Goal: Task Accomplishment & Management: Use online tool/utility

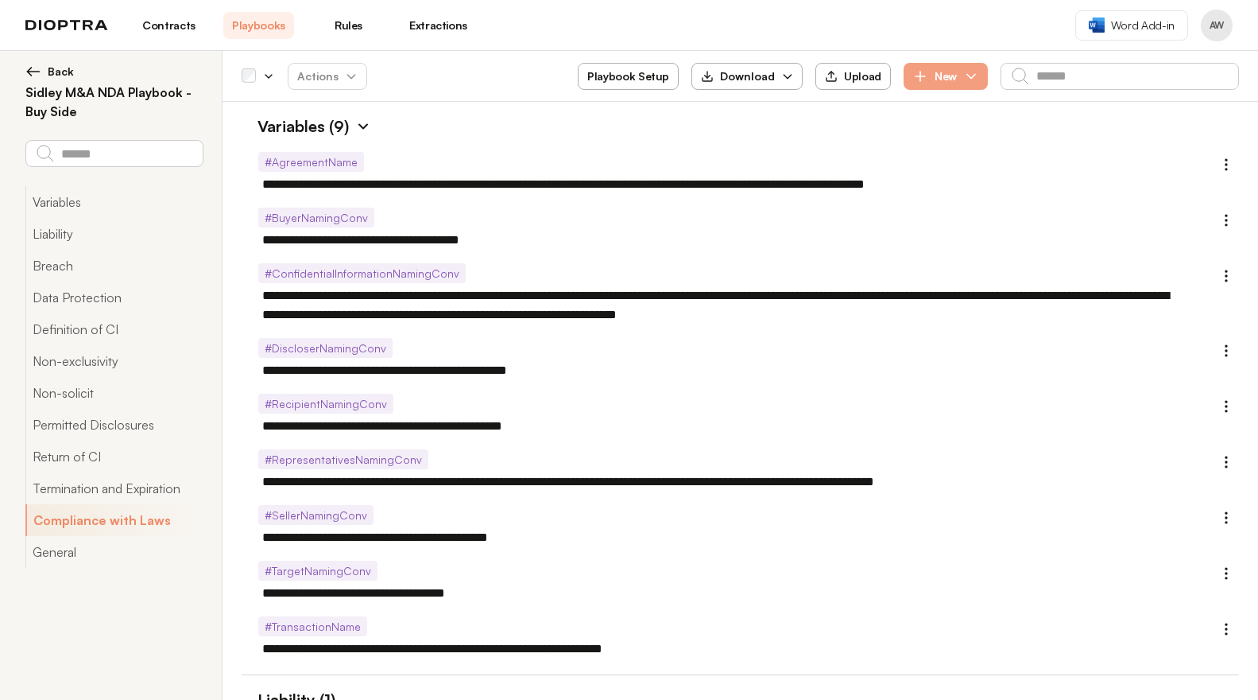
scroll to position [3371, 0]
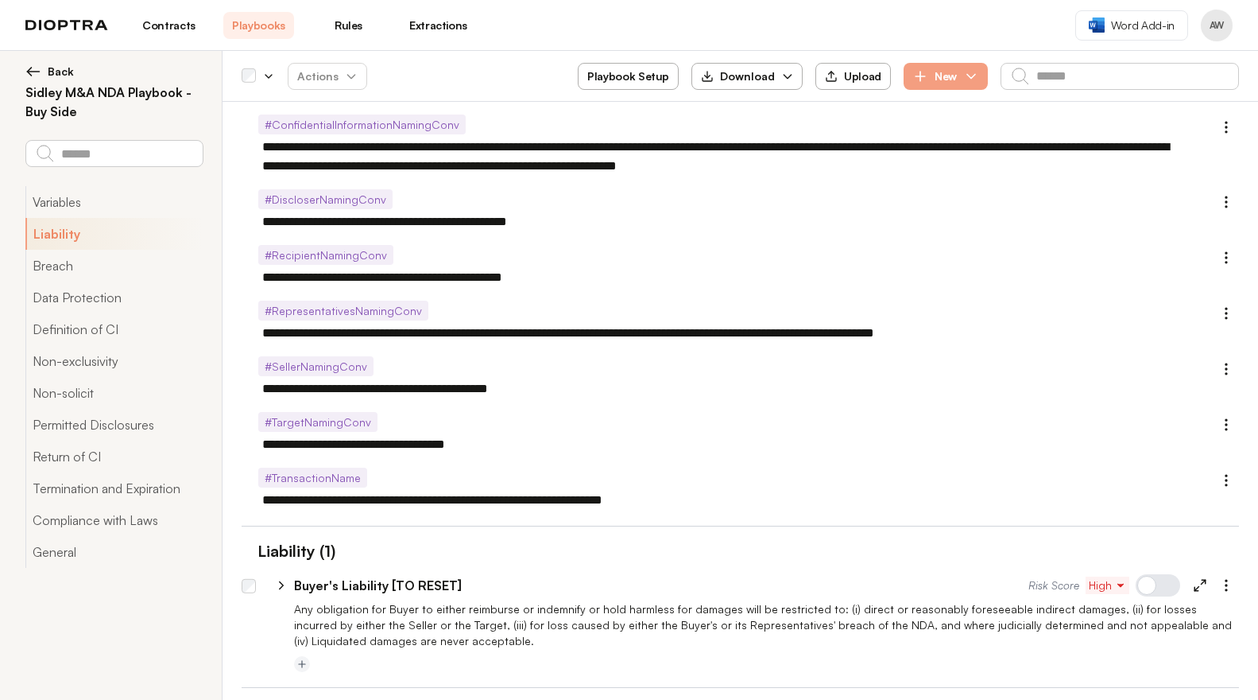
scroll to position [349, 0]
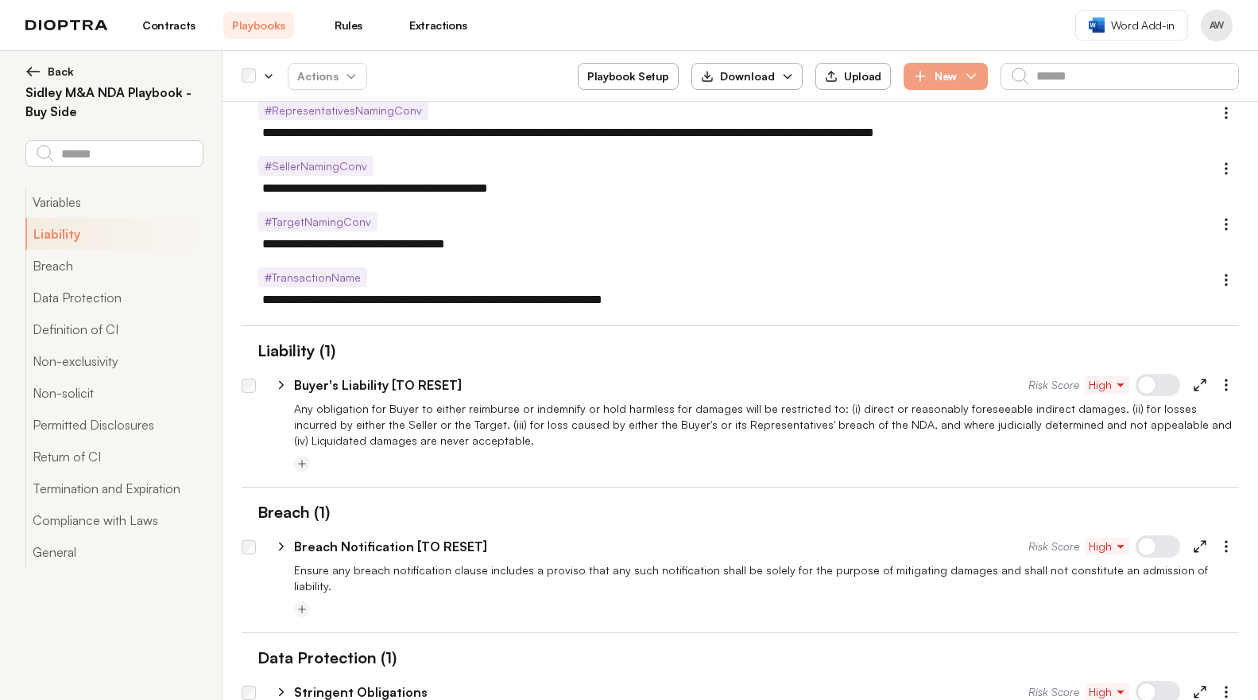
click at [274, 23] on link "Playbooks" at bounding box center [258, 25] width 71 height 27
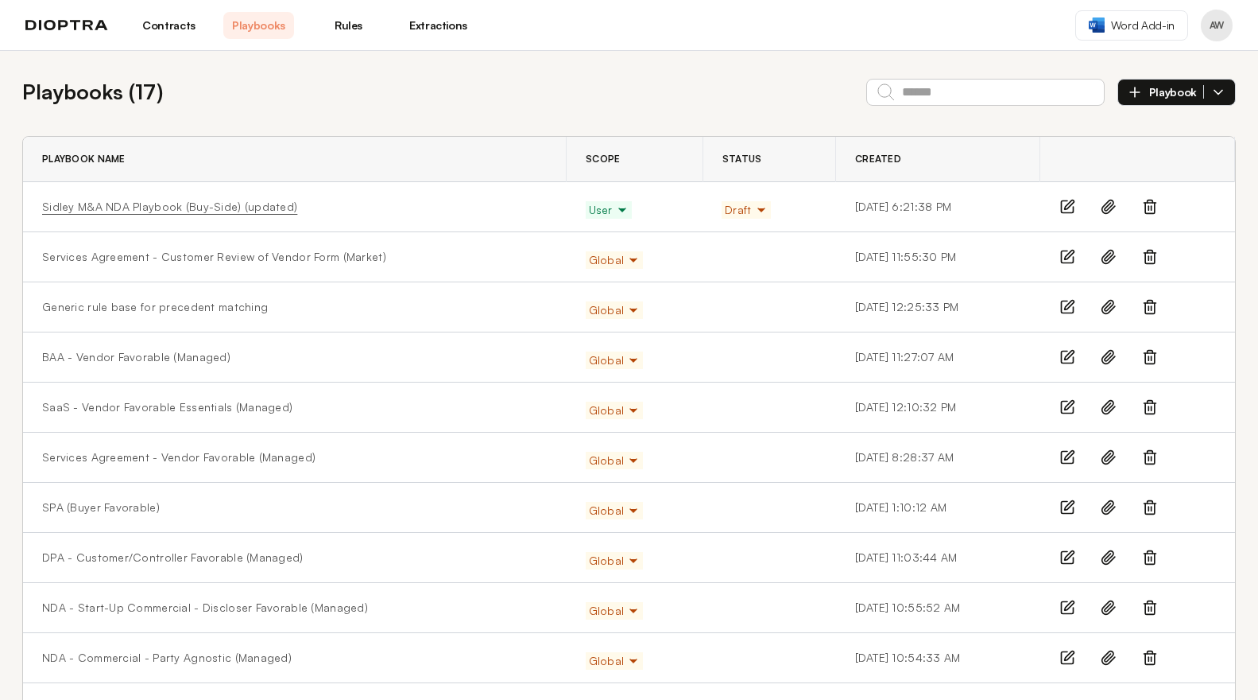
click at [229, 207] on link "Sidley M&A NDA Playbook (Buy-Side) (updated)" at bounding box center [169, 207] width 255 height 16
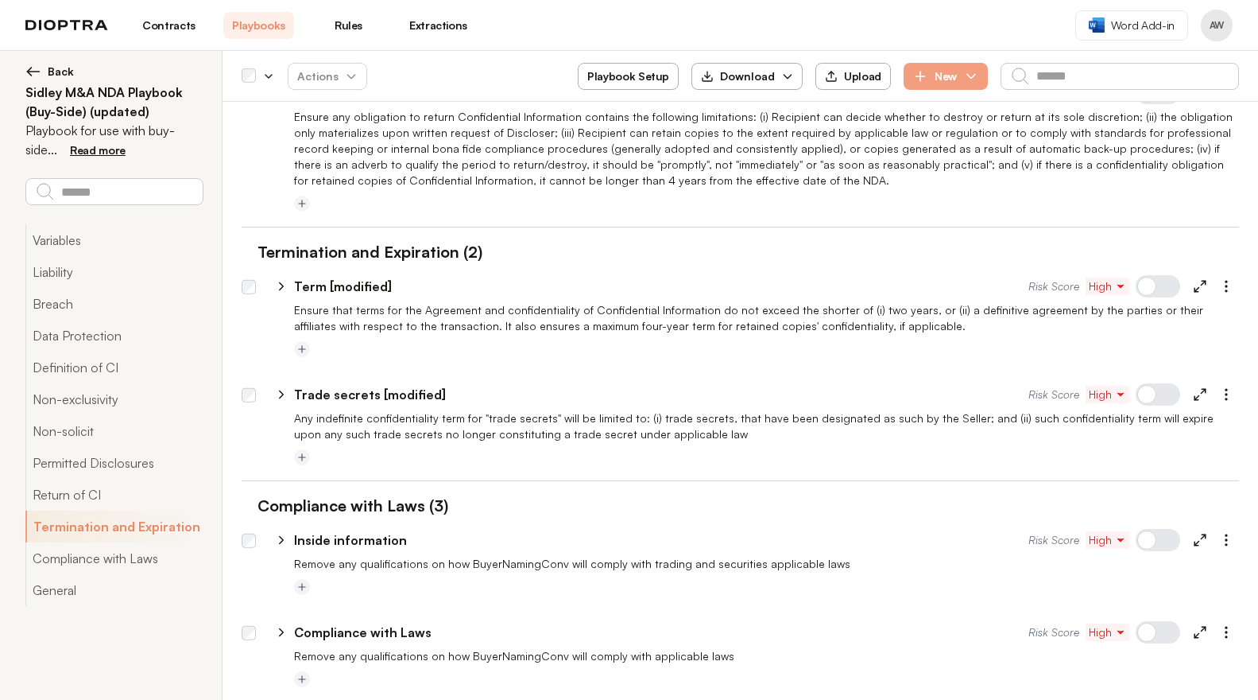
scroll to position [3390, 0]
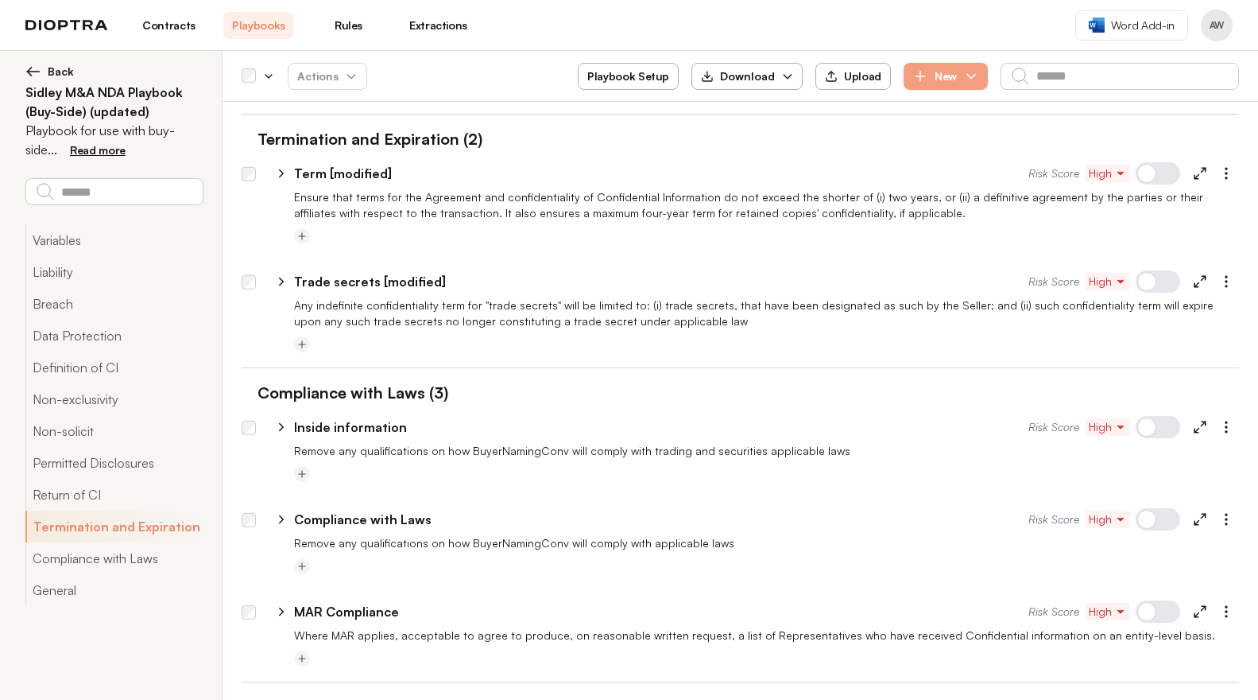
type textarea "*"
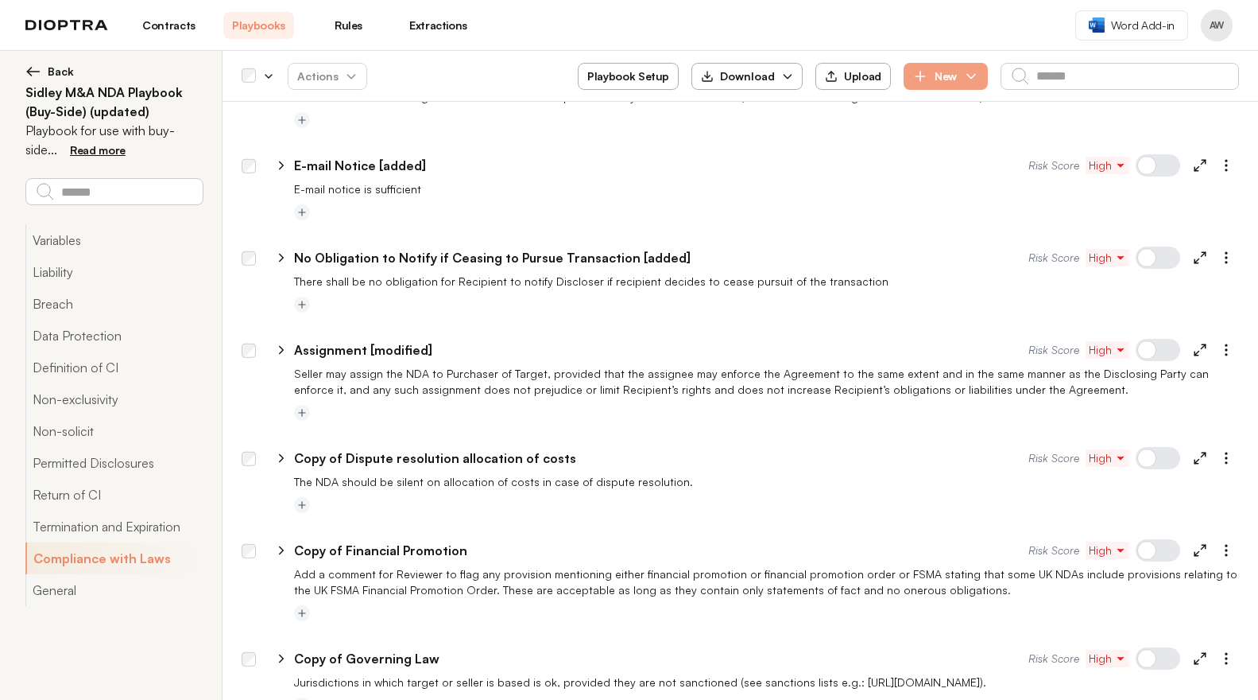
scroll to position [4682, 0]
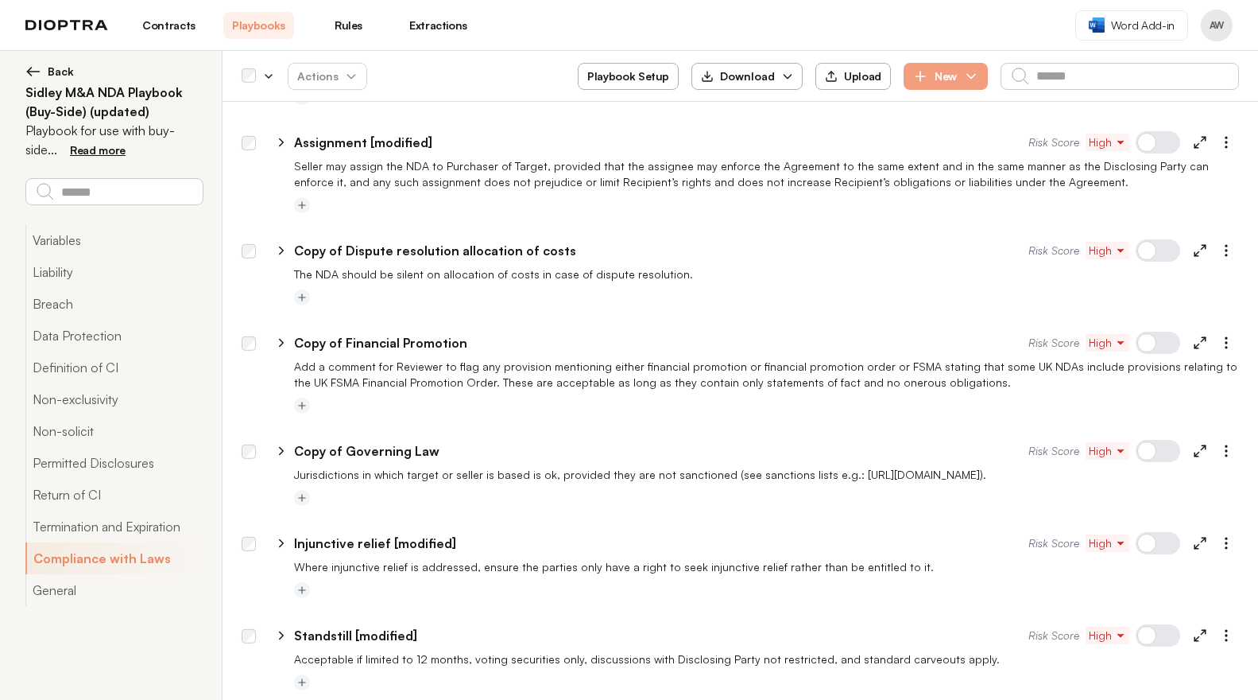
click at [424, 441] on p "Copy of Governing Law" at bounding box center [366, 450] width 145 height 19
click at [479, 438] on input "**********" at bounding box center [645, 450] width 703 height 25
drag, startPoint x: 349, startPoint y: 414, endPoint x: 255, endPoint y: 394, distance: 95.9
click at [255, 394] on ul "**********" at bounding box center [741, 66] width 998 height 1278
type input "**********"
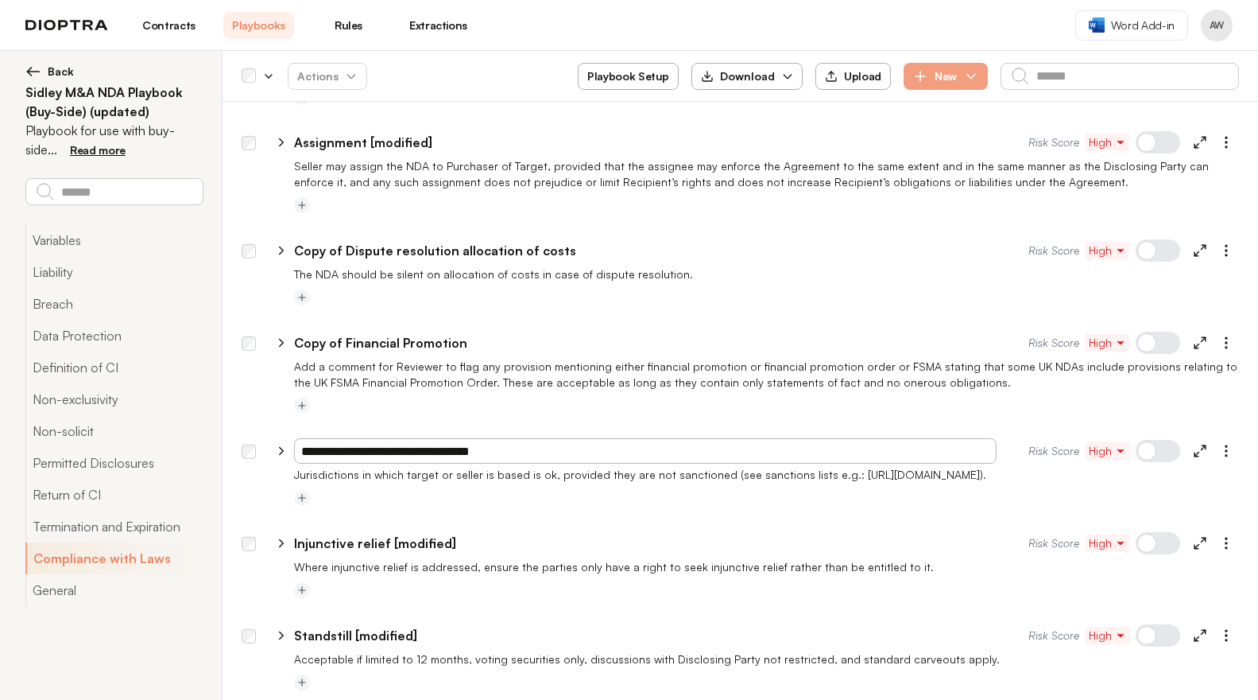
click at [410, 397] on div at bounding box center [766, 406] width 945 height 19
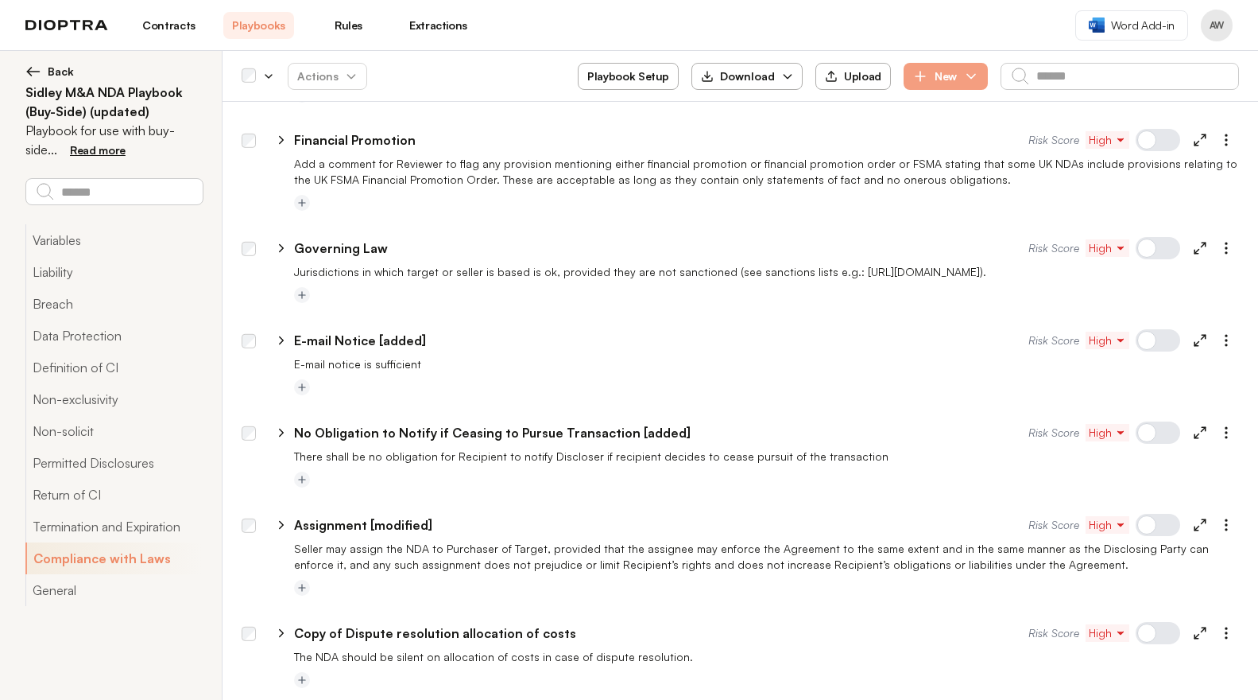
scroll to position [4303, 0]
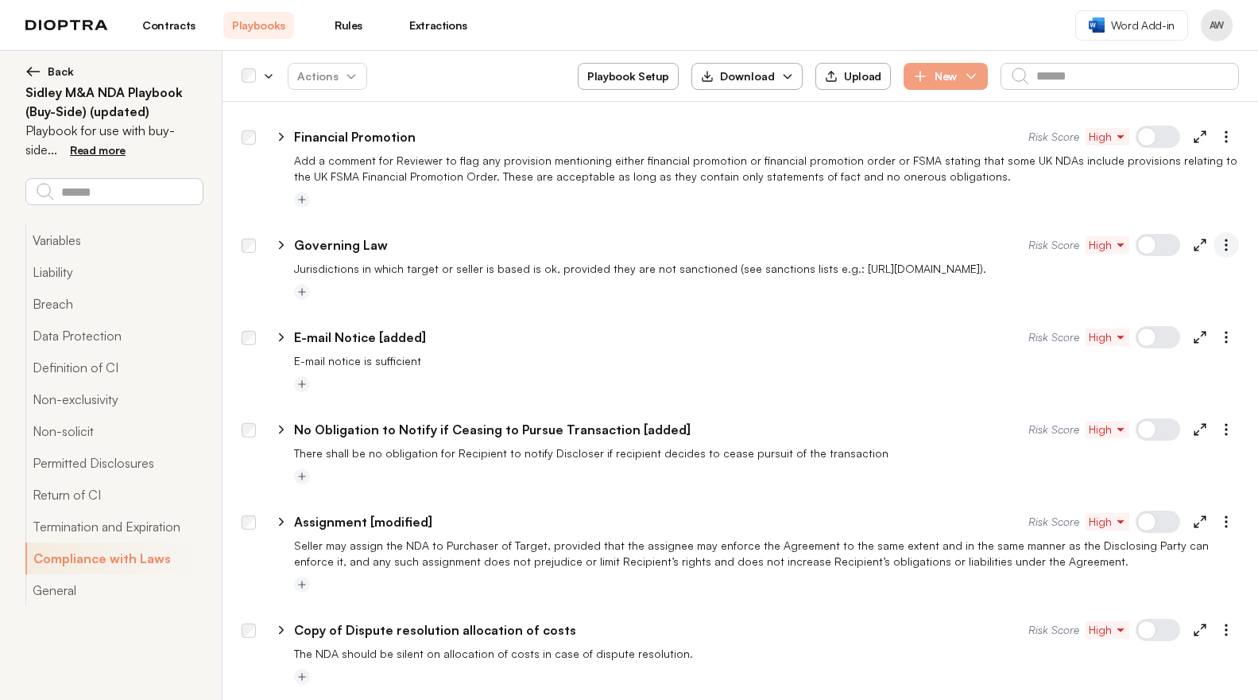
click at [1219, 237] on icon "button" at bounding box center [1227, 245] width 16 height 16
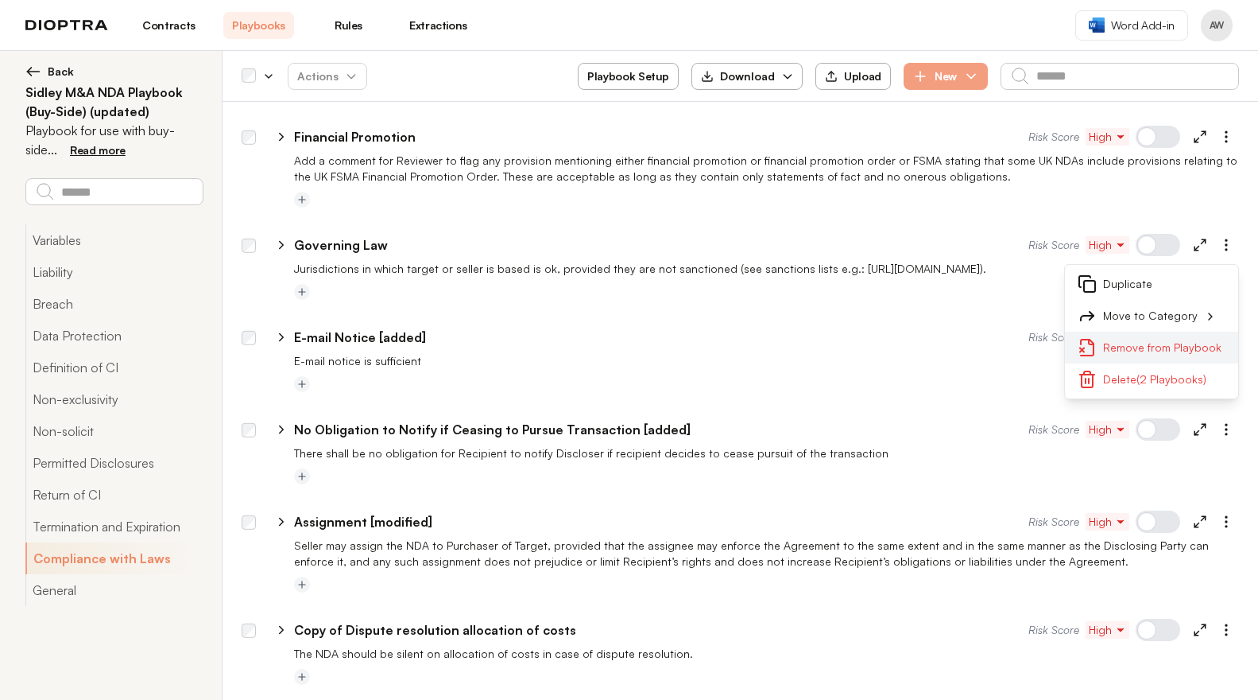
click at [1155, 331] on button "Remove from Playbook" at bounding box center [1151, 347] width 173 height 32
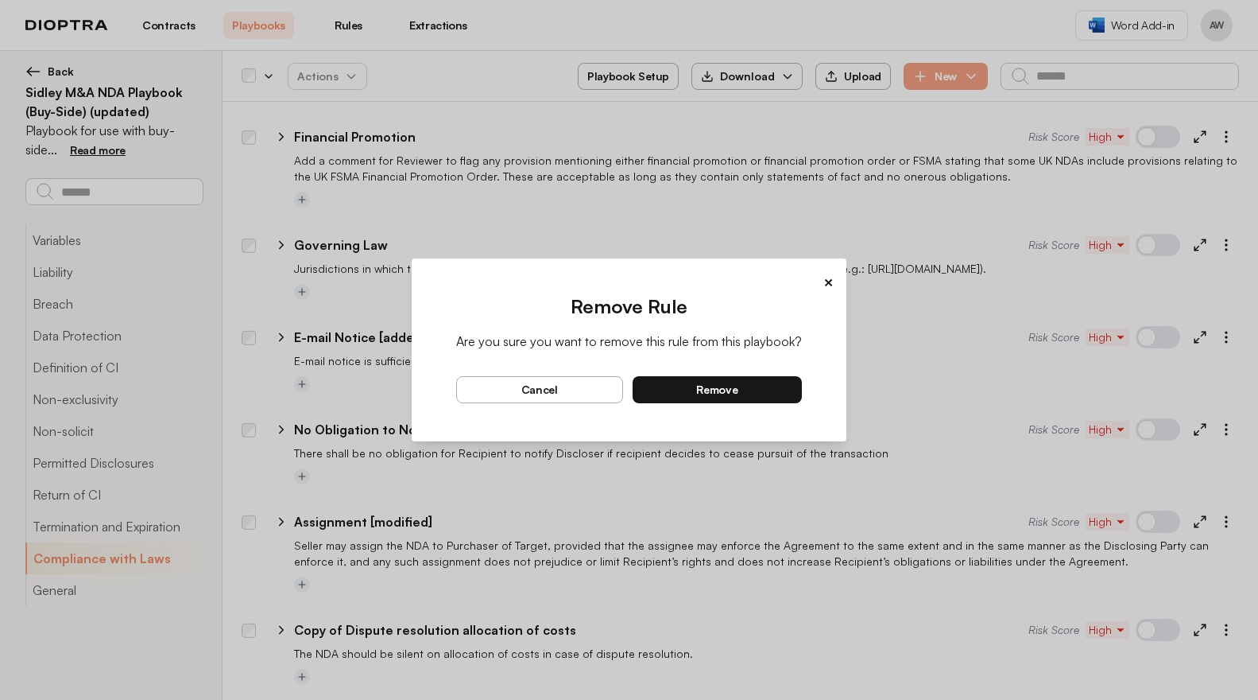
click at [707, 393] on span "remove" at bounding box center [716, 389] width 41 height 14
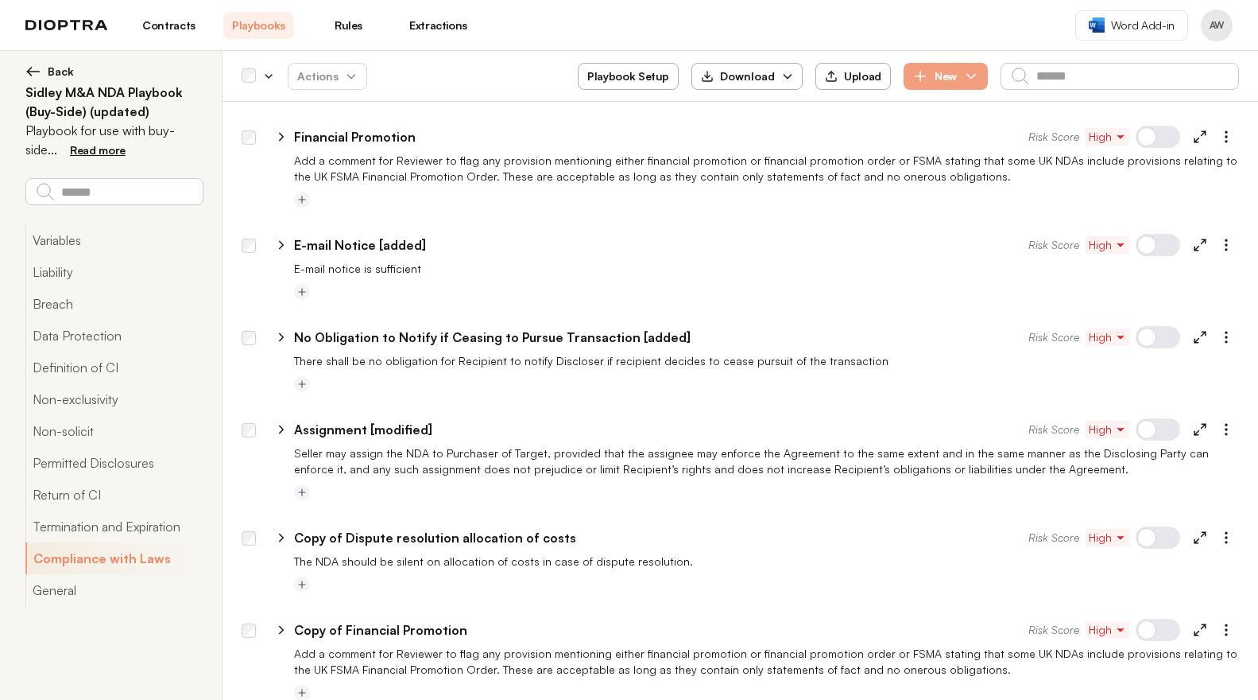
click at [285, 530] on icon at bounding box center [281, 537] width 14 height 14
type textarea "*"
select select "******"
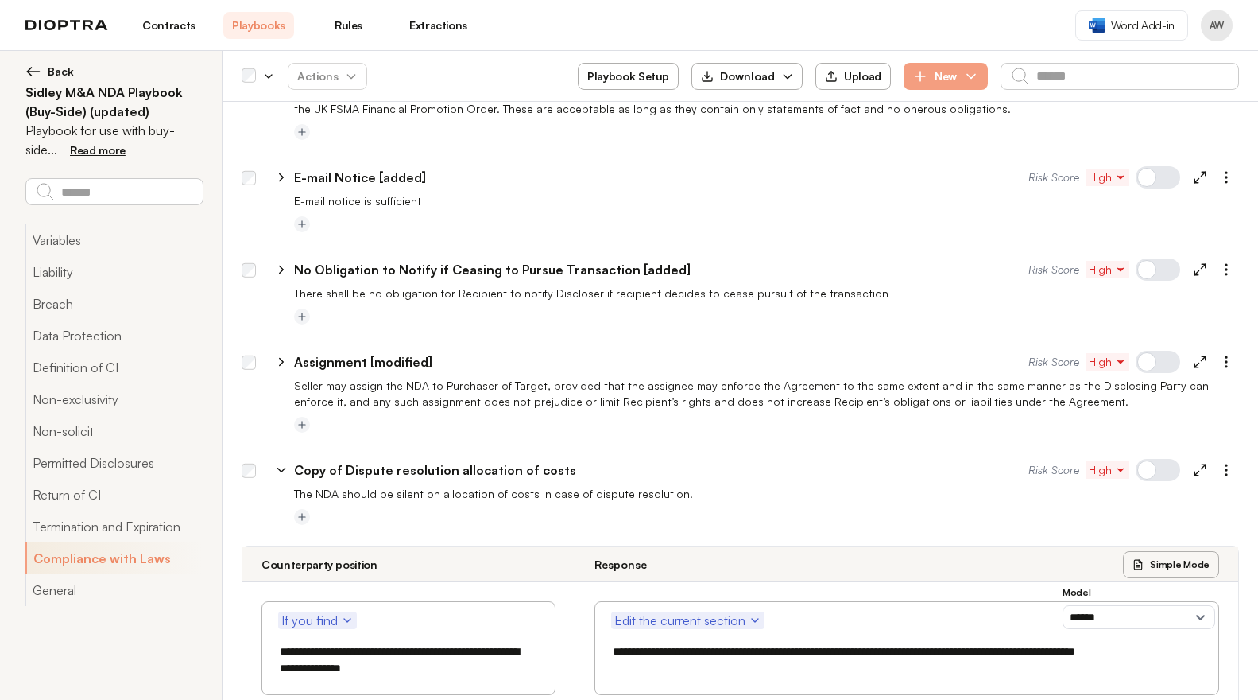
scroll to position [4448, 0]
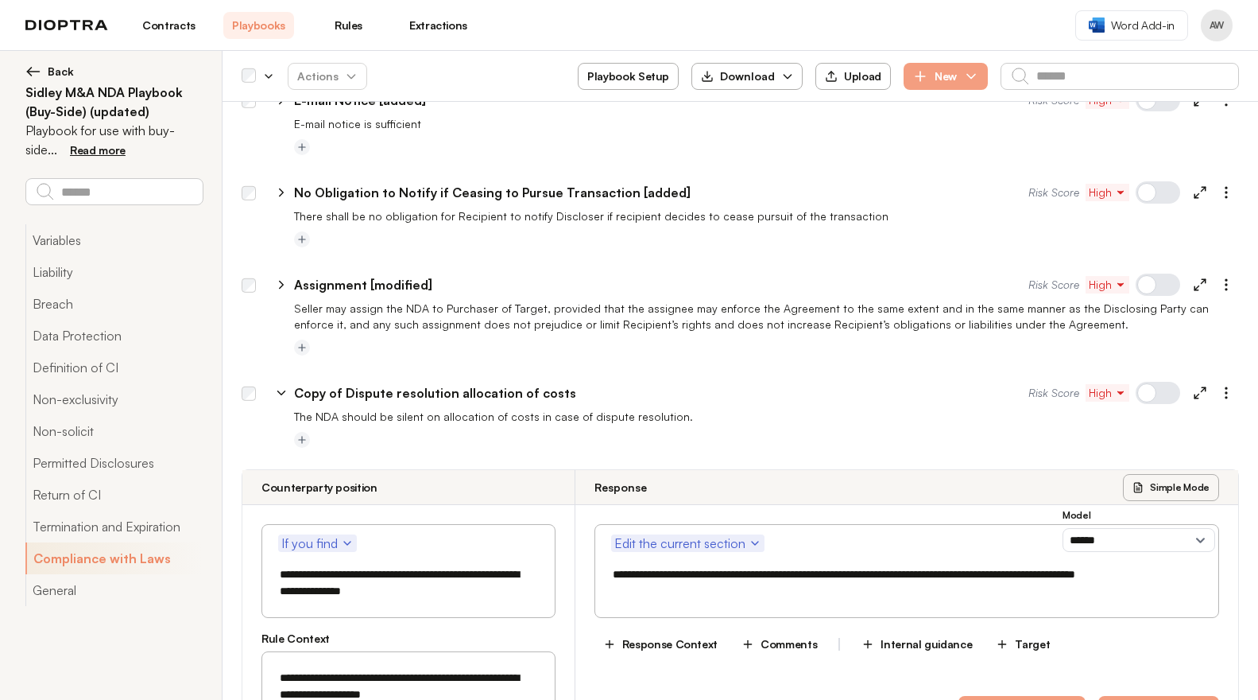
click at [275, 386] on icon at bounding box center [281, 393] width 14 height 14
type textarea "*"
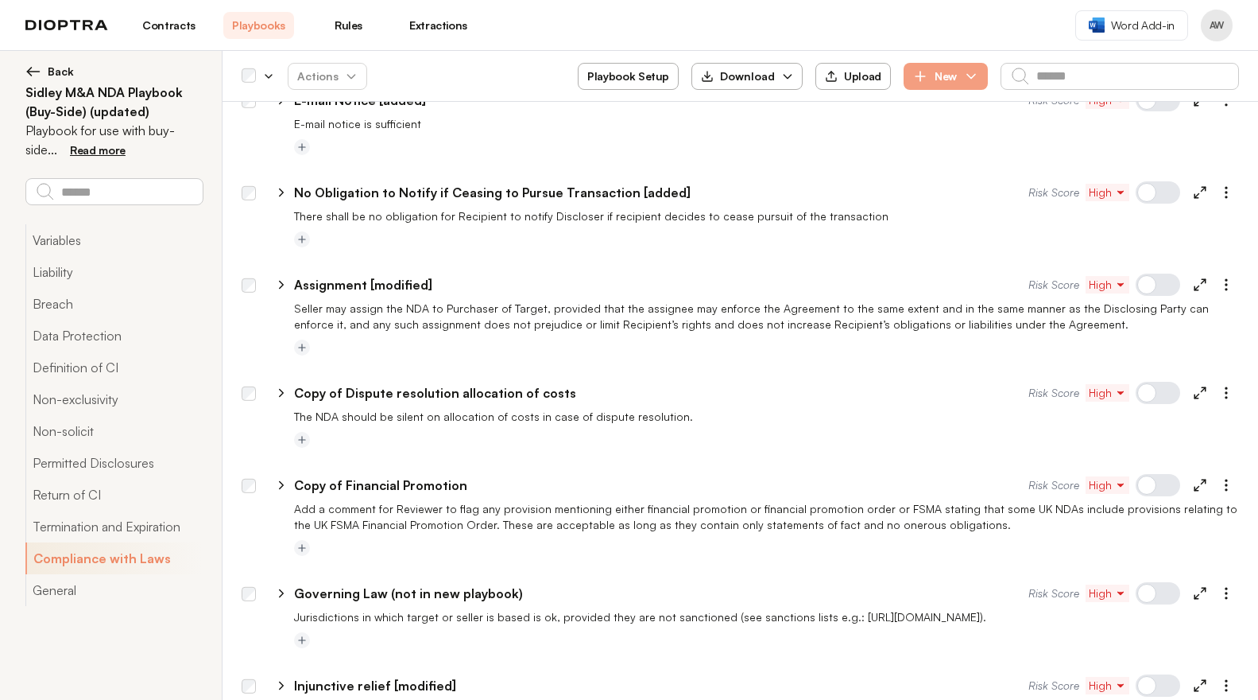
click at [539, 383] on p "Copy of Dispute resolution allocation of costs" at bounding box center [435, 392] width 282 height 19
drag, startPoint x: 351, startPoint y: 355, endPoint x: 280, endPoint y: 345, distance: 72.2
click at [280, 370] on div "**********" at bounding box center [747, 389] width 983 height 38
type input "**********"
click at [352, 339] on div at bounding box center [766, 348] width 945 height 19
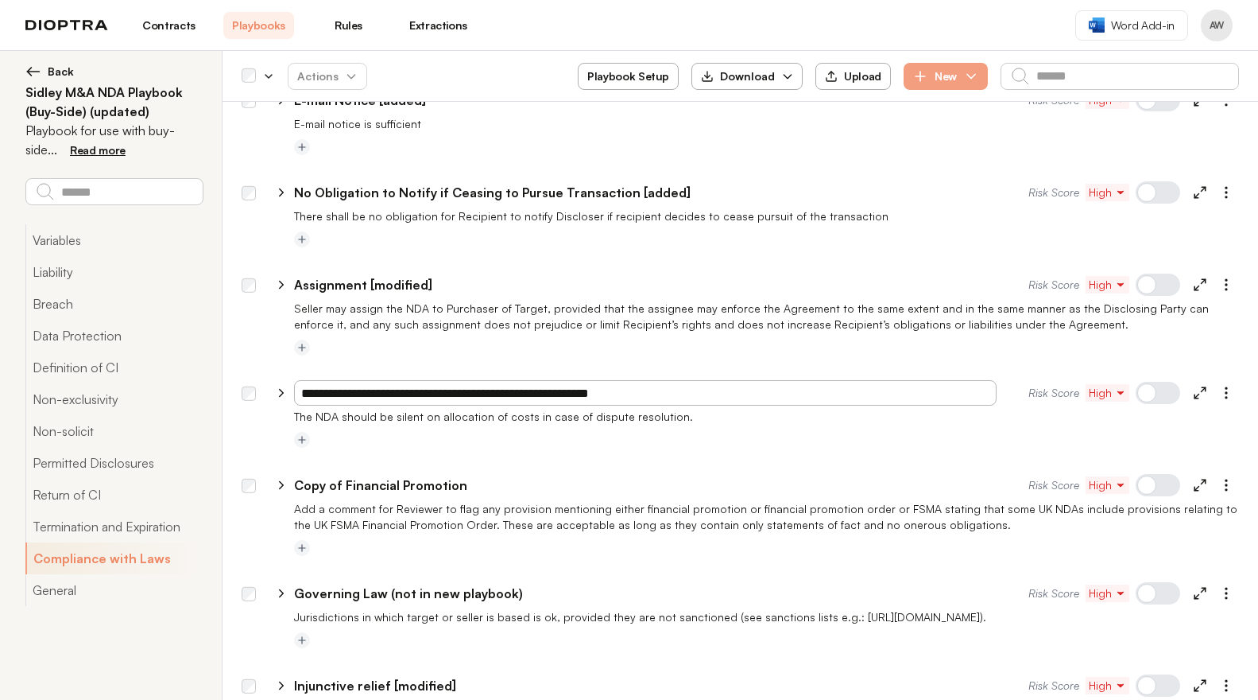
type textarea "*"
click at [442, 475] on p "Copy of Financial Promotion" at bounding box center [380, 484] width 173 height 19
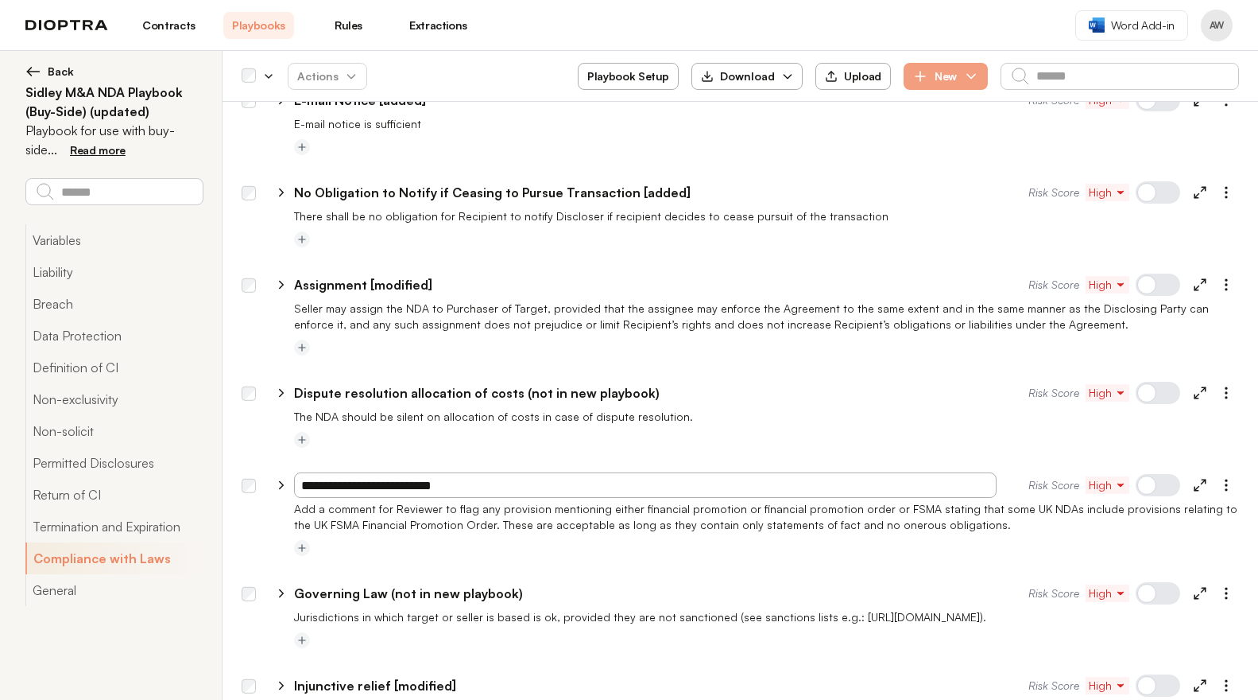
drag, startPoint x: 465, startPoint y: 452, endPoint x: 479, endPoint y: 451, distance: 13.5
click at [466, 472] on input "**********" at bounding box center [645, 484] width 703 height 25
drag, startPoint x: 351, startPoint y: 452, endPoint x: 275, endPoint y: 461, distance: 76.8
click at [275, 472] on div "**********" at bounding box center [650, 484] width 757 height 25
type input "**********"
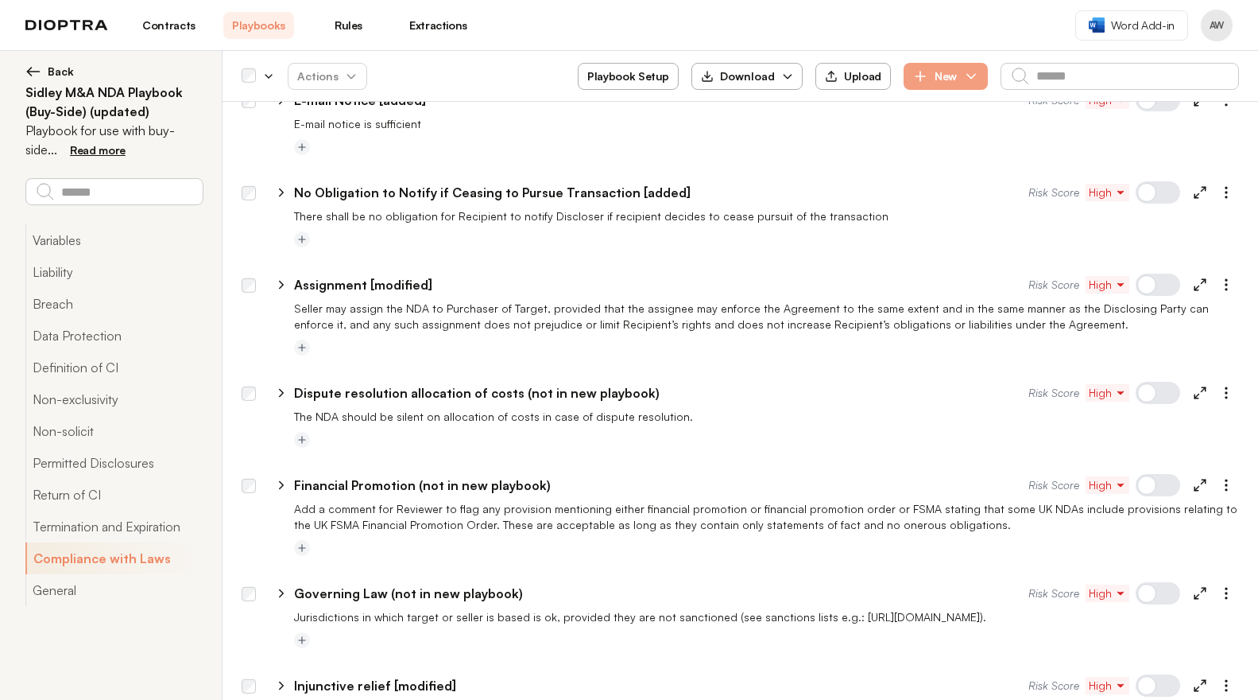
click at [432, 431] on div at bounding box center [766, 440] width 945 height 19
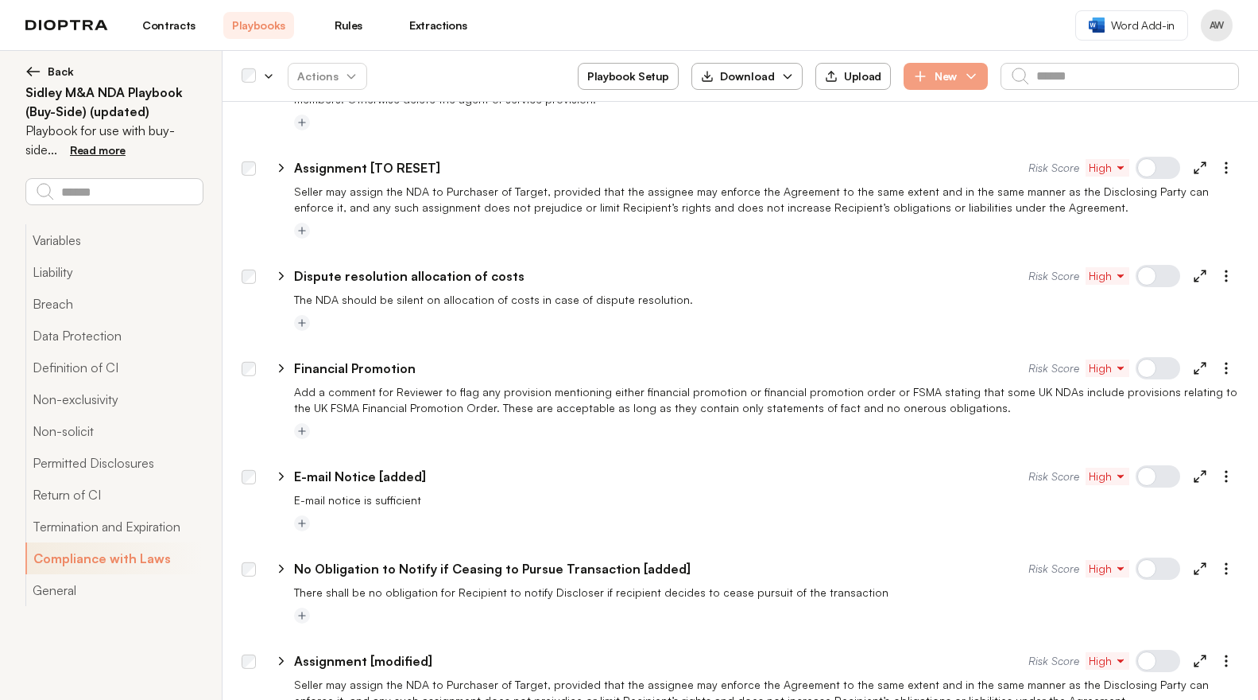
scroll to position [4060, 0]
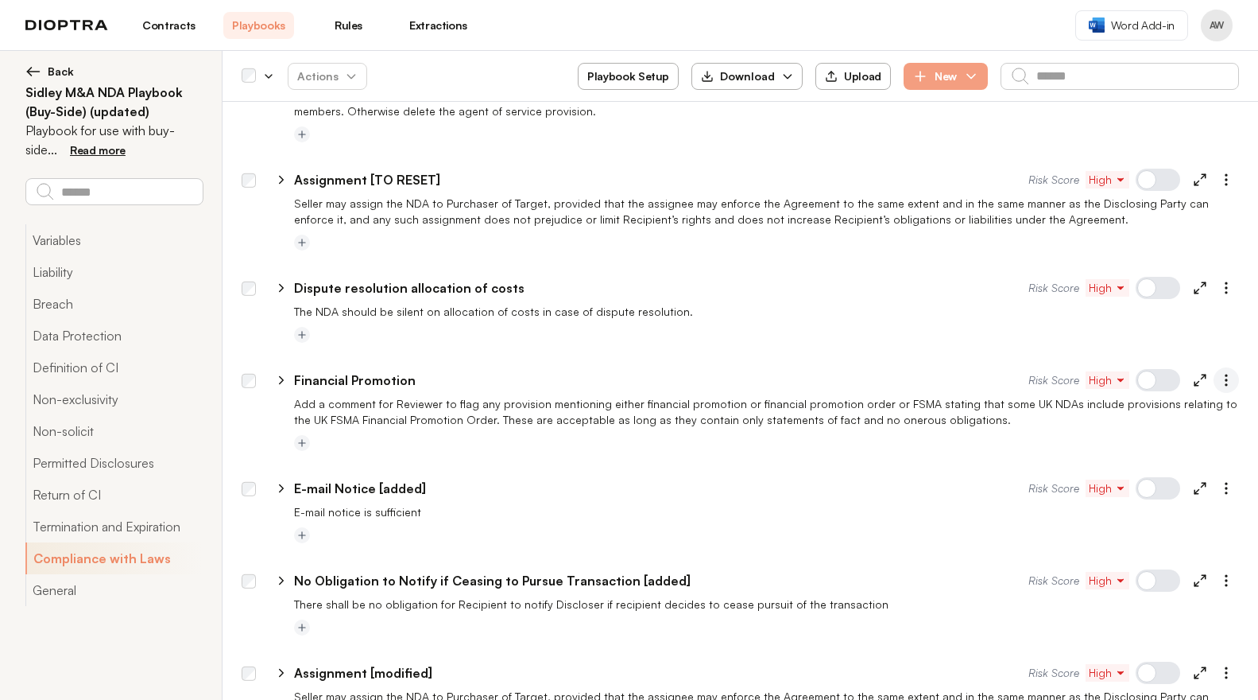
click at [1220, 372] on icon "button" at bounding box center [1227, 380] width 16 height 16
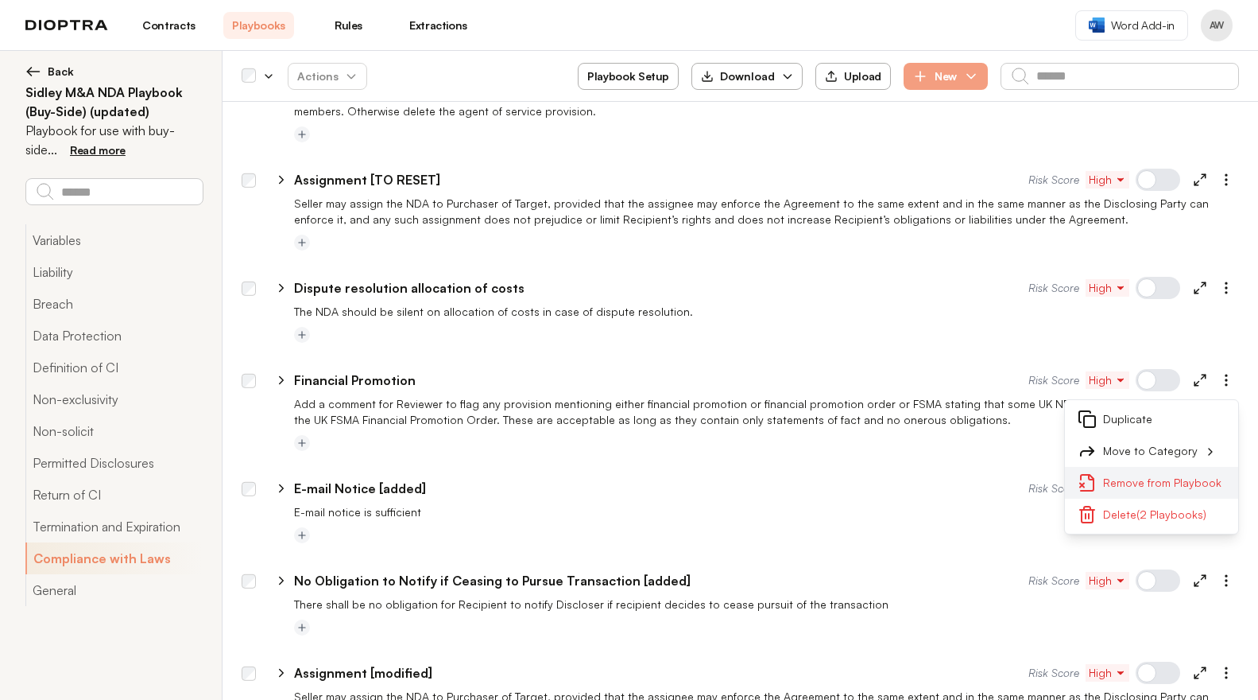
click at [1156, 467] on button "Remove from Playbook" at bounding box center [1151, 483] width 173 height 32
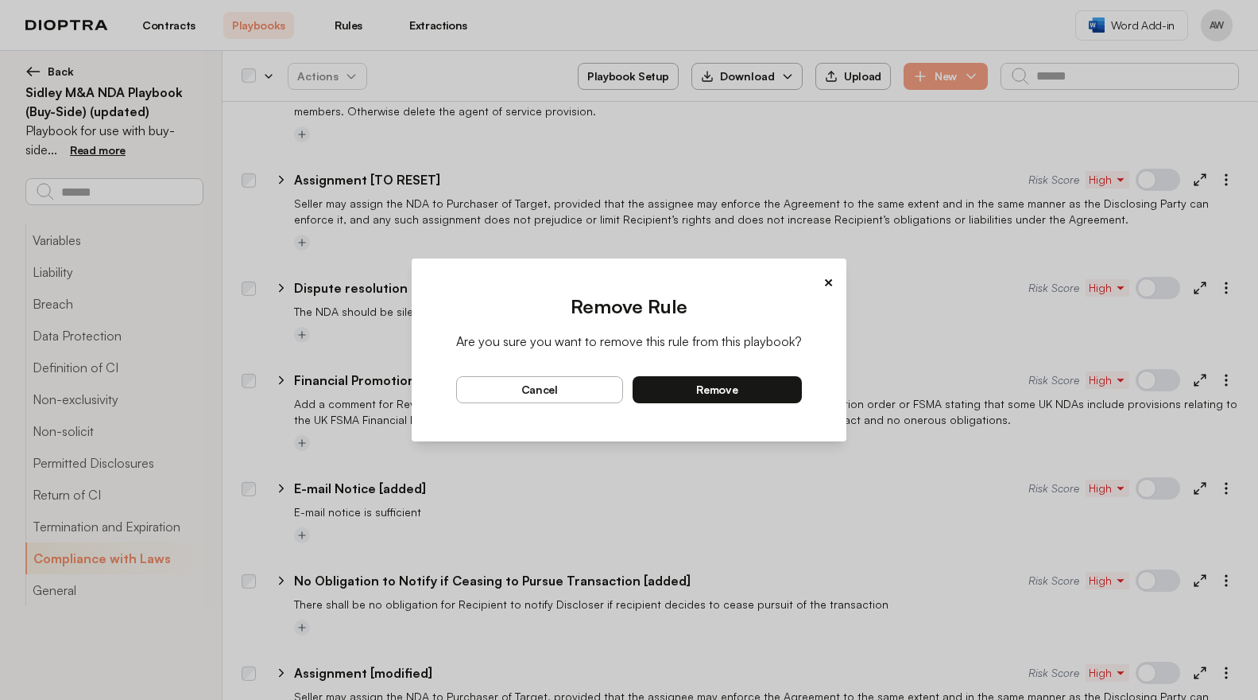
click at [692, 378] on button "remove" at bounding box center [718, 389] width 170 height 27
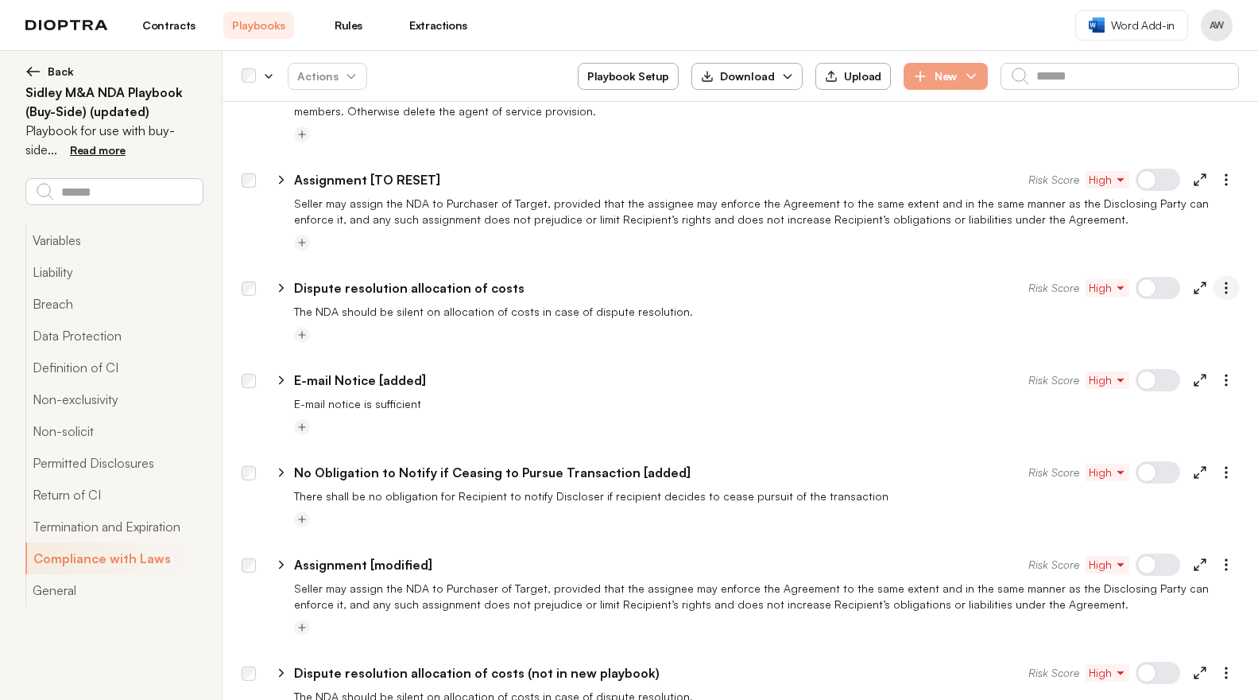
click at [1221, 280] on icon "button" at bounding box center [1227, 288] width 16 height 16
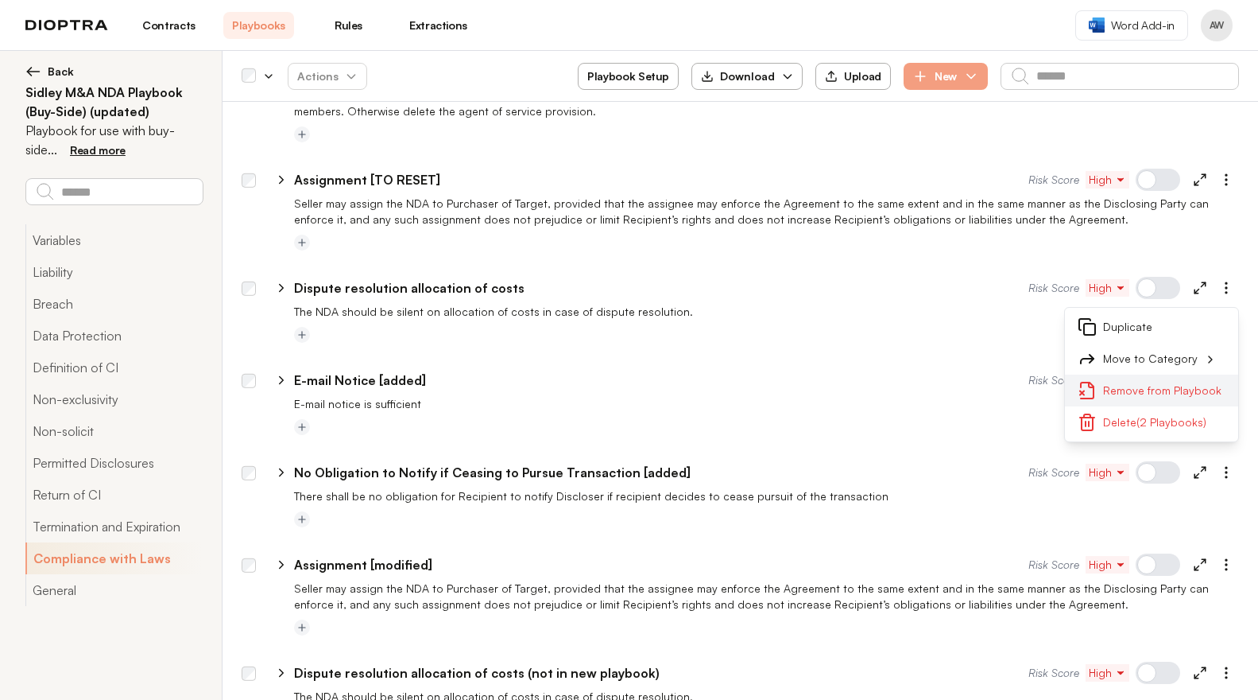
click at [1152, 374] on button "Remove from Playbook" at bounding box center [1151, 390] width 173 height 32
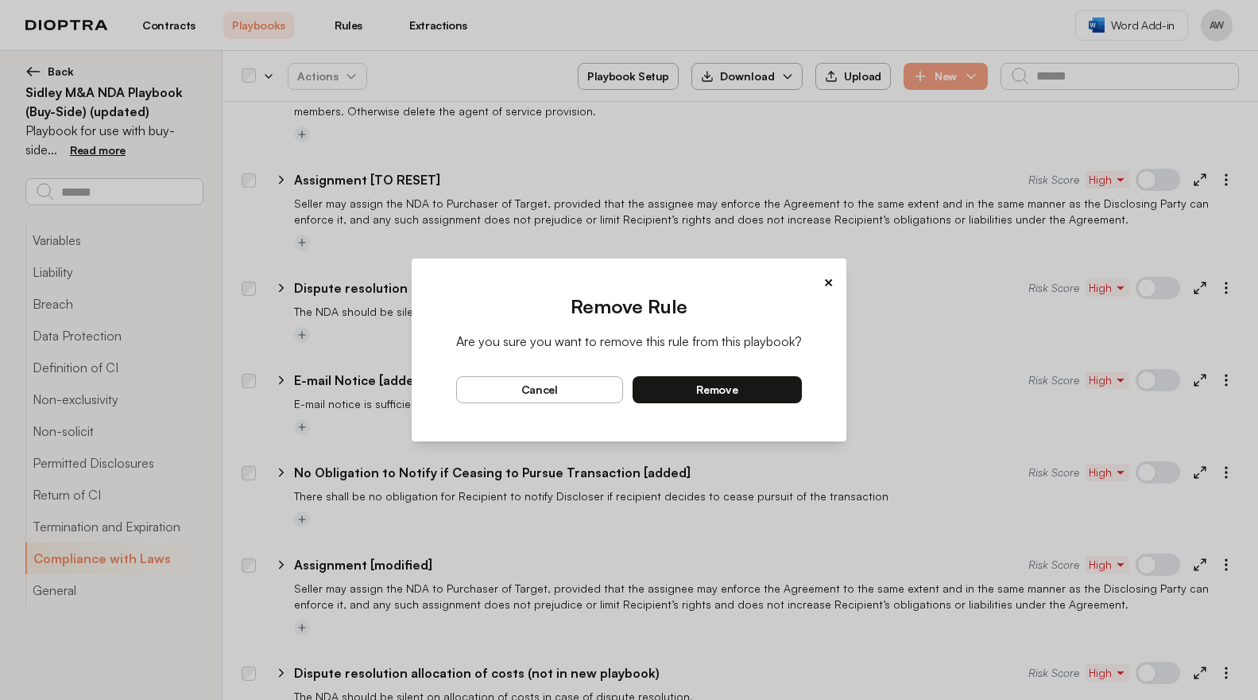
click at [774, 390] on button "remove" at bounding box center [718, 389] width 170 height 27
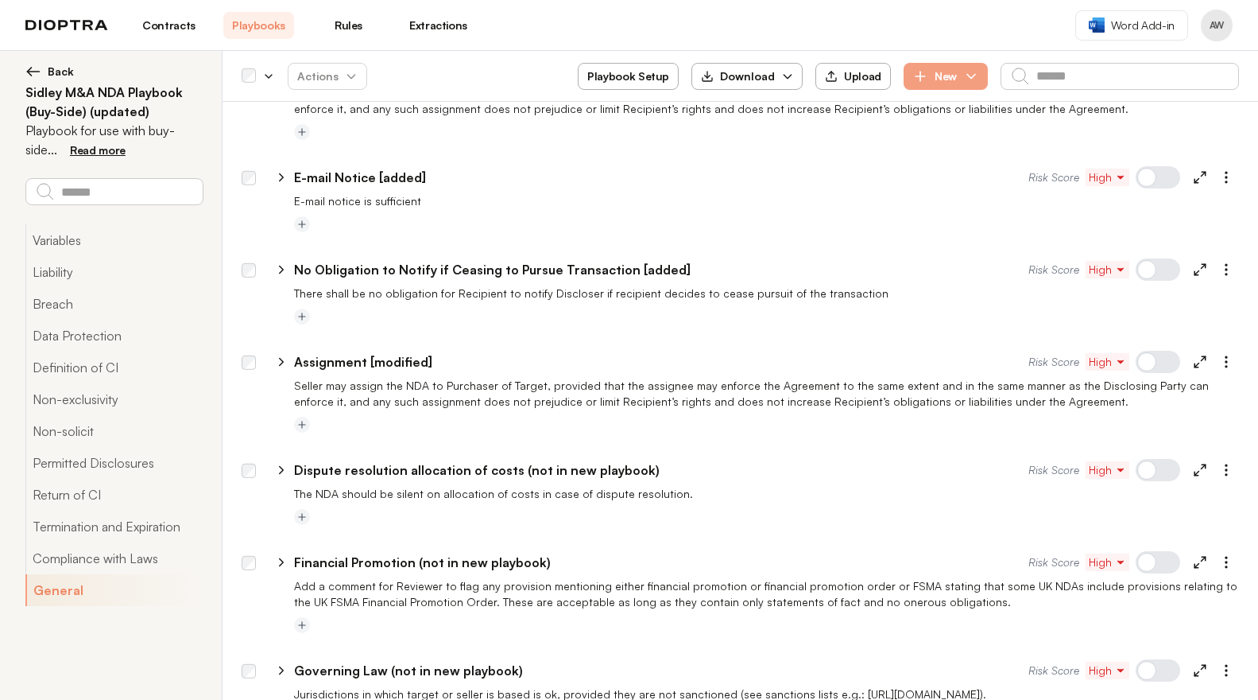
scroll to position [3913, 0]
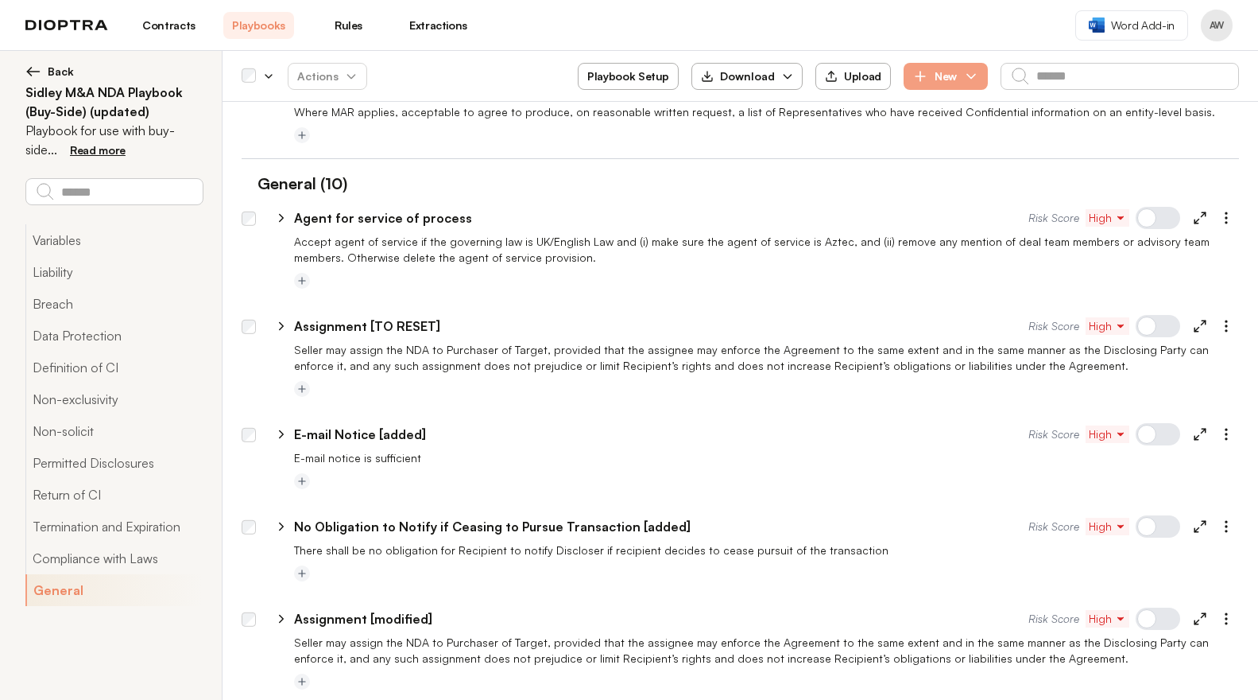
click at [285, 427] on icon at bounding box center [281, 434] width 14 height 14
type textarea "*"
select select "**********"
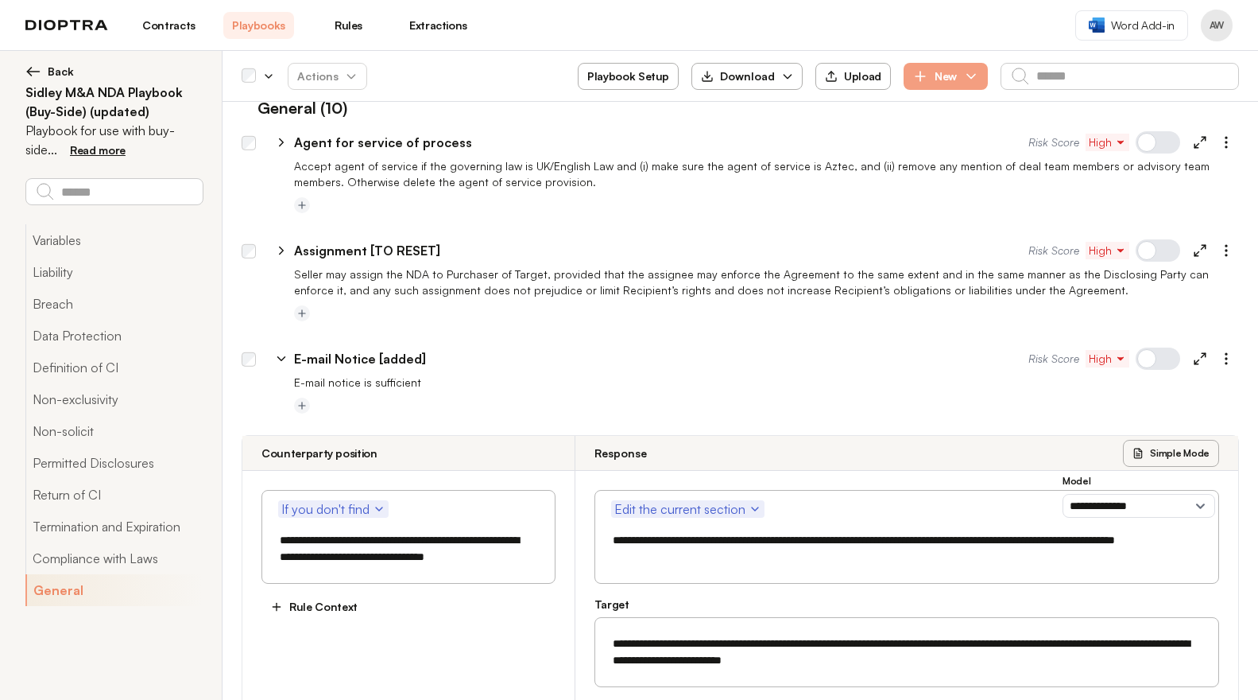
scroll to position [3990, 0]
click at [1202, 352] on polyline at bounding box center [1204, 354] width 4 height 4
type textarea "*"
select select "**********"
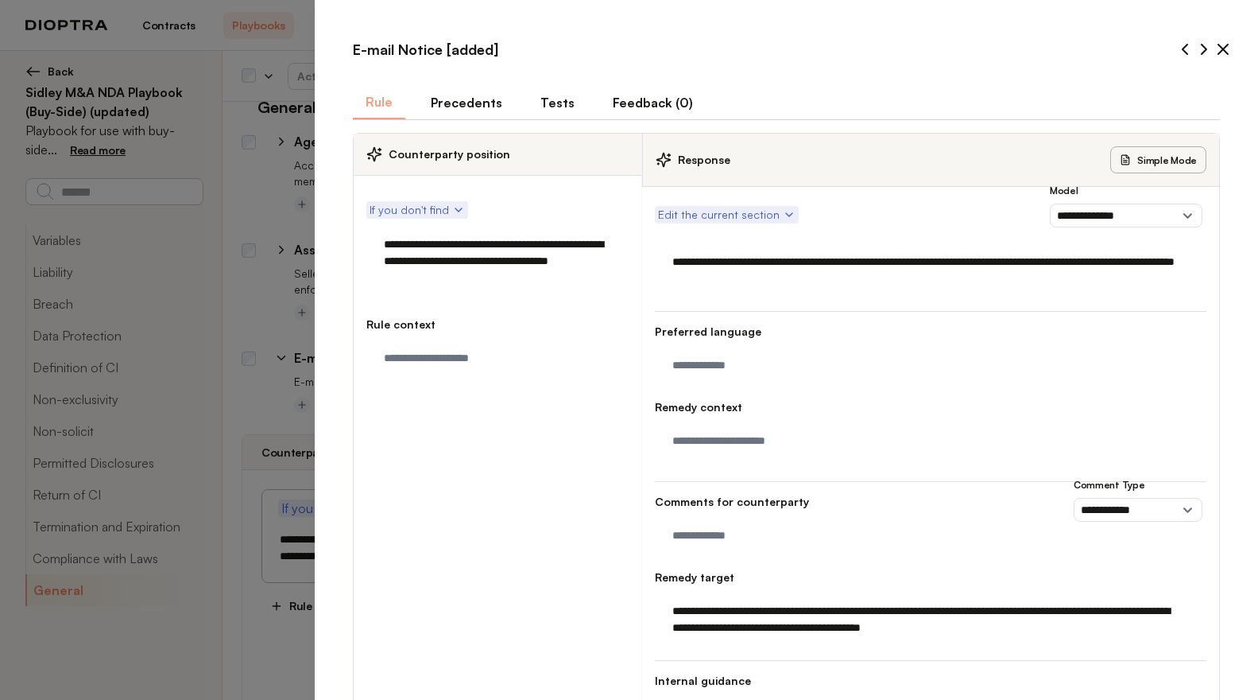
click at [544, 110] on button "Tests" at bounding box center [558, 102] width 60 height 33
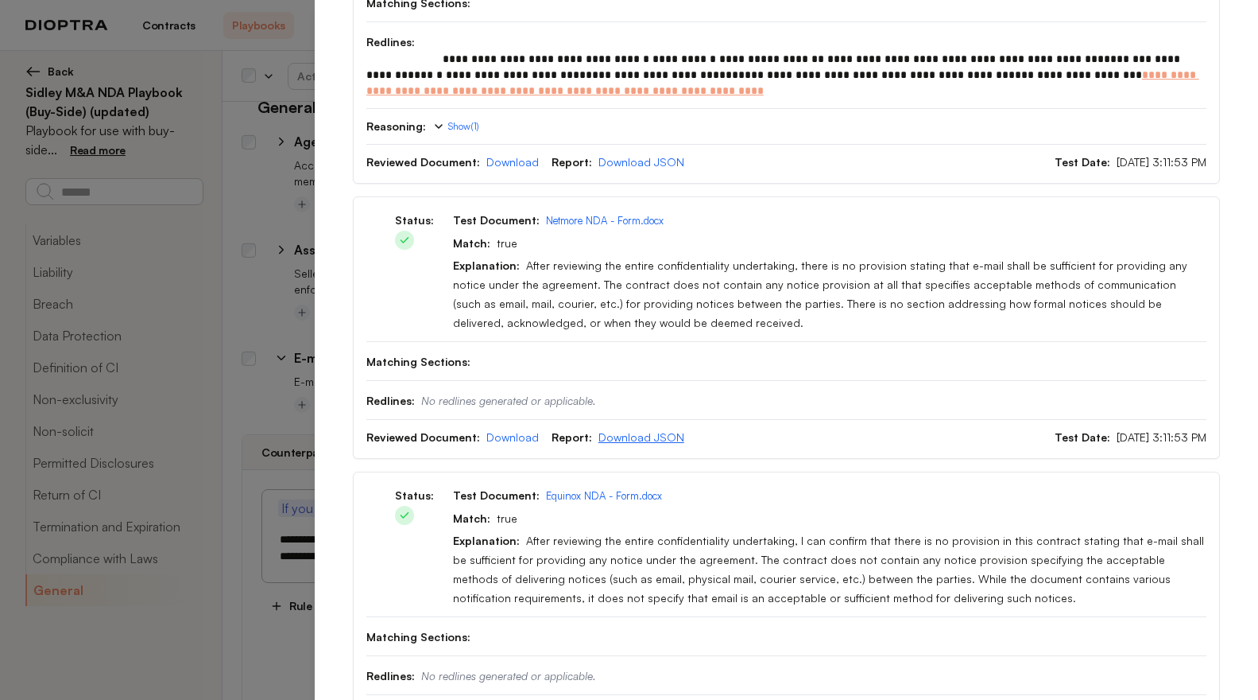
scroll to position [335, 0]
click at [516, 439] on link "Download" at bounding box center [513, 436] width 52 height 14
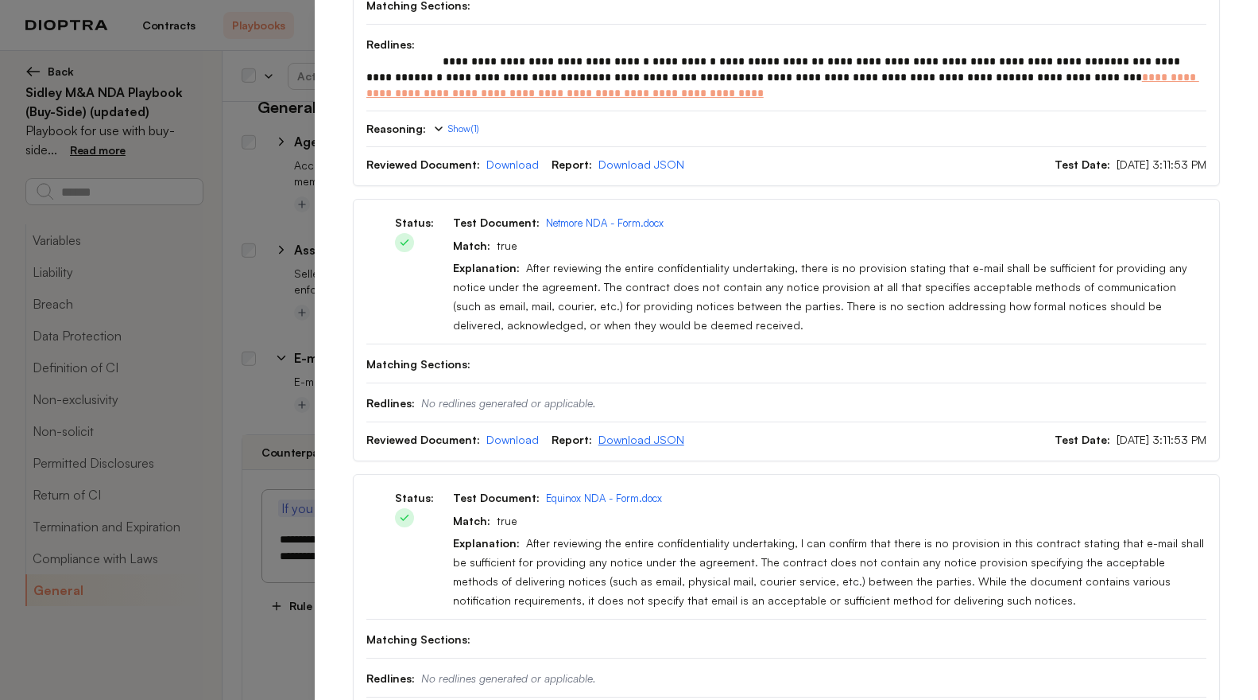
click at [628, 441] on link "Download JSON" at bounding box center [642, 439] width 86 height 14
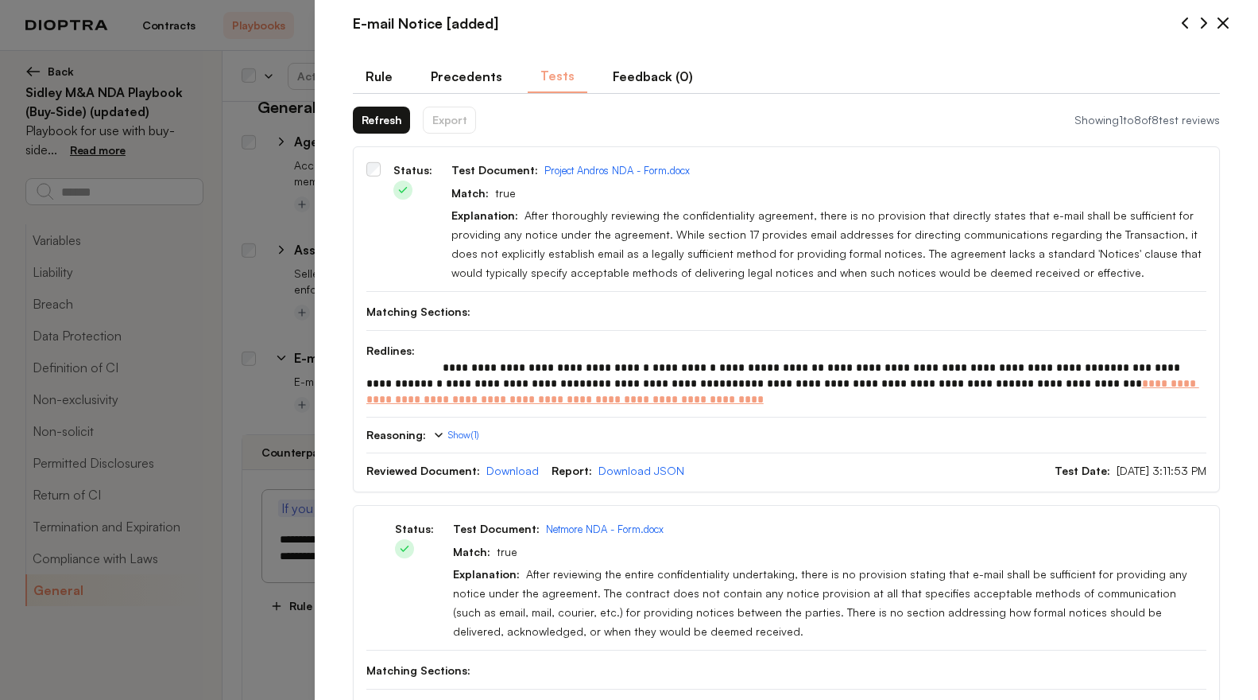
scroll to position [0, 0]
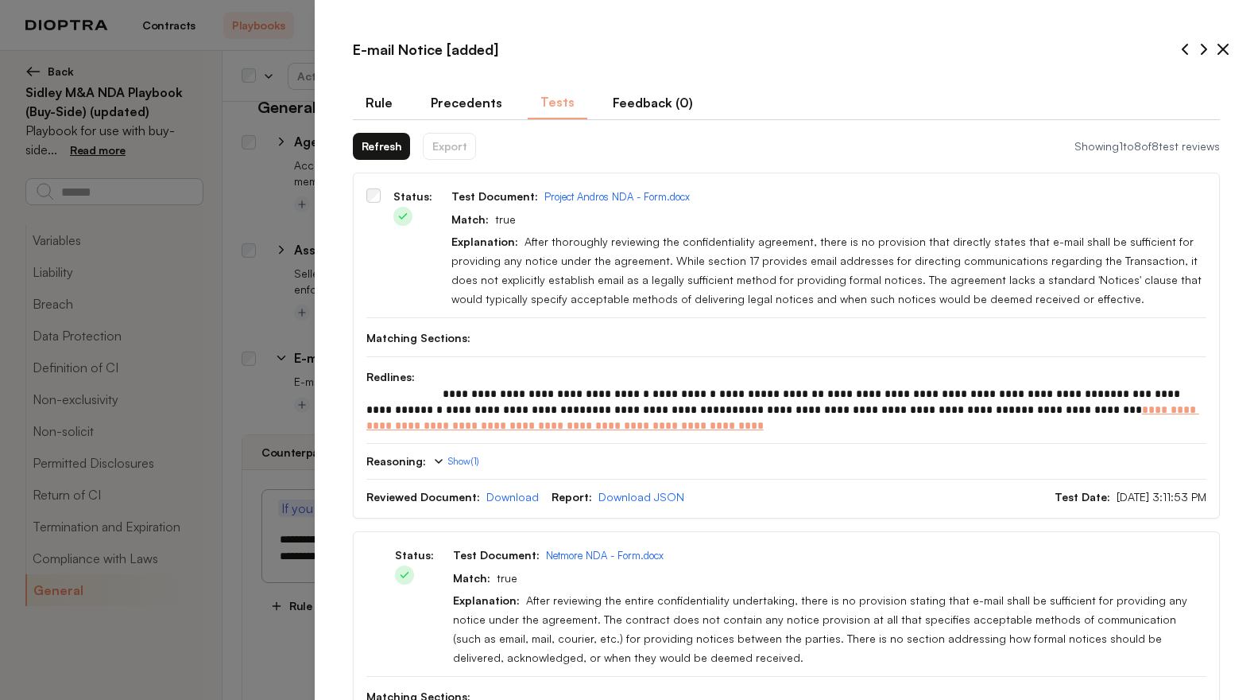
click at [378, 100] on button "Rule" at bounding box center [379, 102] width 52 height 33
type textarea "*"
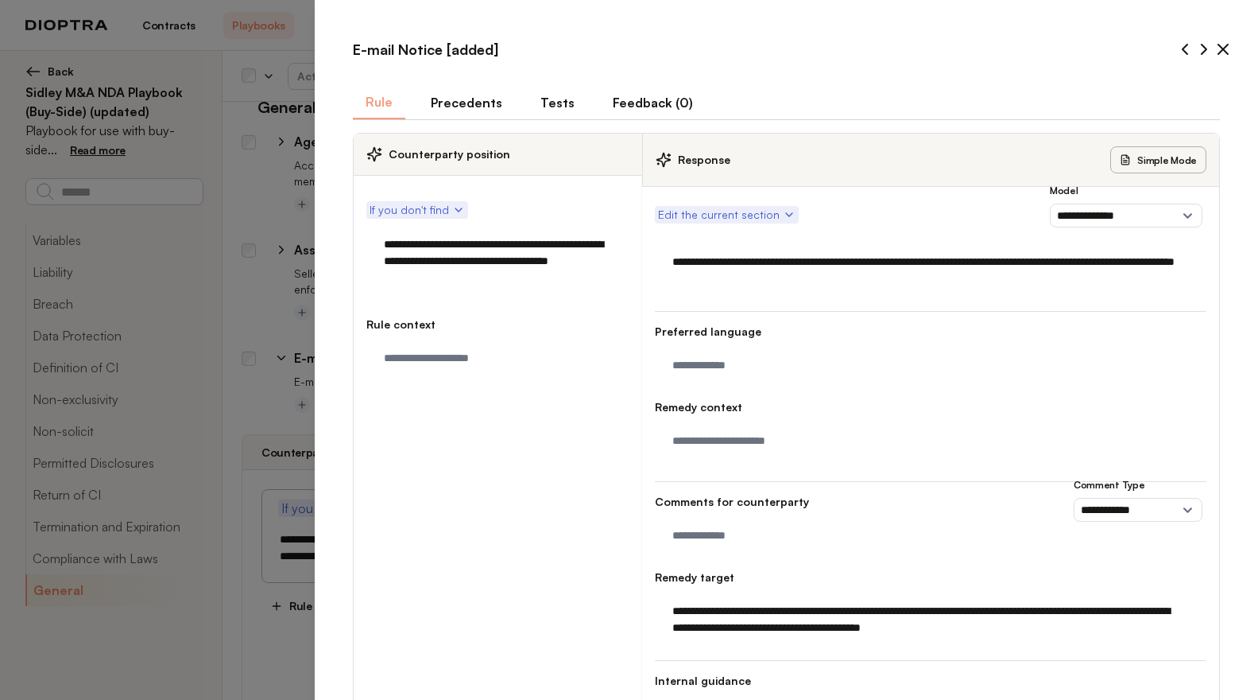
scroll to position [3, 0]
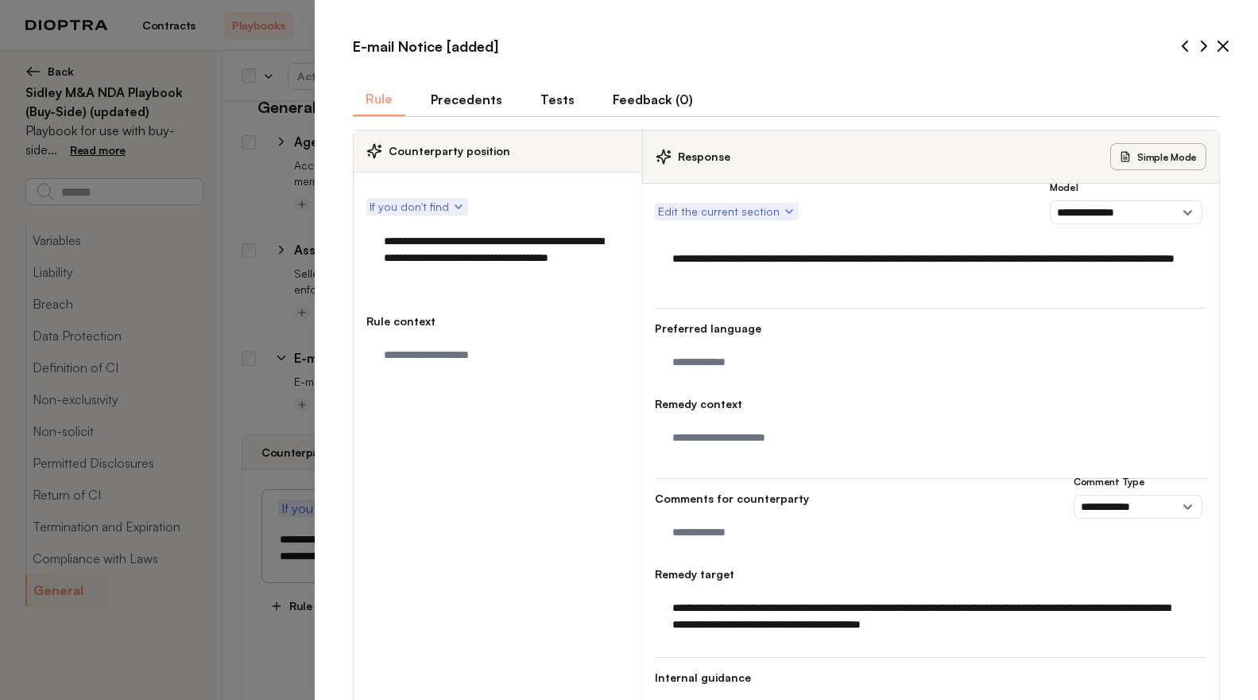
click at [957, 625] on textarea "**********" at bounding box center [927, 615] width 525 height 49
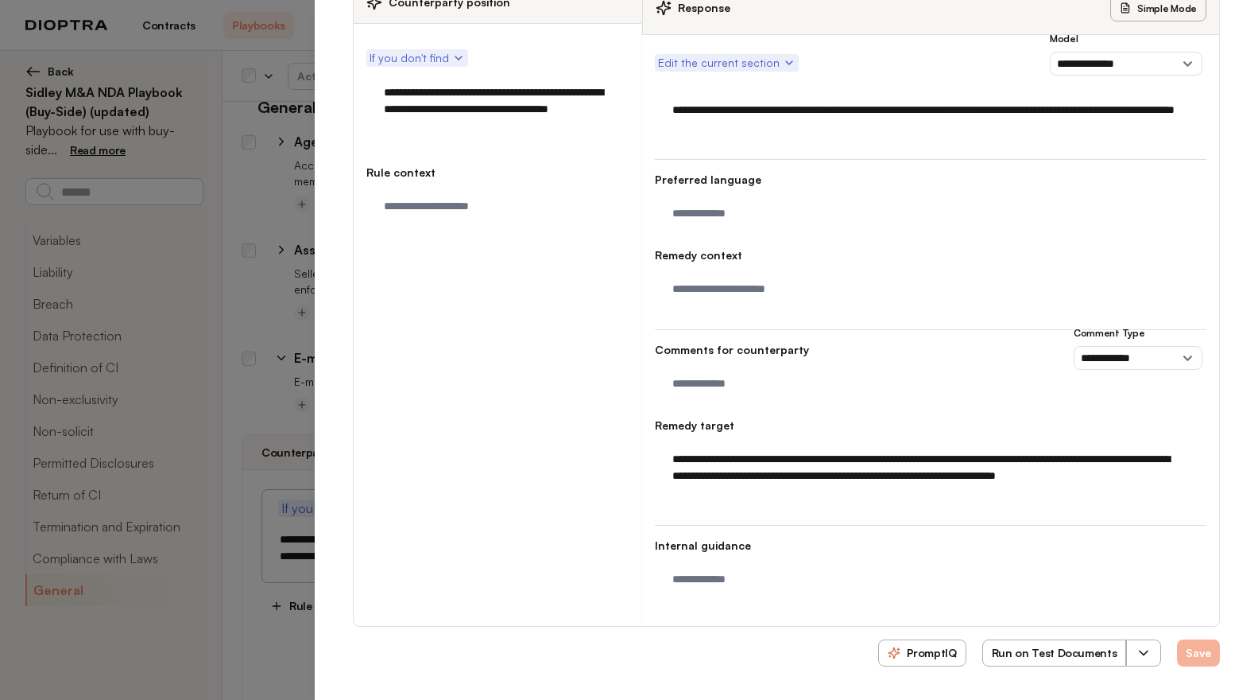
type textarea "**********"
click at [1186, 657] on button "Save" at bounding box center [1198, 652] width 43 height 27
type textarea "*"
type textarea "**********"
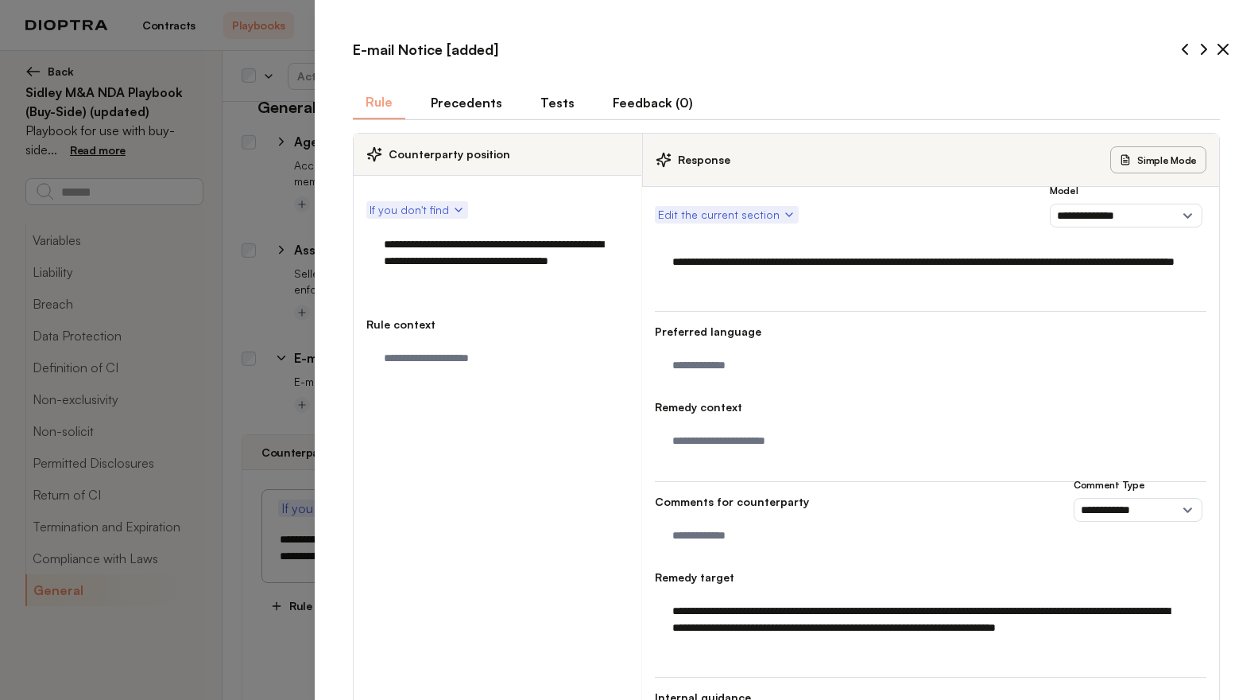
click at [543, 93] on button "Tests" at bounding box center [558, 102] width 60 height 33
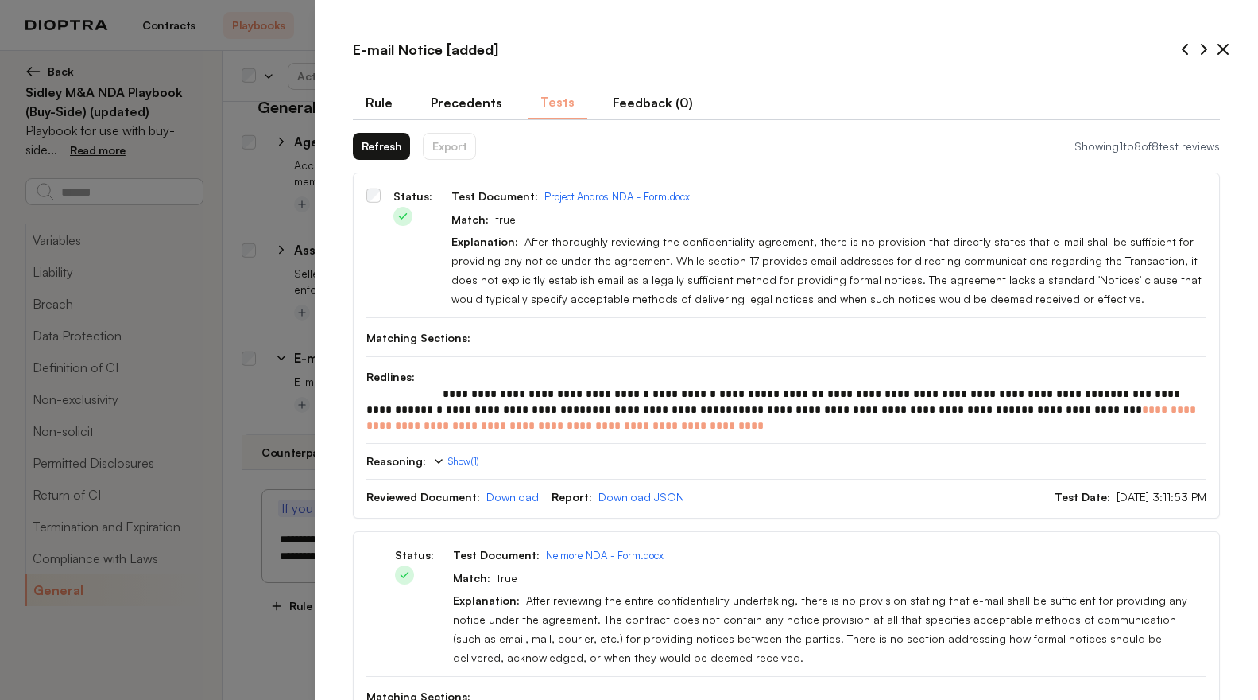
click at [380, 105] on button "Rule" at bounding box center [379, 102] width 52 height 33
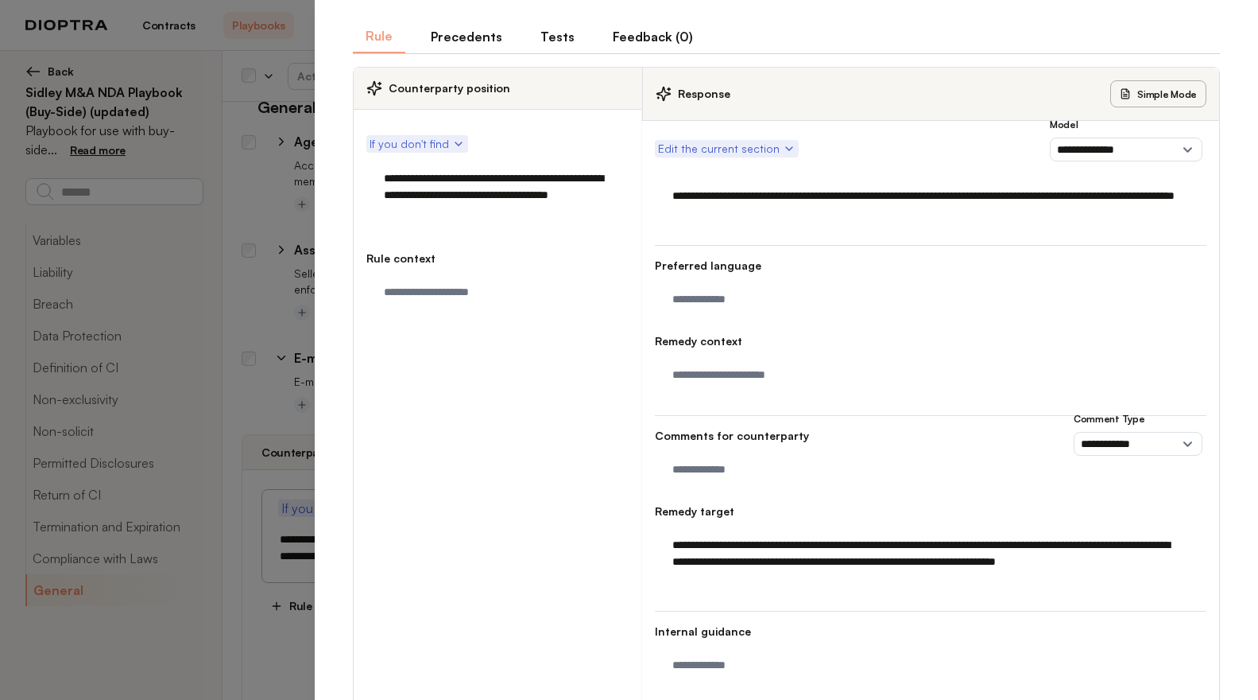
scroll to position [152, 0]
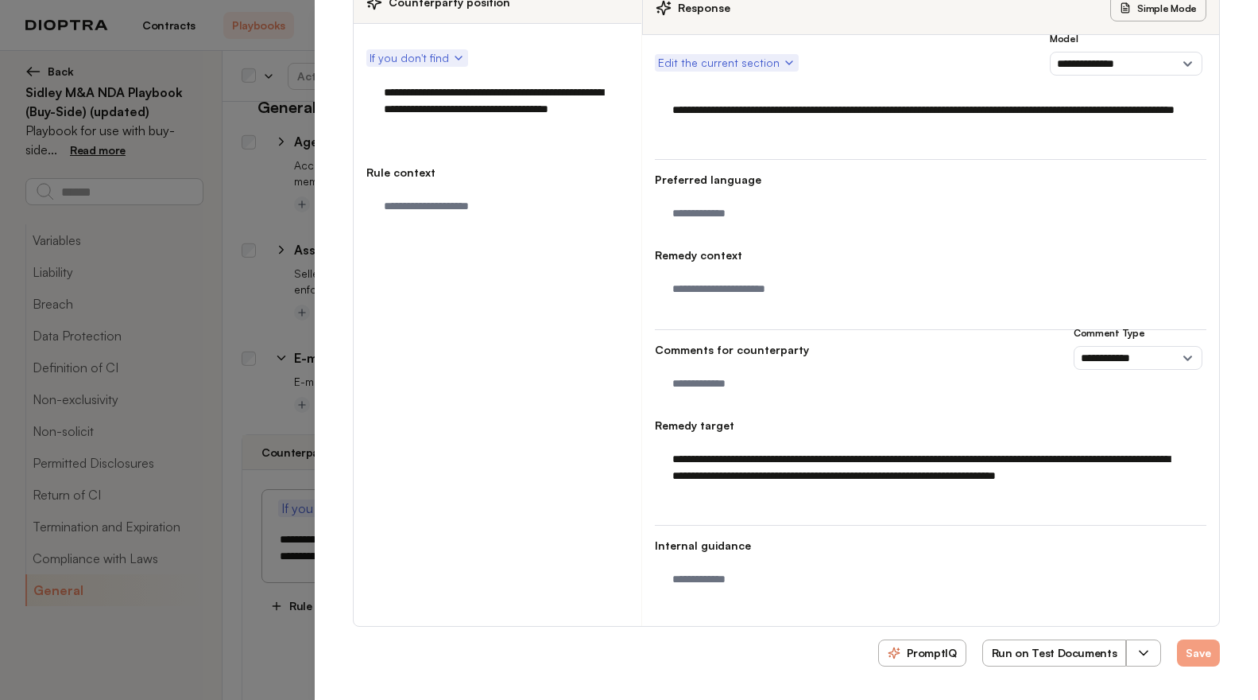
click at [1142, 659] on button "button" at bounding box center [1143, 652] width 35 height 27
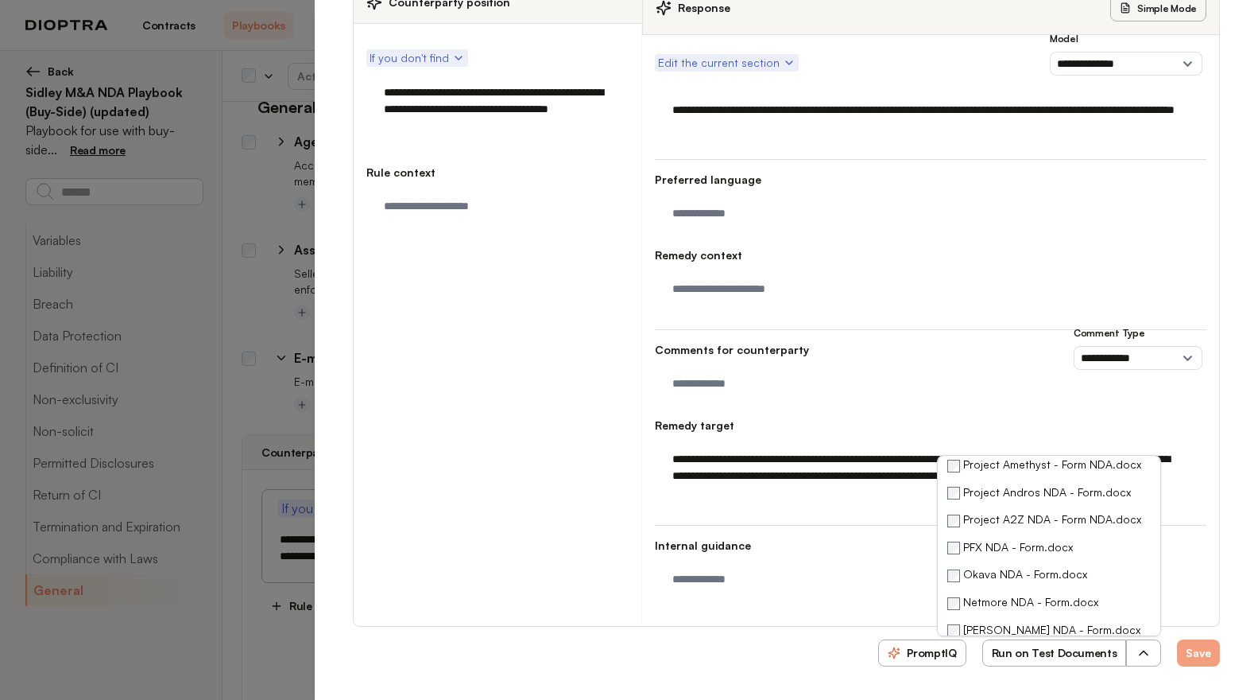
scroll to position [52, 0]
click at [1045, 659] on button "Run on Test Documents" at bounding box center [1055, 652] width 145 height 27
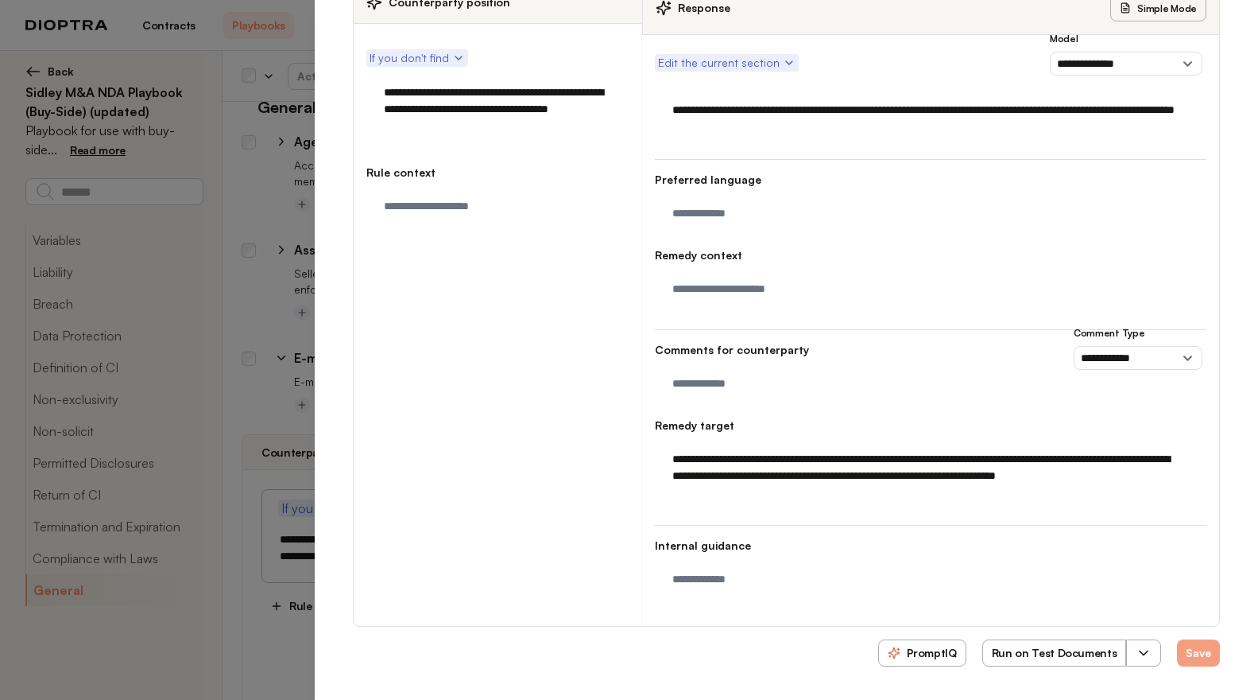
click at [720, 648] on div "PromptIQ Run on Test Documents Save" at bounding box center [786, 656] width 867 height 35
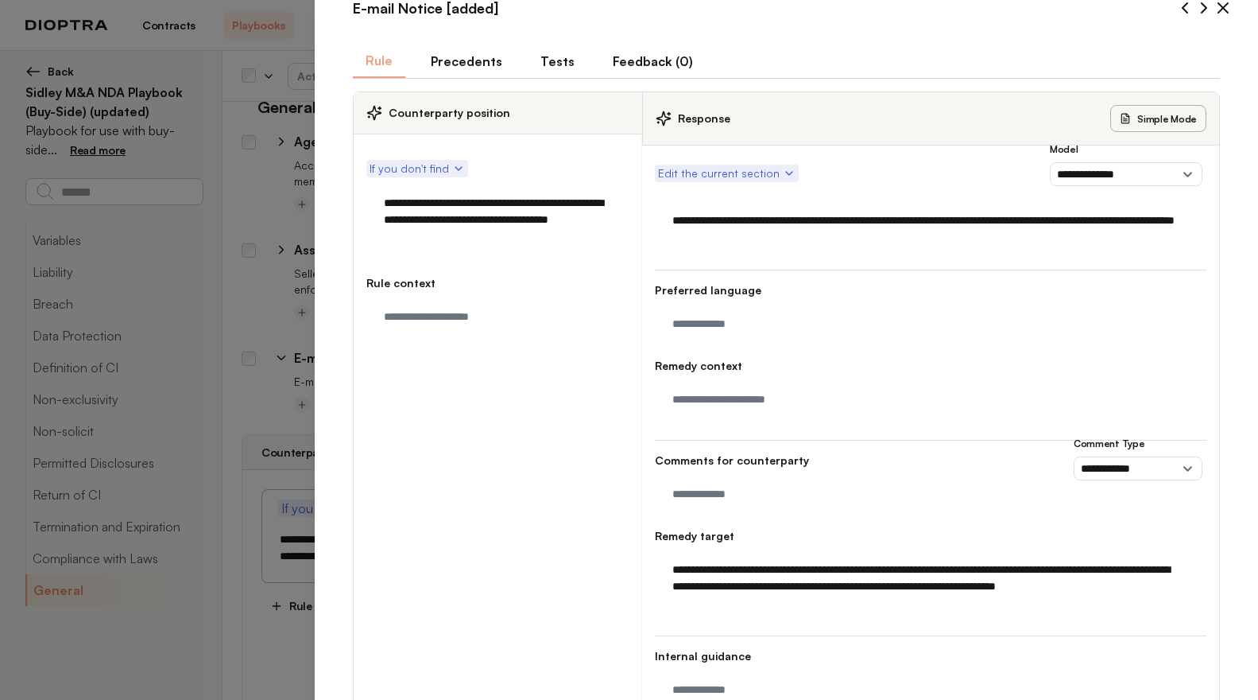
scroll to position [0, 0]
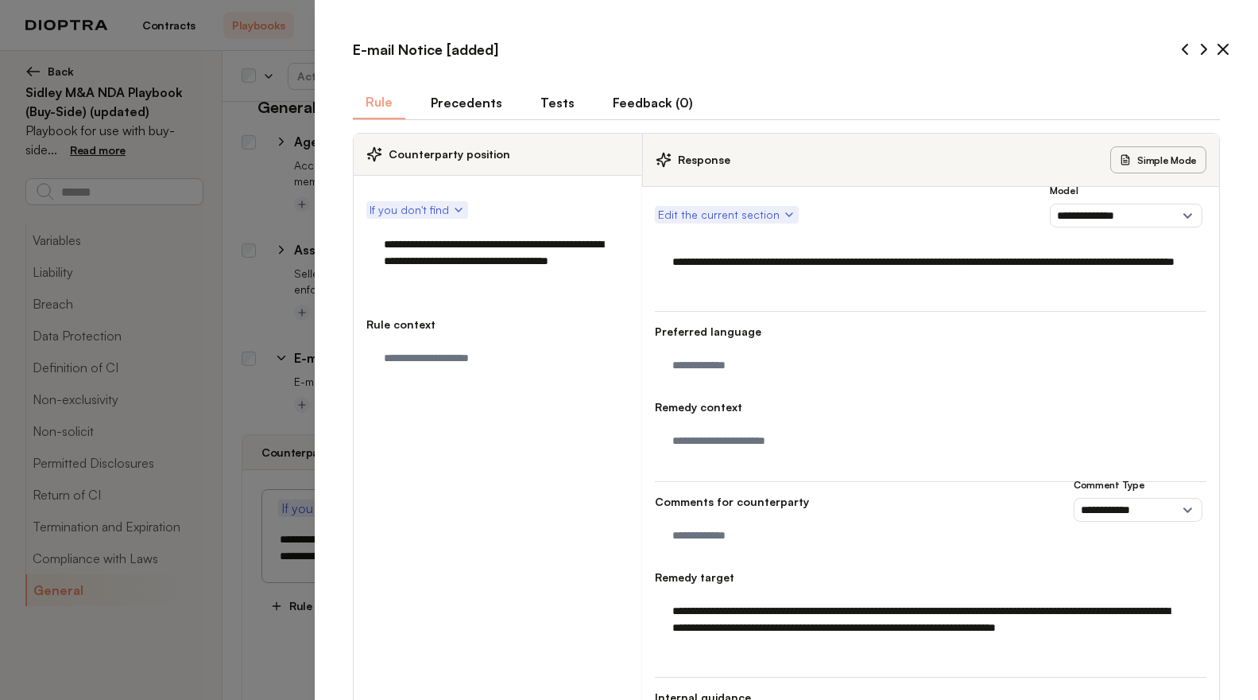
click at [529, 100] on button "Tests" at bounding box center [558, 102] width 60 height 33
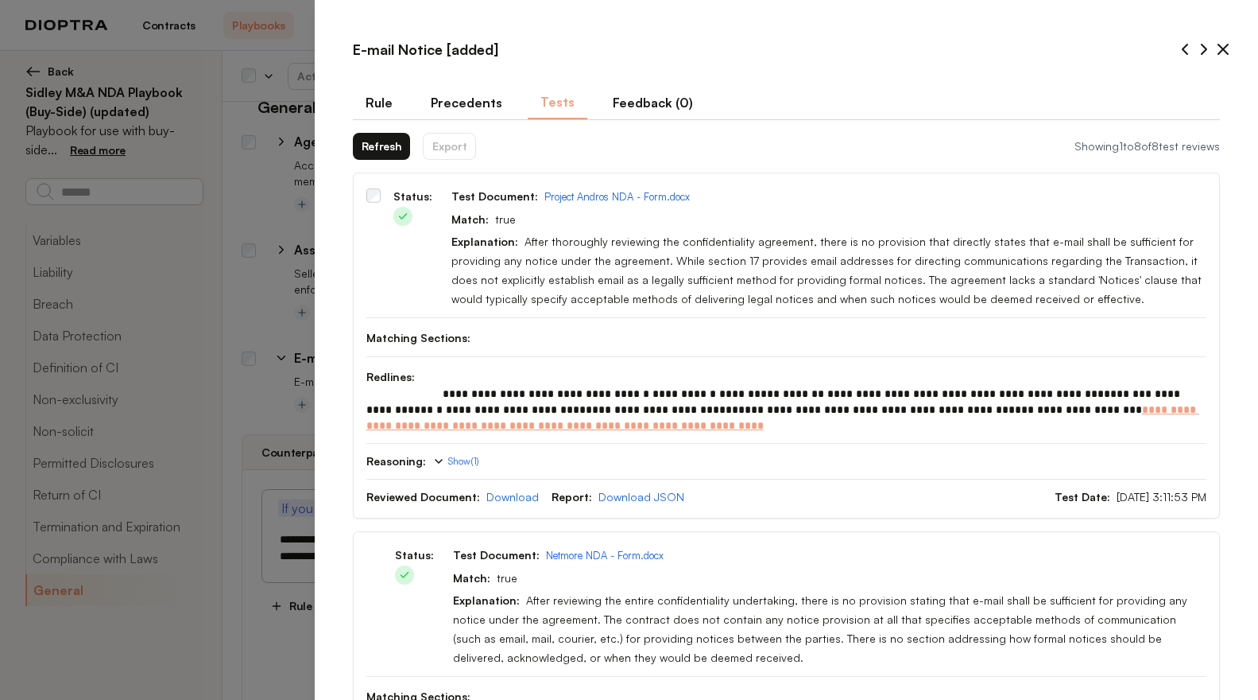
click at [396, 145] on button "Refresh" at bounding box center [382, 146] width 58 height 27
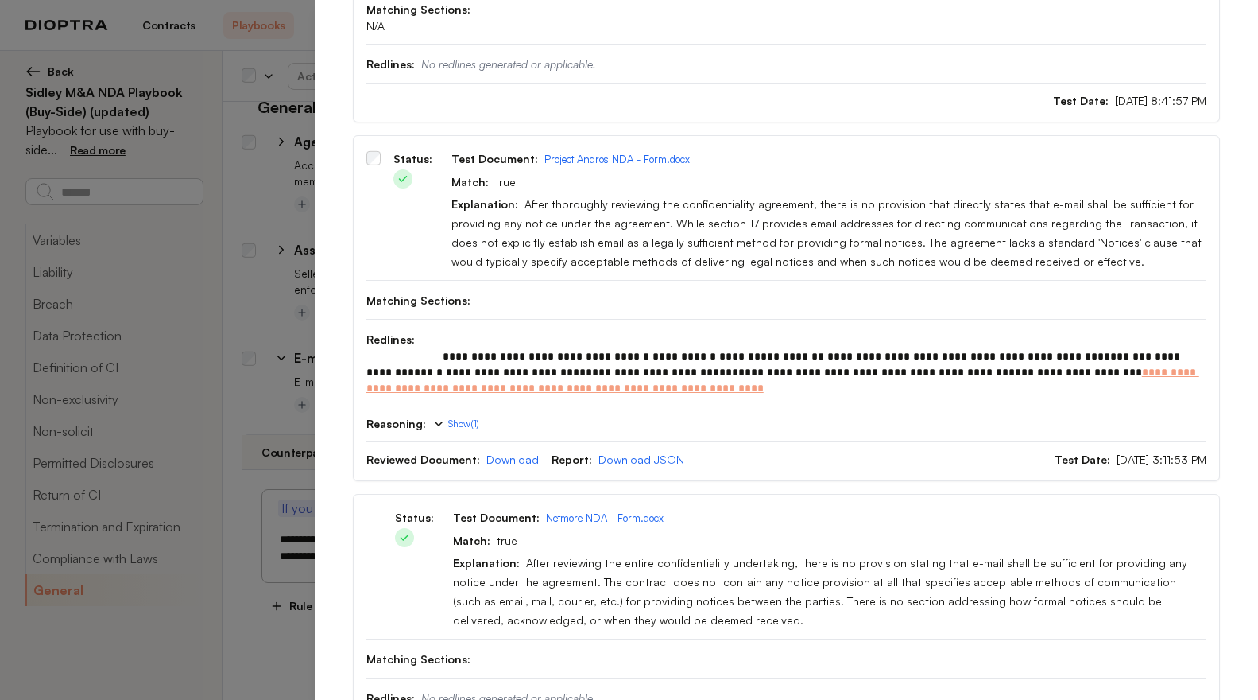
scroll to position [298, 0]
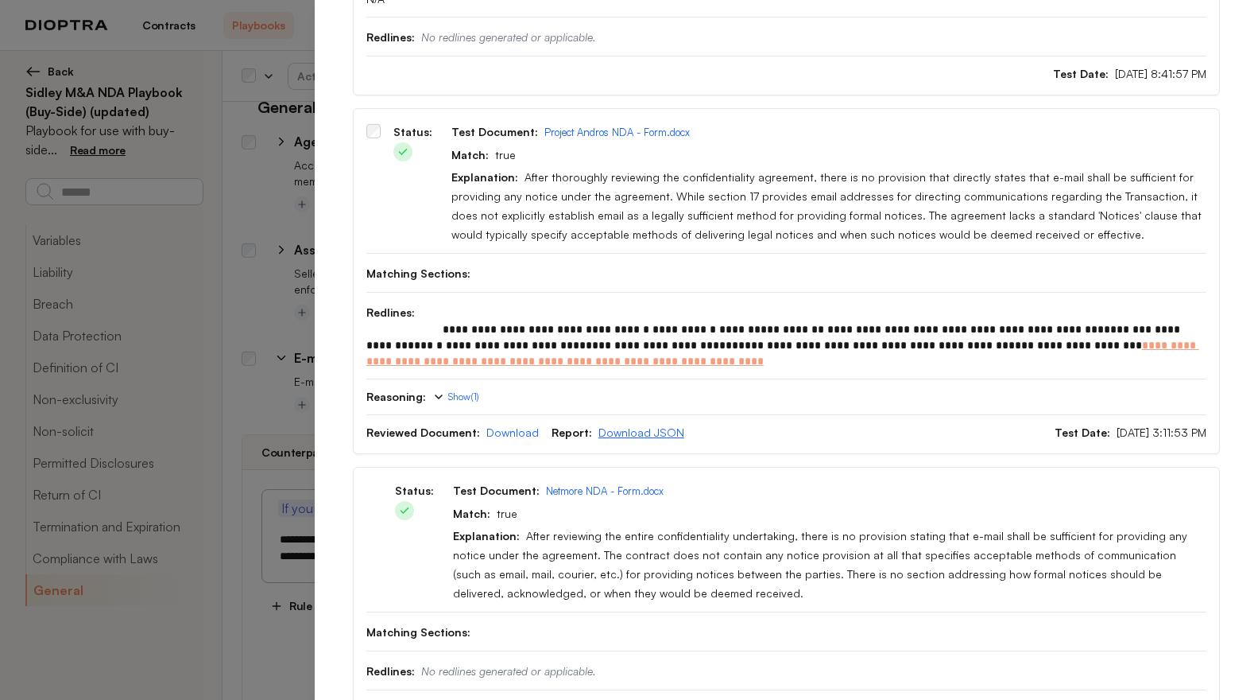
click at [645, 432] on link "Download JSON" at bounding box center [642, 432] width 86 height 14
click at [512, 437] on link "Download" at bounding box center [513, 432] width 52 height 14
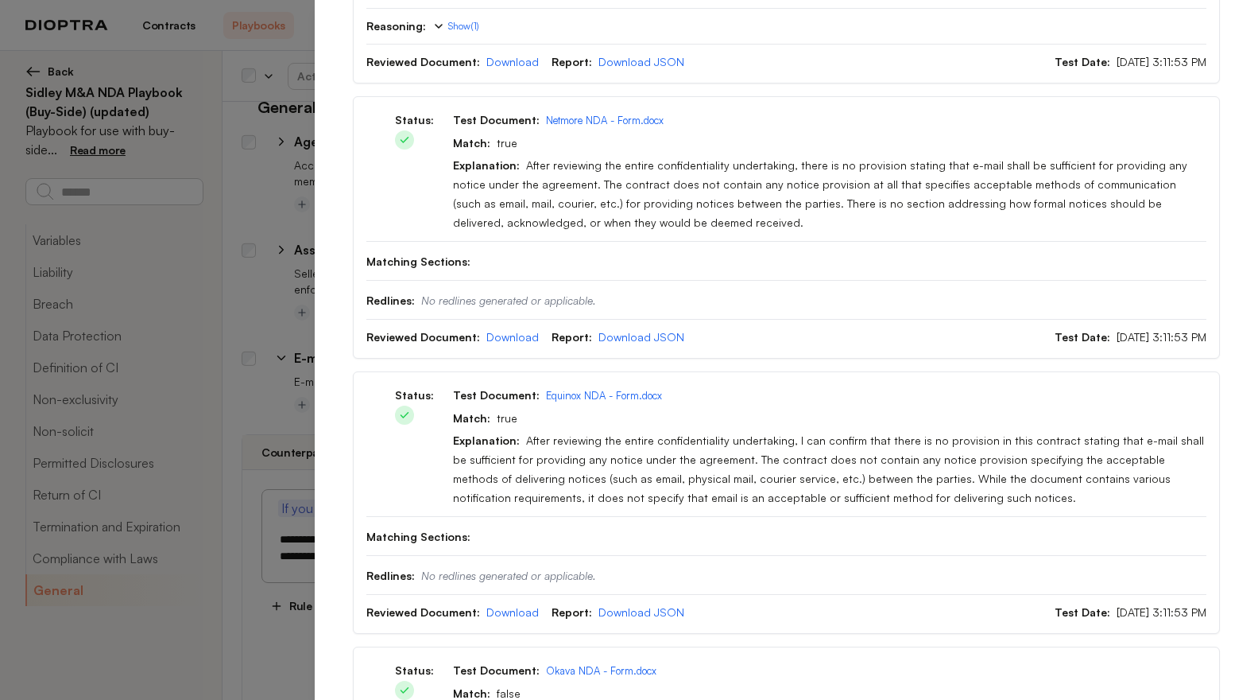
scroll to position [670, 0]
click at [507, 608] on link "Download" at bounding box center [513, 610] width 52 height 14
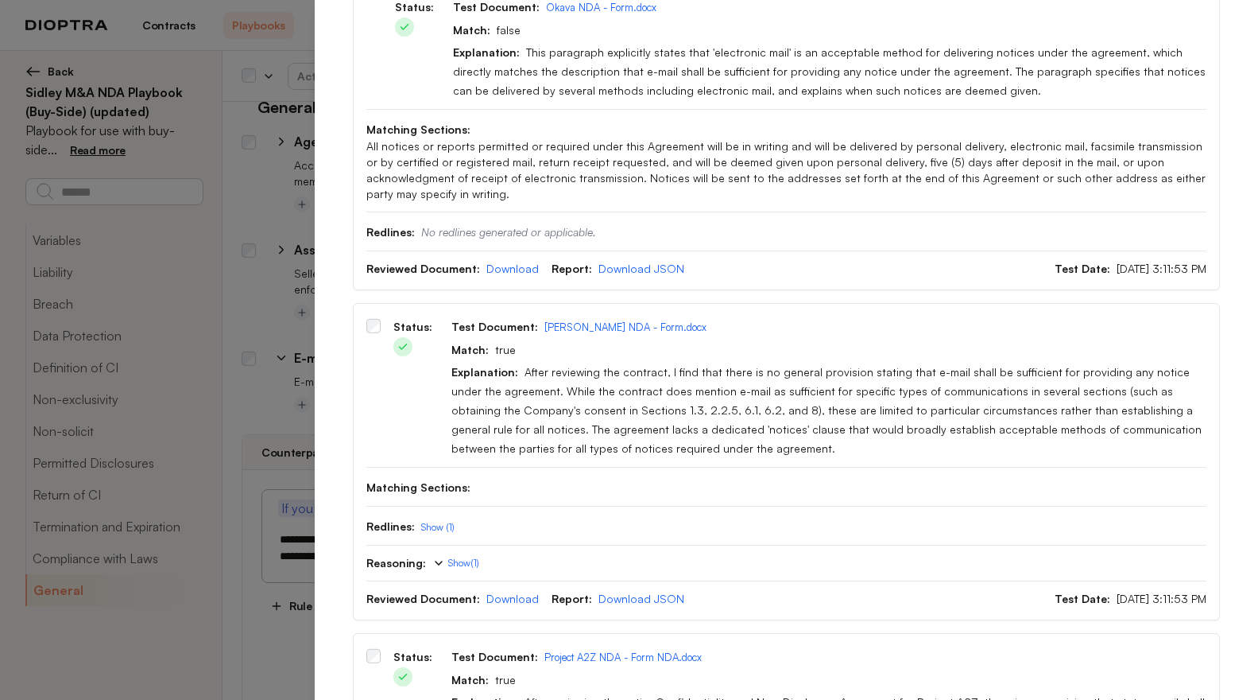
scroll to position [1334, 0]
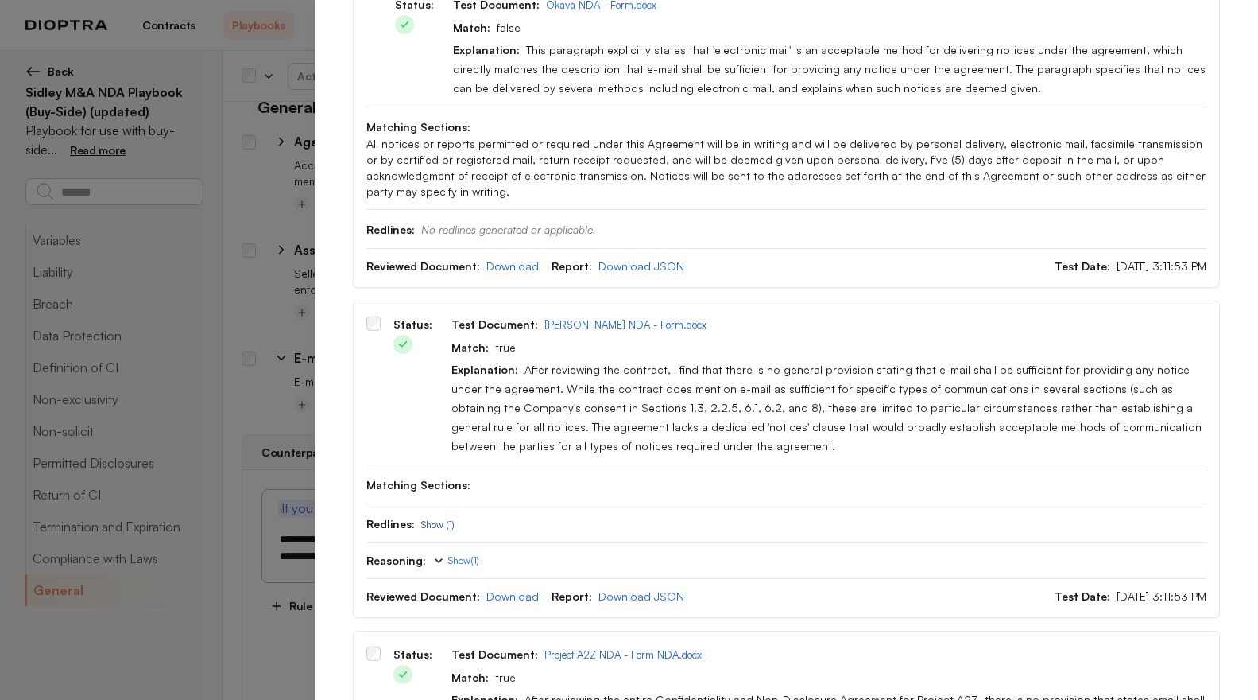
click at [444, 518] on button "Show (1)" at bounding box center [437, 524] width 33 height 13
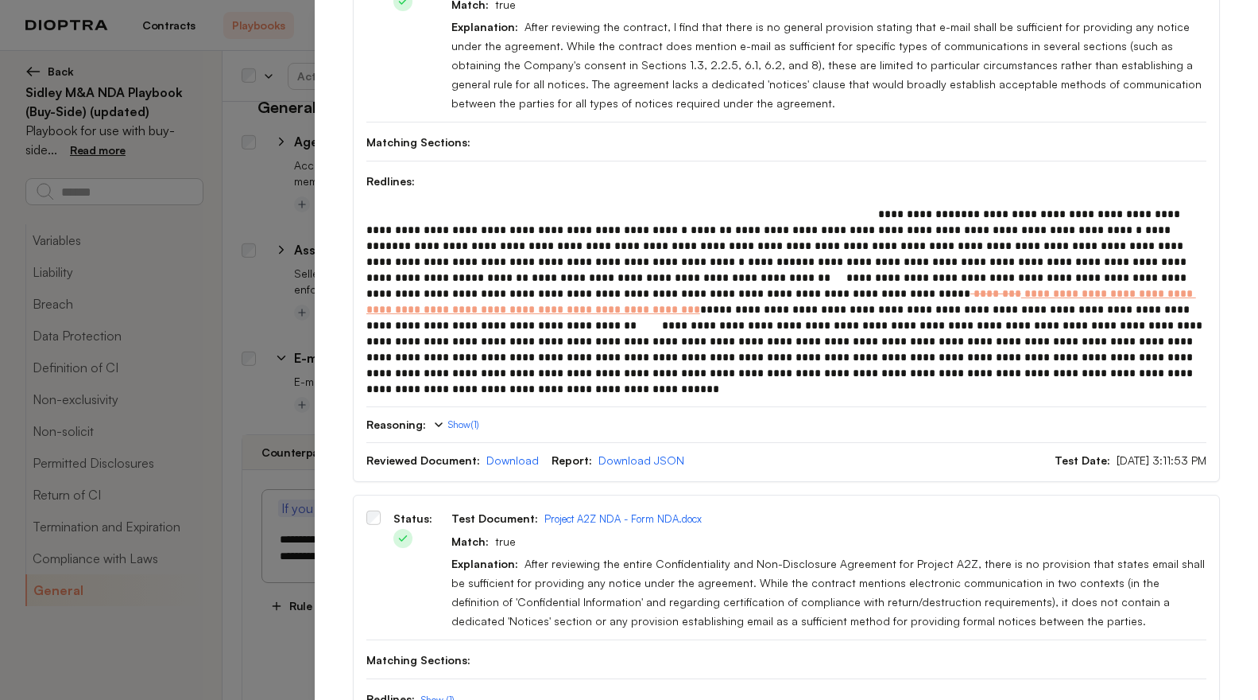
scroll to position [1714, 0]
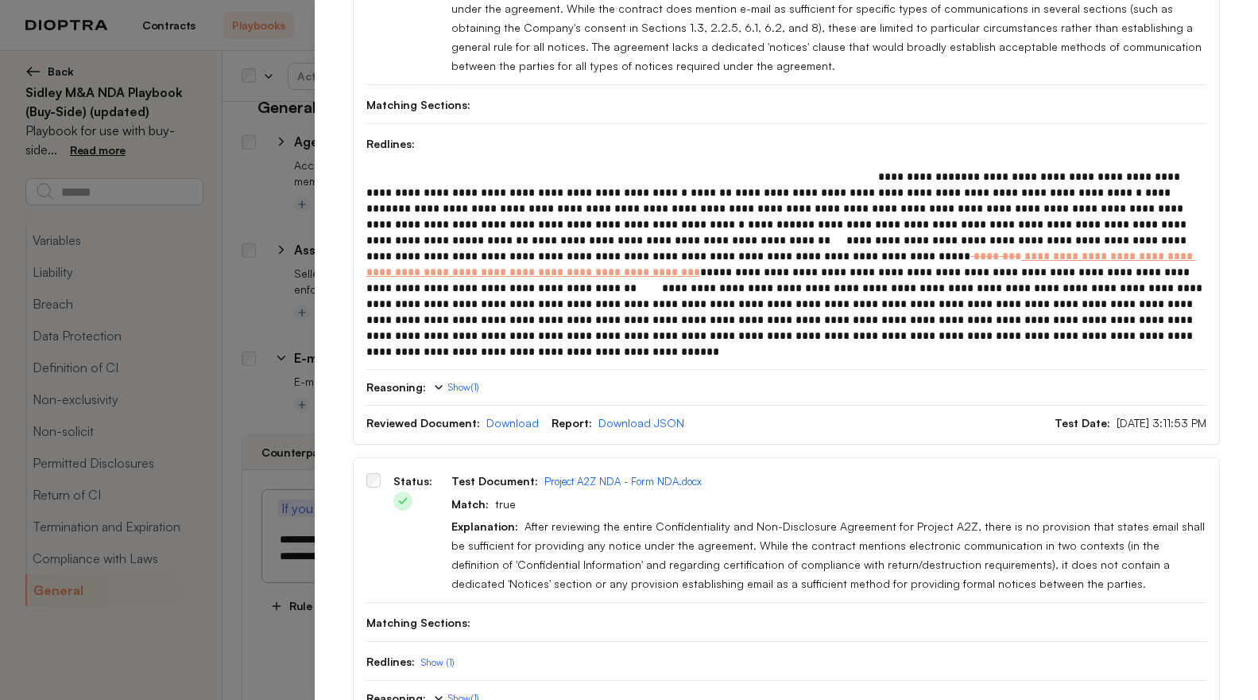
click at [444, 641] on div "Redlines: Show (1)" at bounding box center [786, 655] width 840 height 29
click at [441, 692] on img at bounding box center [438, 698] width 13 height 13
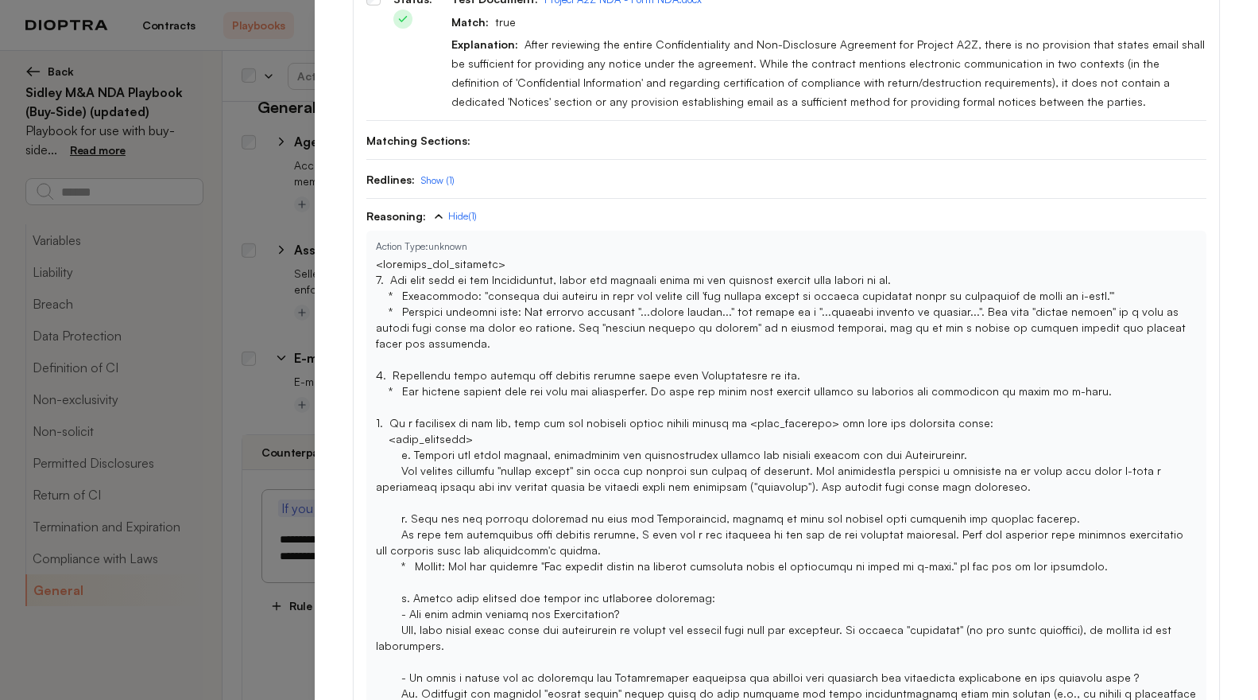
scroll to position [2223, 0]
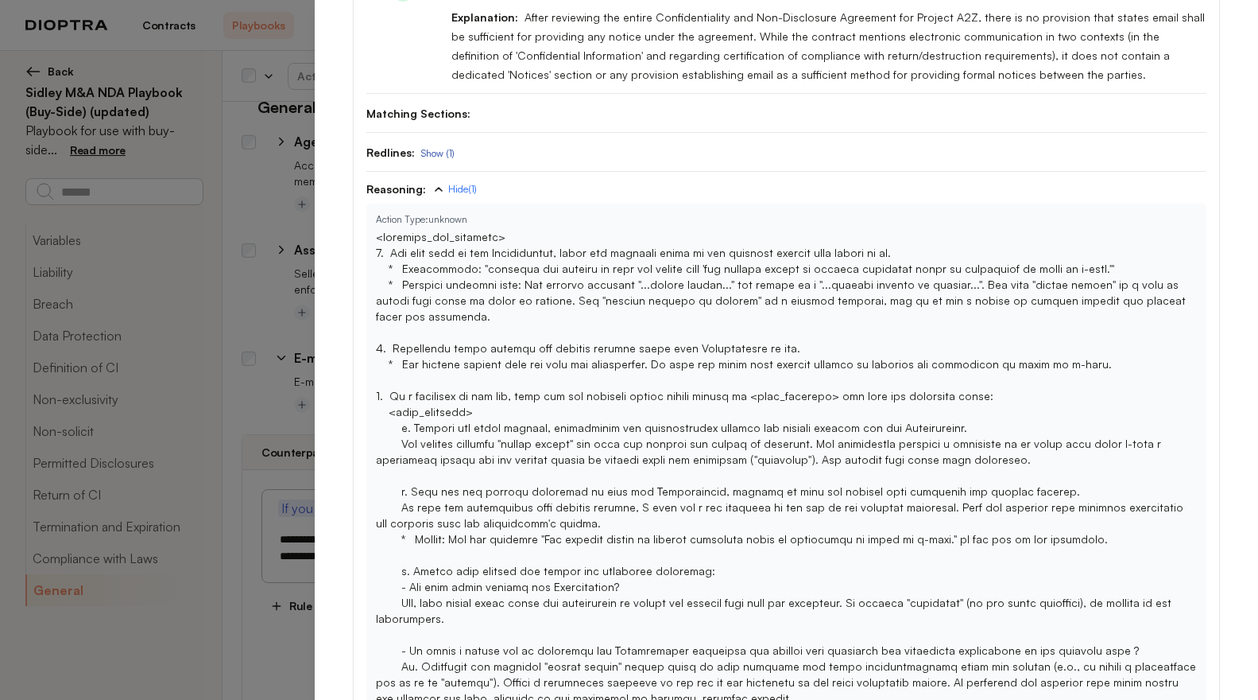
click at [432, 147] on button "Show (1)" at bounding box center [437, 153] width 33 height 13
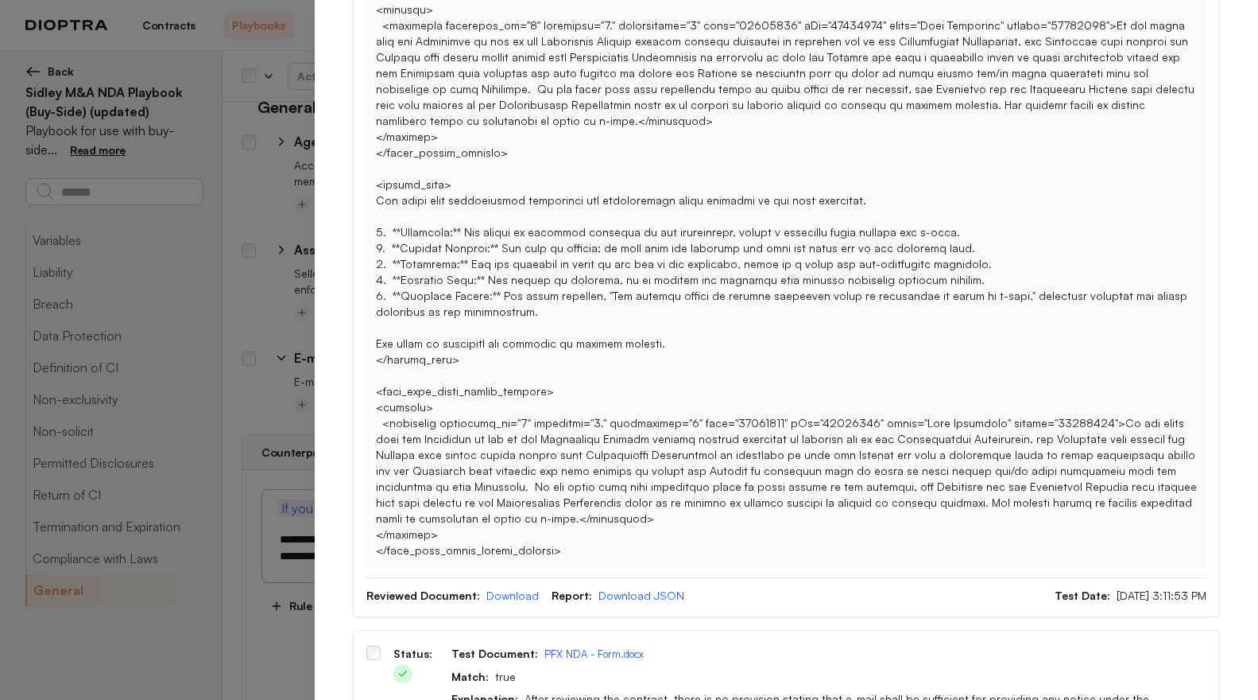
scroll to position [3269, 0]
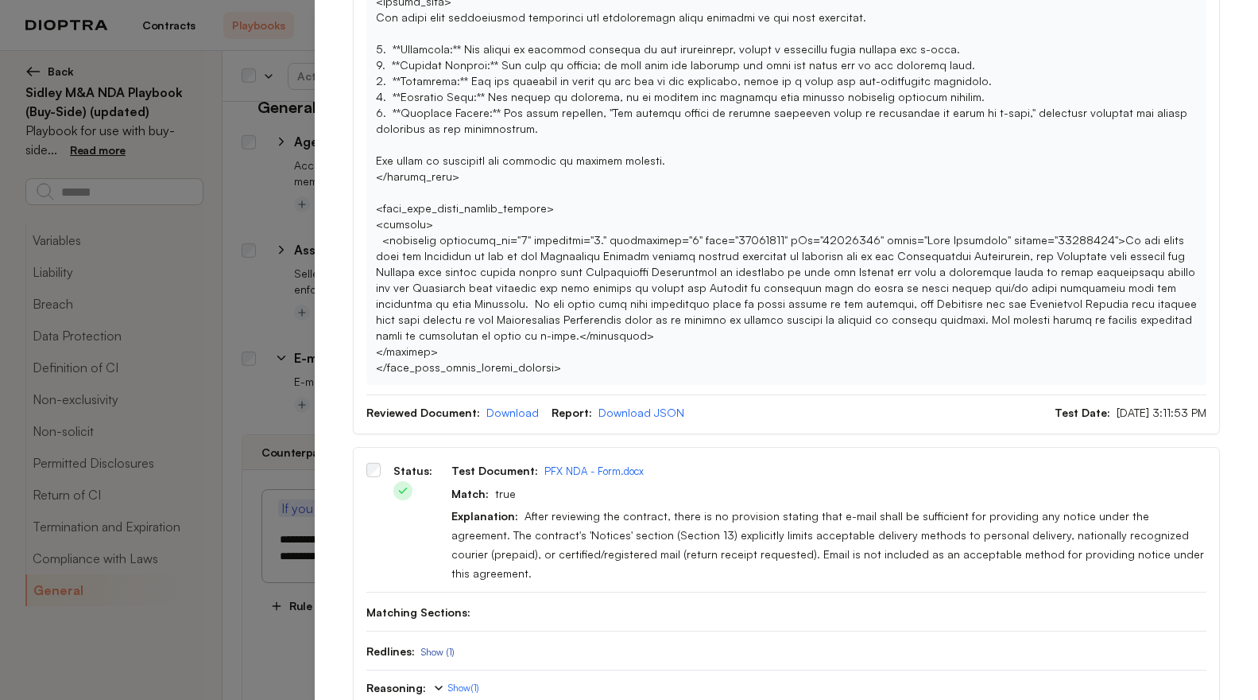
click at [424, 645] on button "Show (1)" at bounding box center [437, 651] width 33 height 13
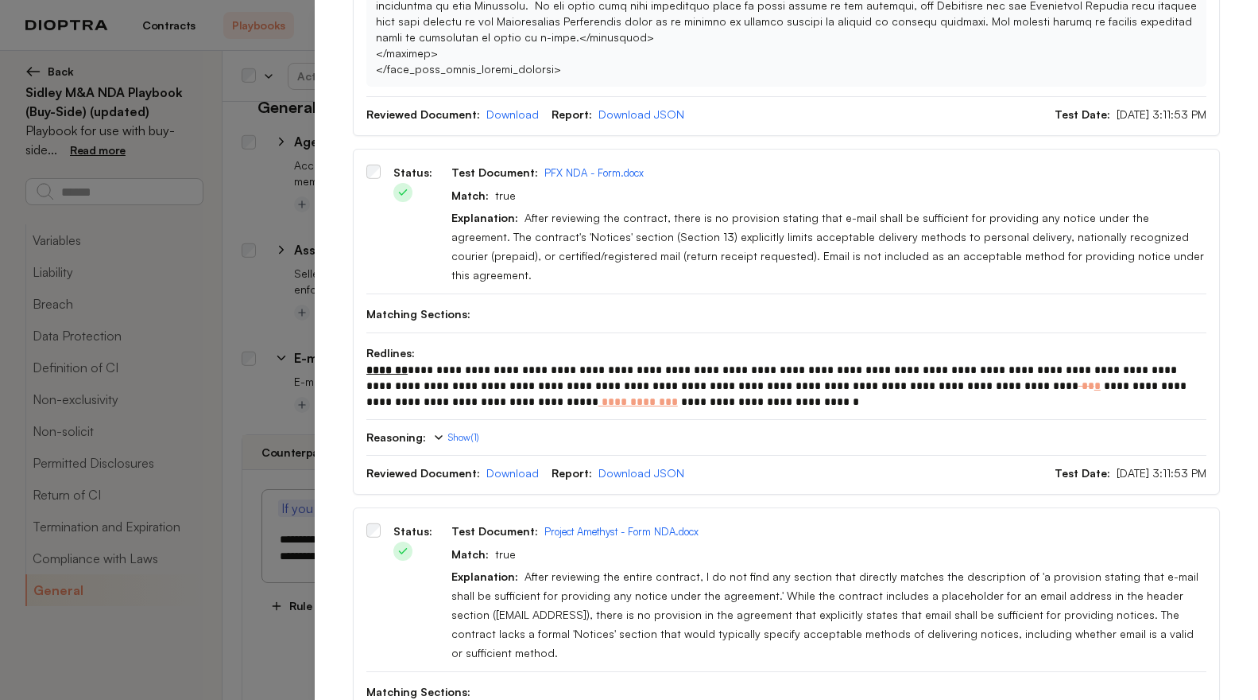
scroll to position [3568, 0]
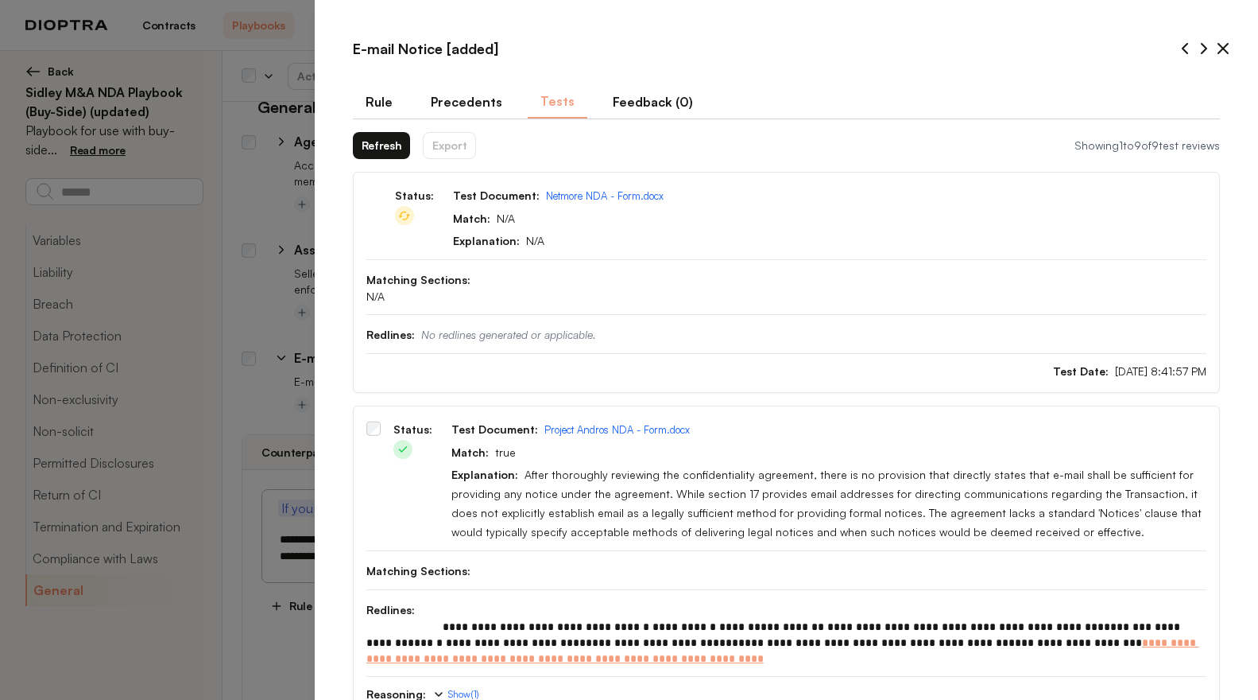
scroll to position [0, 0]
click at [378, 152] on button "Refresh" at bounding box center [382, 146] width 58 height 27
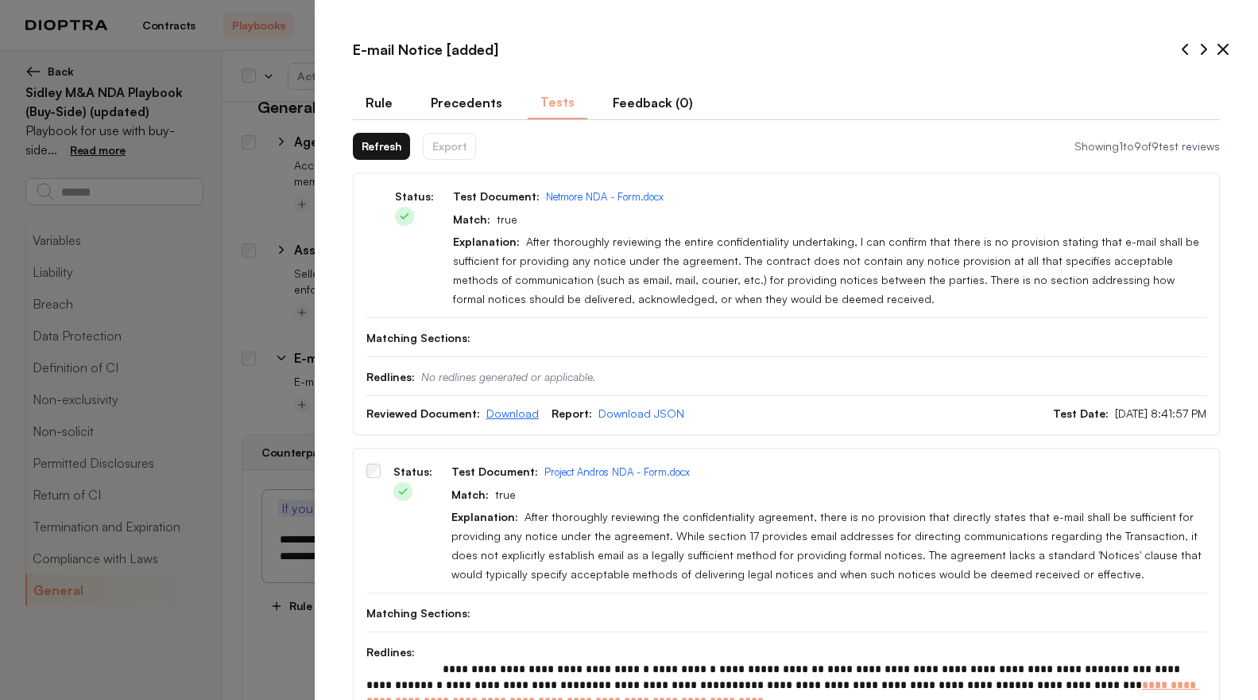
click at [514, 417] on link "Download" at bounding box center [513, 413] width 52 height 14
click at [617, 416] on link "Download JSON" at bounding box center [642, 413] width 86 height 14
click at [381, 100] on button "Rule" at bounding box center [379, 102] width 52 height 33
type textarea "*"
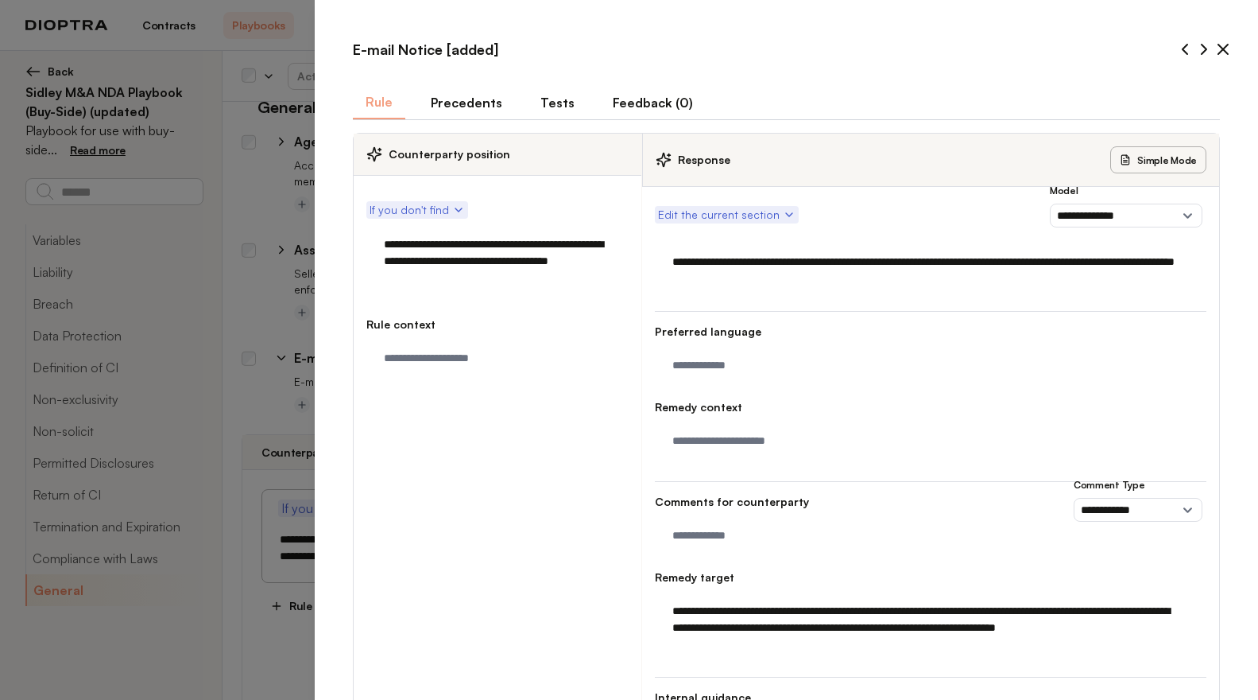
drag, startPoint x: 971, startPoint y: 628, endPoint x: 1118, endPoint y: 626, distance: 147.1
click at [1118, 626] on textarea "**********" at bounding box center [927, 628] width 525 height 66
type textarea "**********"
click at [999, 559] on textarea at bounding box center [931, 539] width 533 height 41
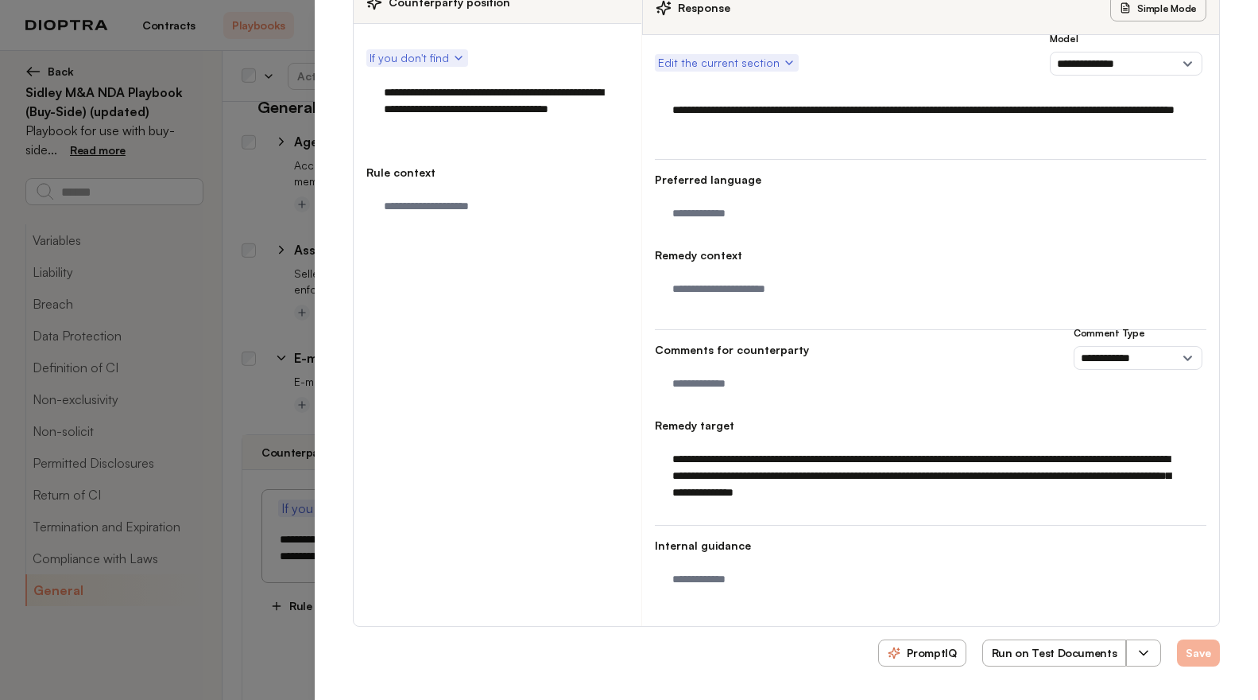
click at [1195, 665] on button "Save" at bounding box center [1198, 652] width 43 height 27
type textarea "*"
type textarea "**********"
click at [1140, 653] on icon "button" at bounding box center [1144, 653] width 8 height 4
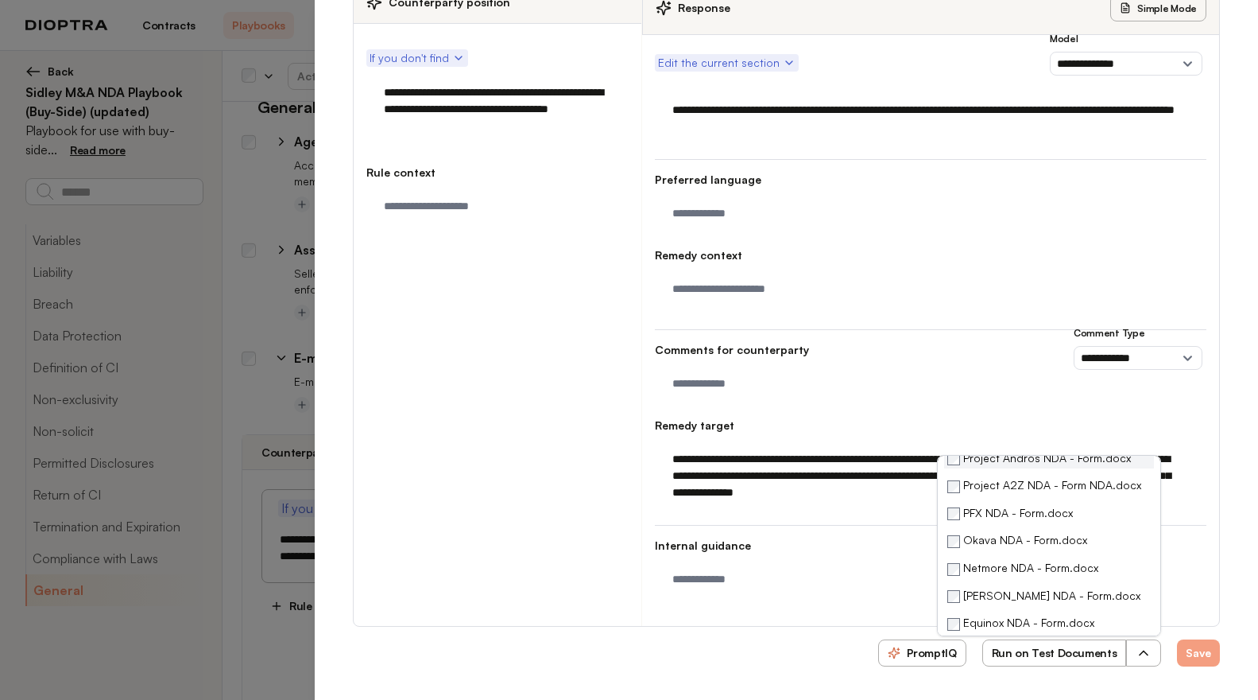
scroll to position [89, 0]
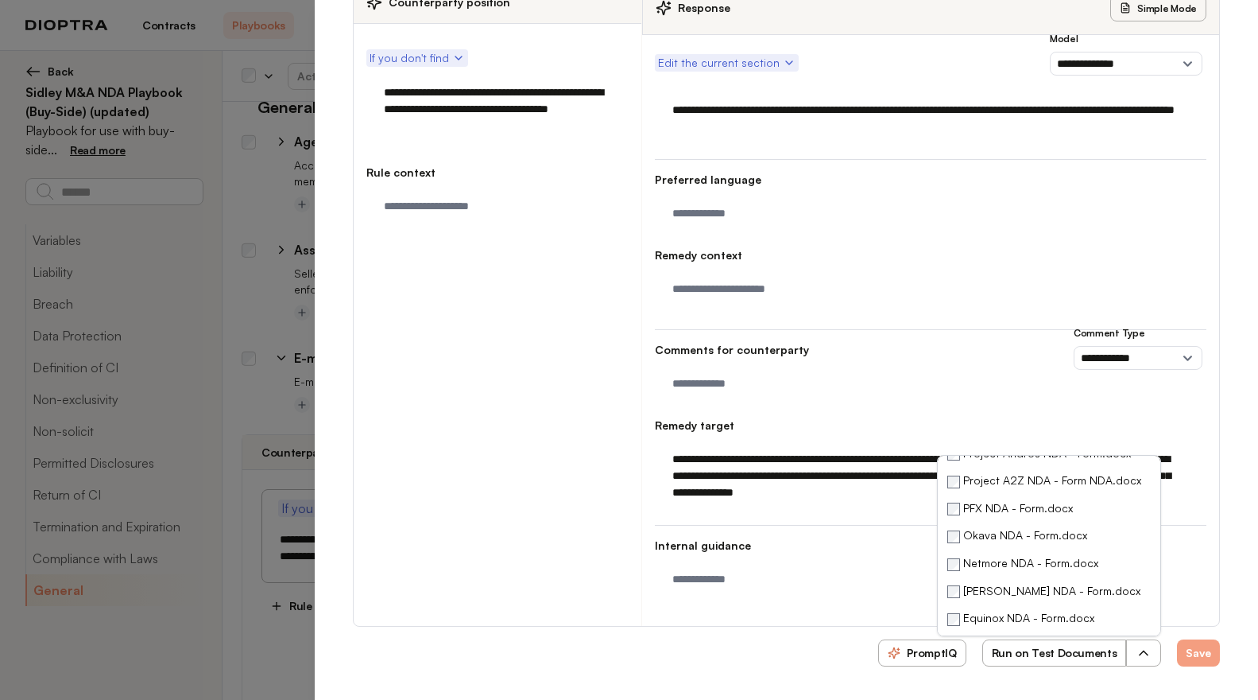
click at [1080, 653] on button "Run on Test Documents" at bounding box center [1055, 652] width 145 height 27
click at [576, 323] on div "**********" at bounding box center [498, 334] width 288 height 583
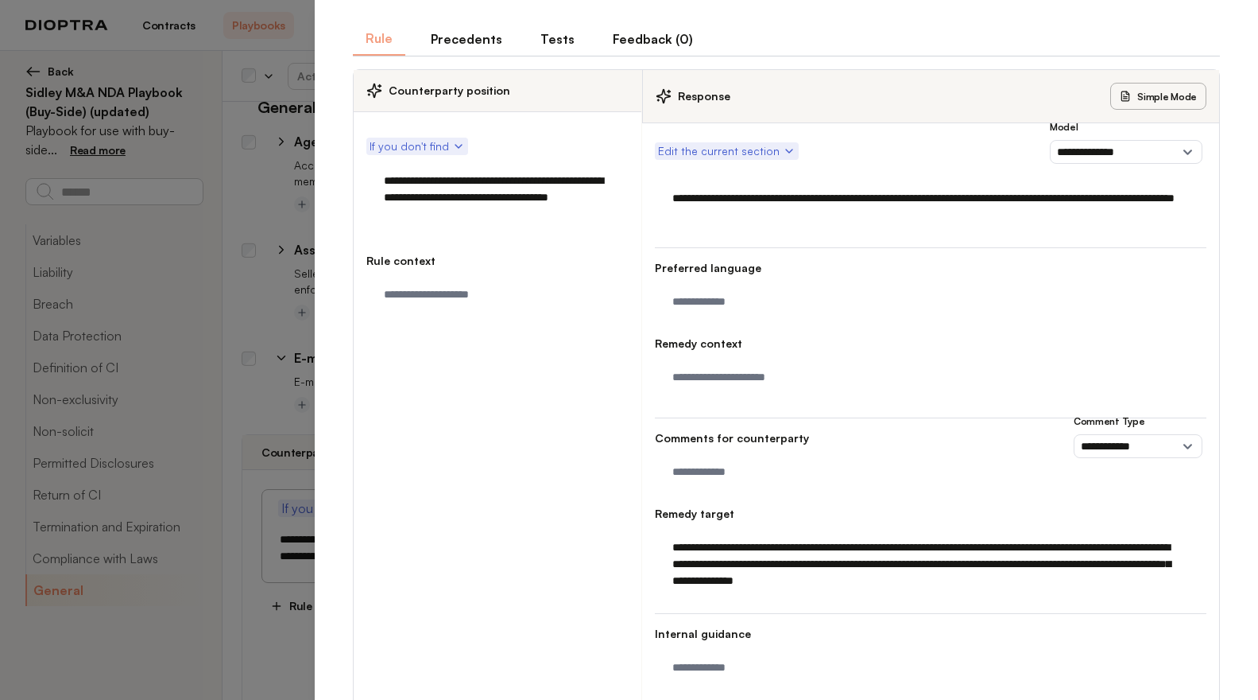
scroll to position [0, 0]
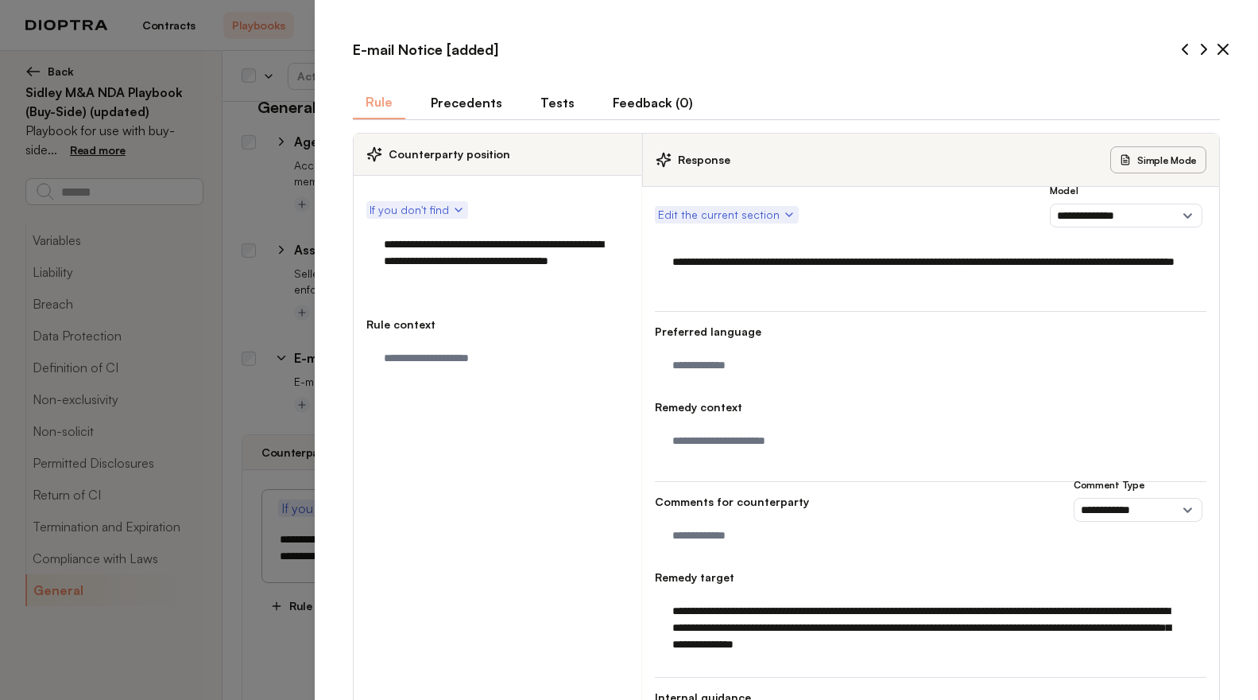
click at [556, 102] on button "Tests" at bounding box center [558, 102] width 60 height 33
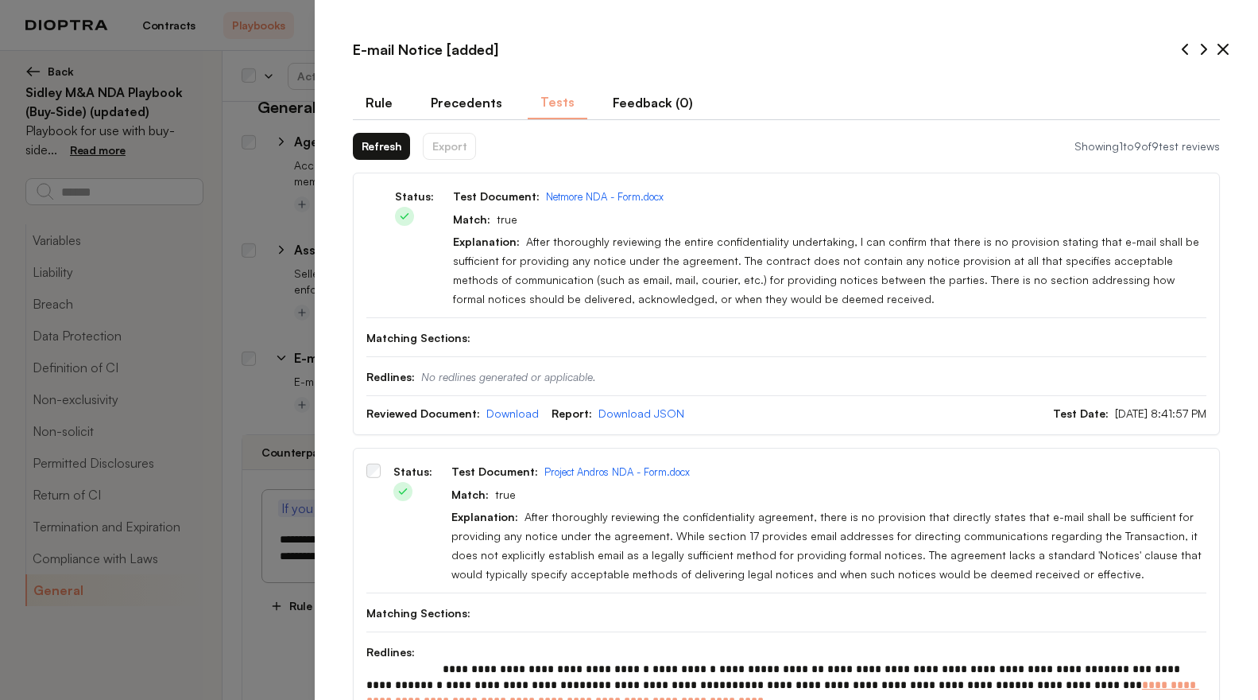
click at [374, 146] on button "Refresh" at bounding box center [382, 146] width 58 height 27
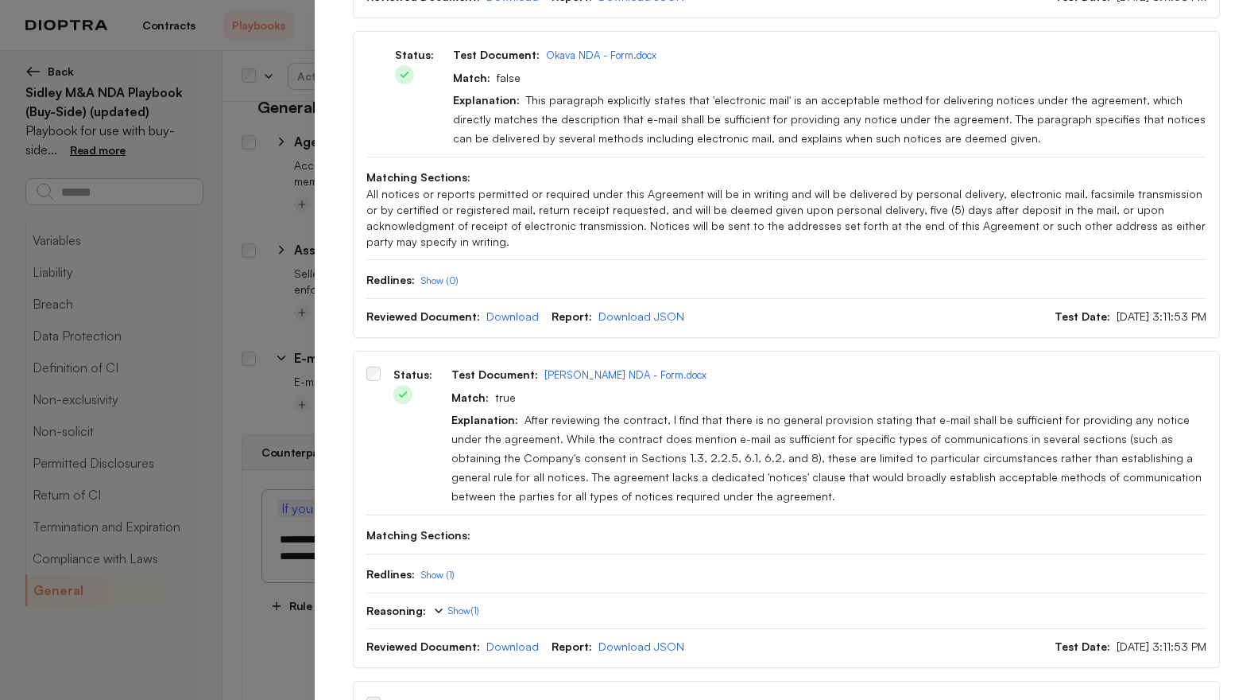
scroll to position [1564, 0]
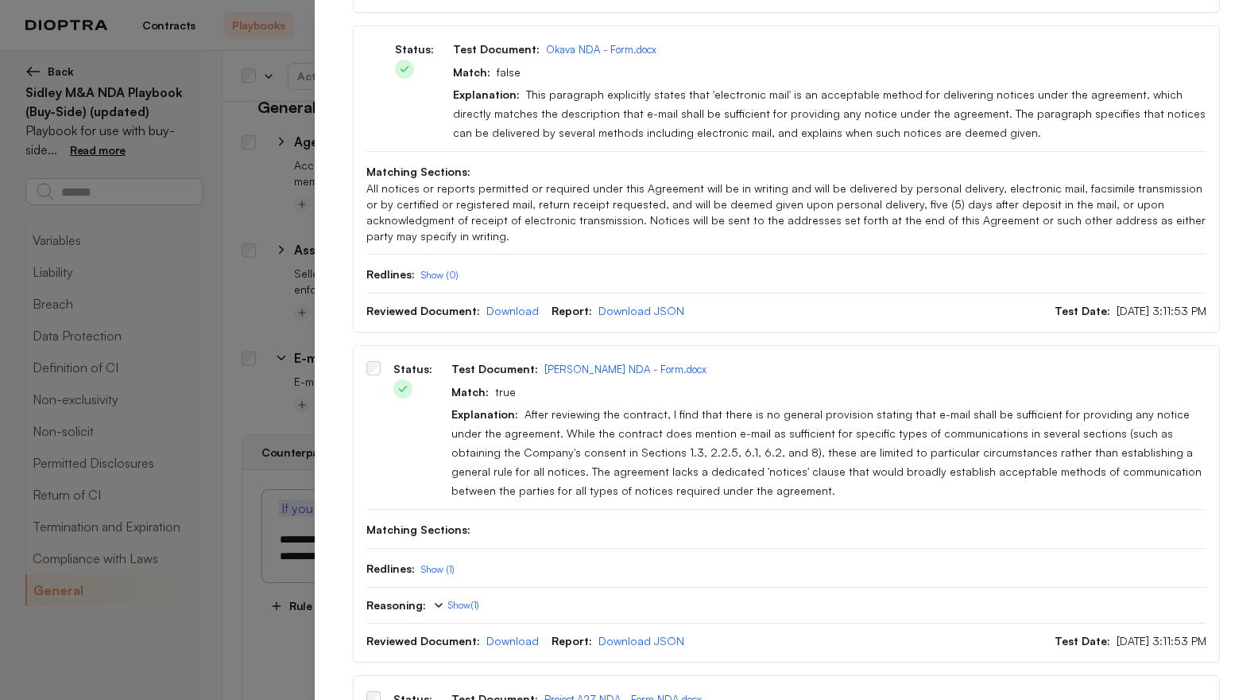
type textarea "*"
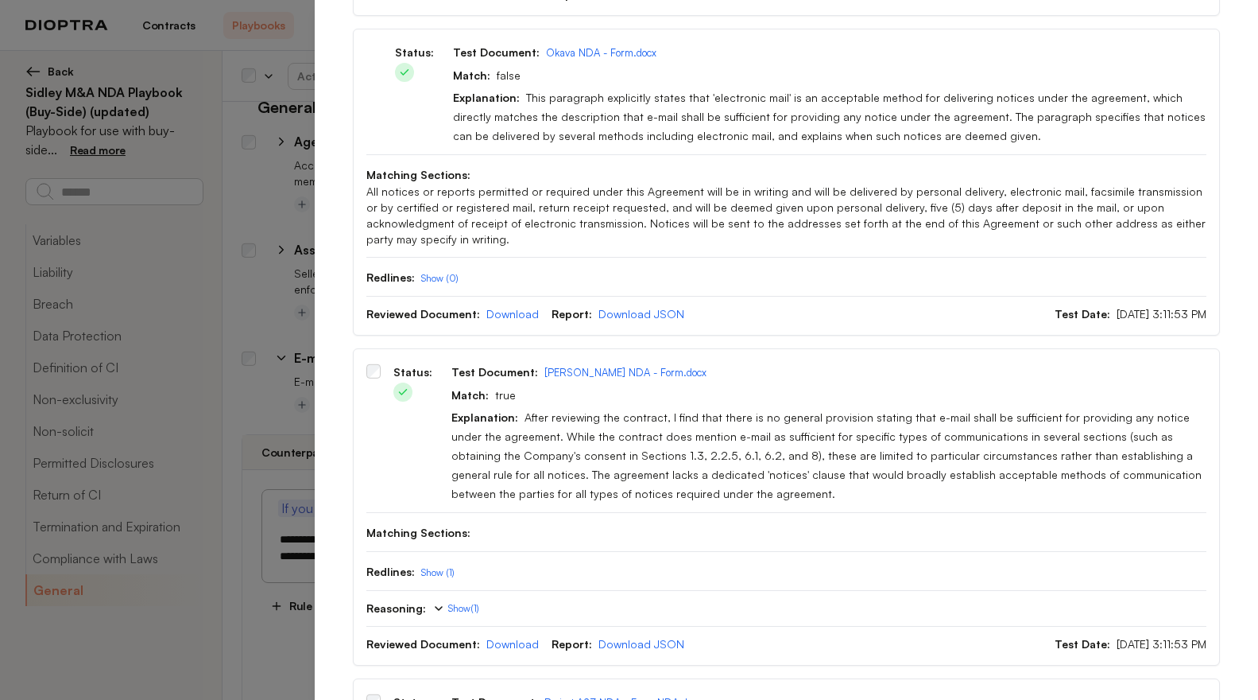
scroll to position [0, 0]
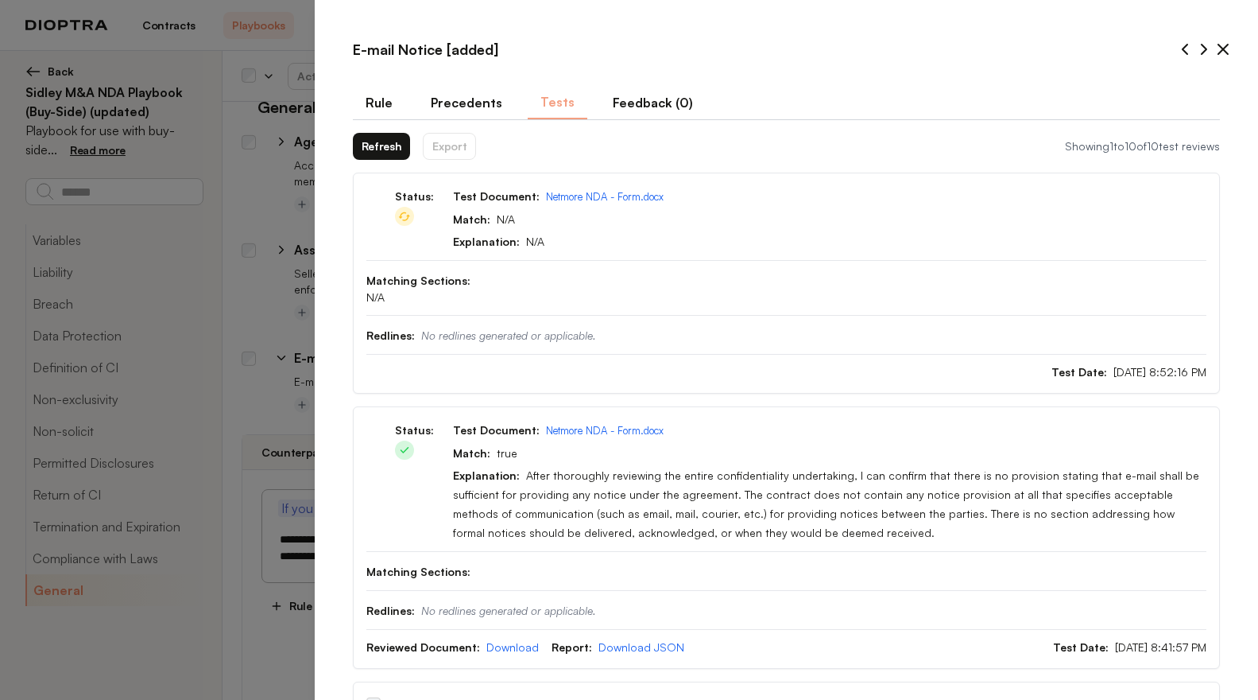
click at [393, 151] on button "Refresh" at bounding box center [382, 146] width 58 height 27
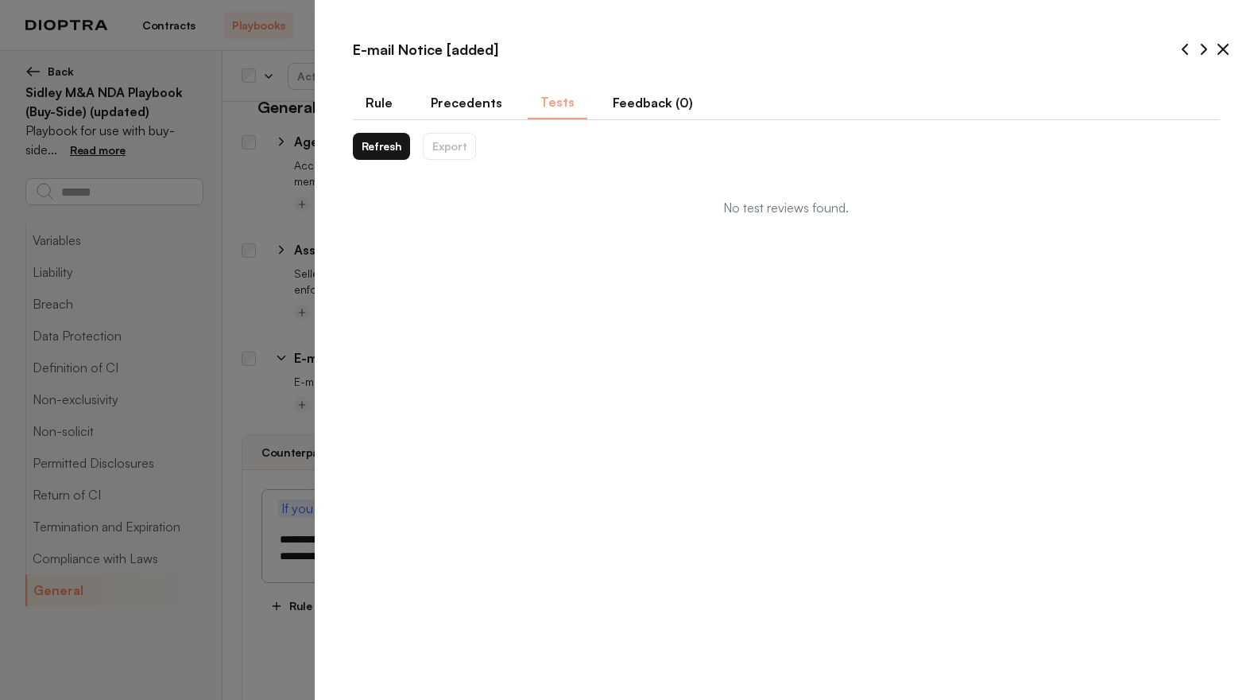
click at [395, 147] on button "Refresh" at bounding box center [382, 146] width 58 height 27
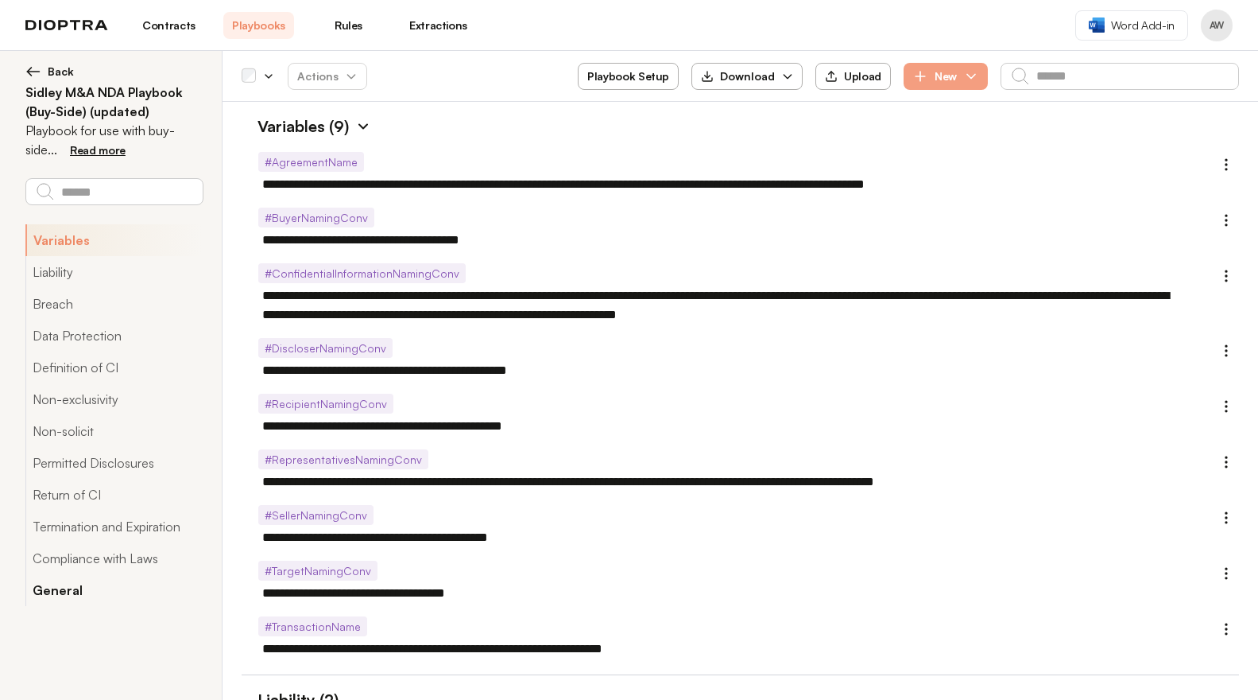
click at [69, 585] on button "General" at bounding box center [113, 590] width 177 height 32
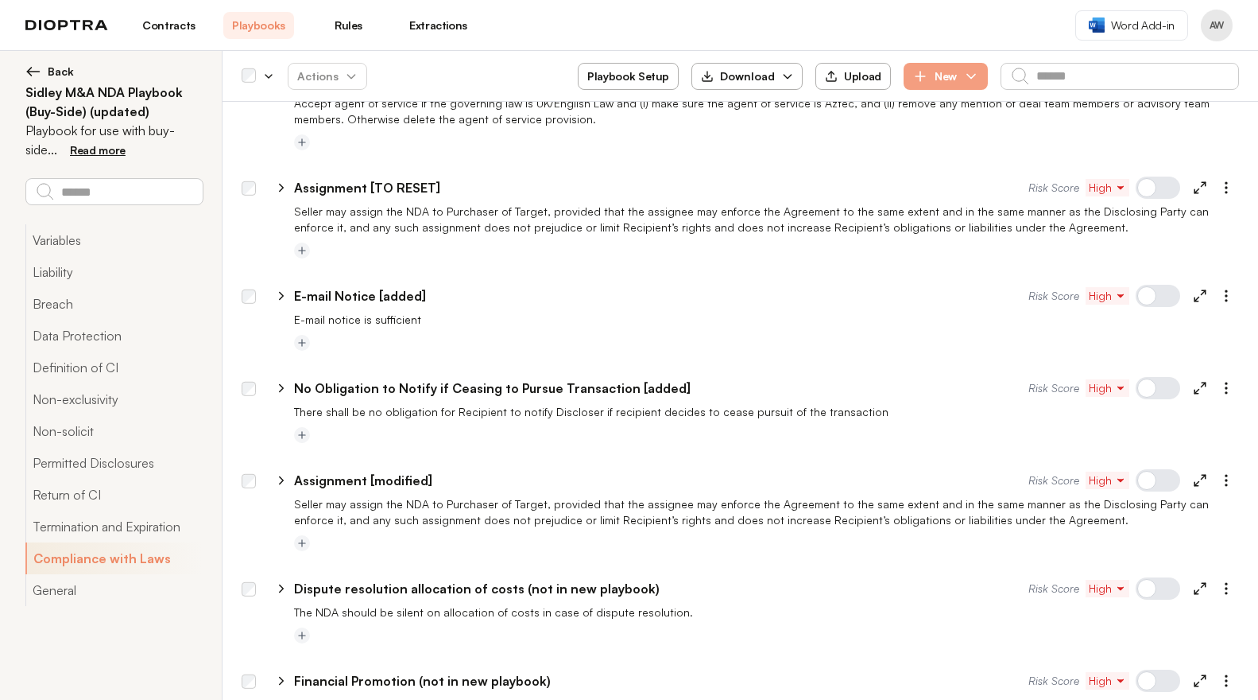
scroll to position [4022, 0]
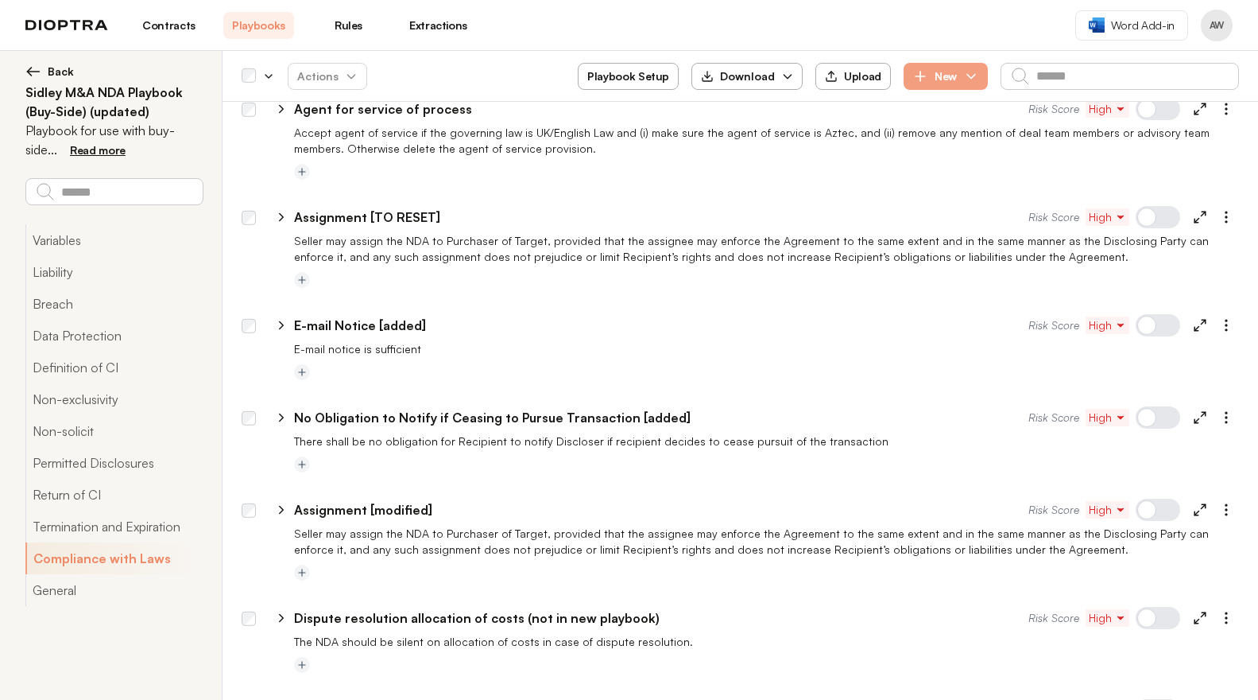
click at [1193, 318] on icon at bounding box center [1200, 325] width 14 height 14
type textarea "*"
select select "**********"
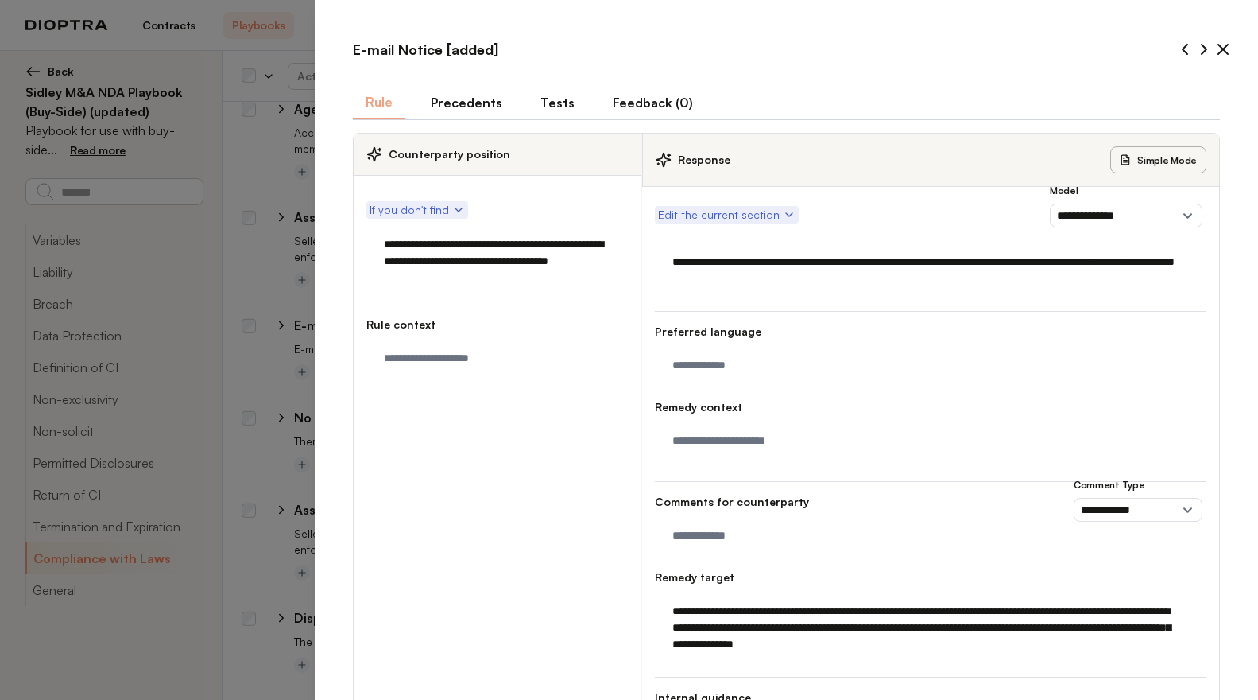
click at [564, 103] on button "Tests" at bounding box center [558, 102] width 60 height 33
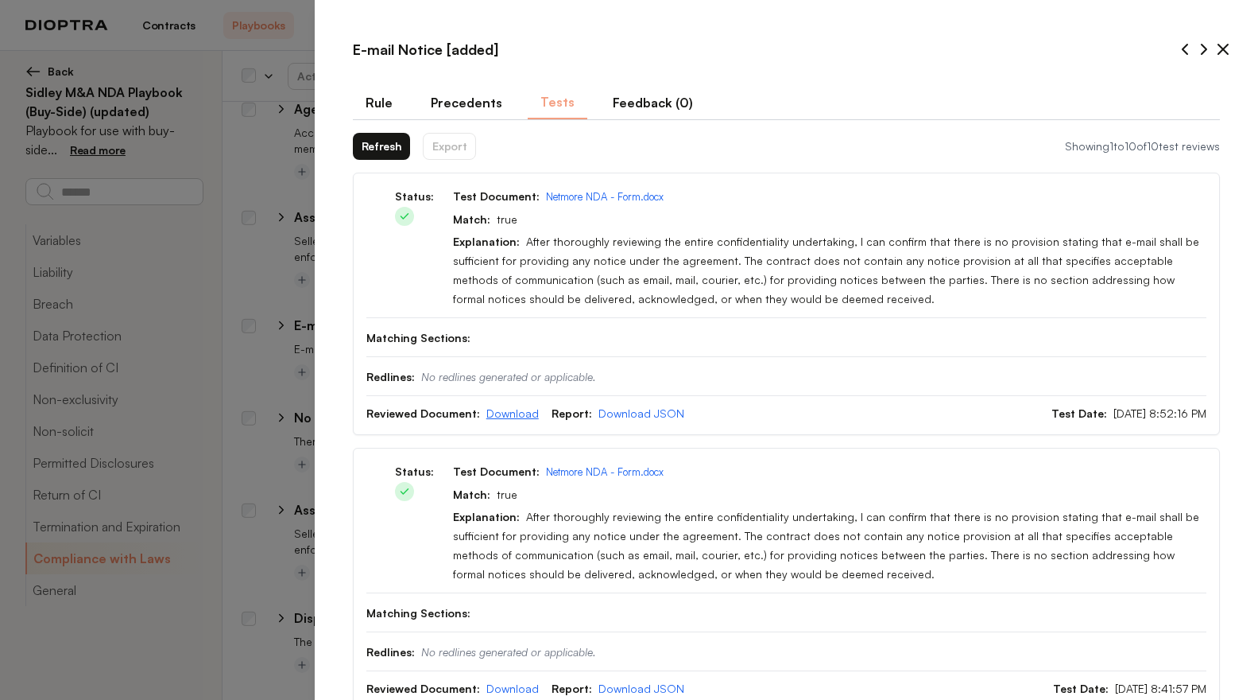
click at [506, 417] on link "Download" at bounding box center [513, 413] width 52 height 14
click at [1219, 47] on icon at bounding box center [1224, 50] width 10 height 10
type textarea "*"
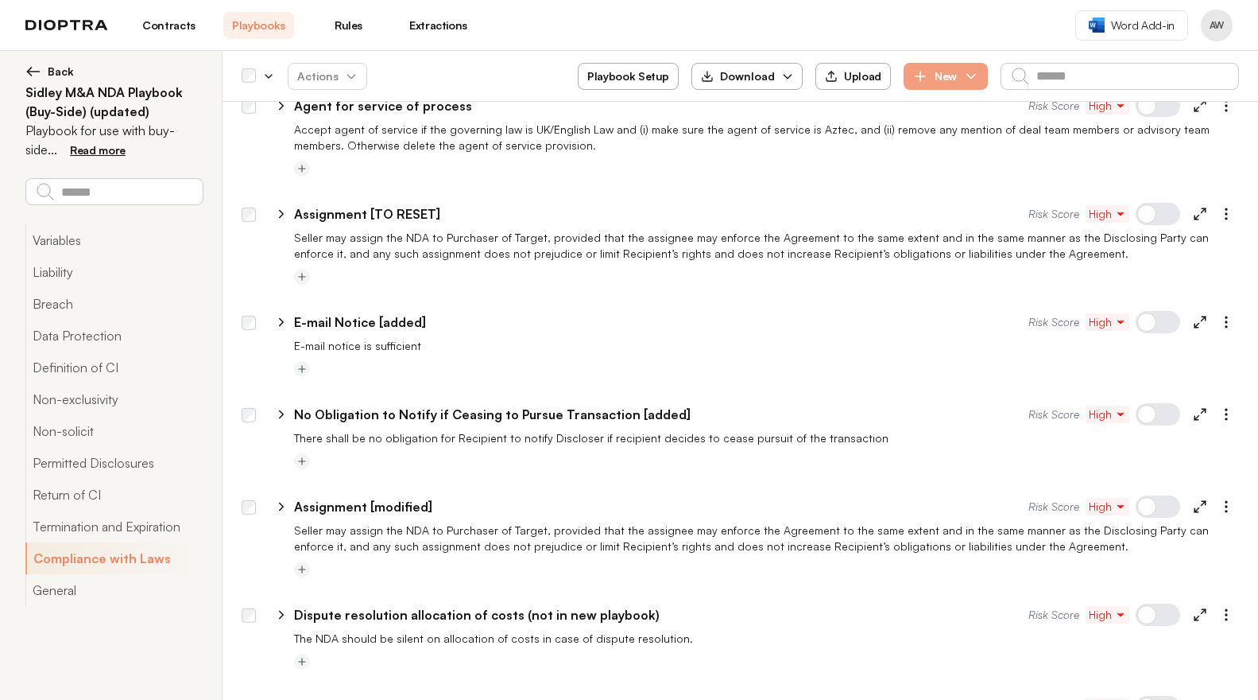
scroll to position [4026, 0]
click at [425, 312] on div "**********" at bounding box center [661, 321] width 735 height 19
click at [419, 312] on p "E-mail Notice [added]" at bounding box center [360, 321] width 132 height 19
type input "**********"
click at [476, 360] on div at bounding box center [766, 369] width 945 height 19
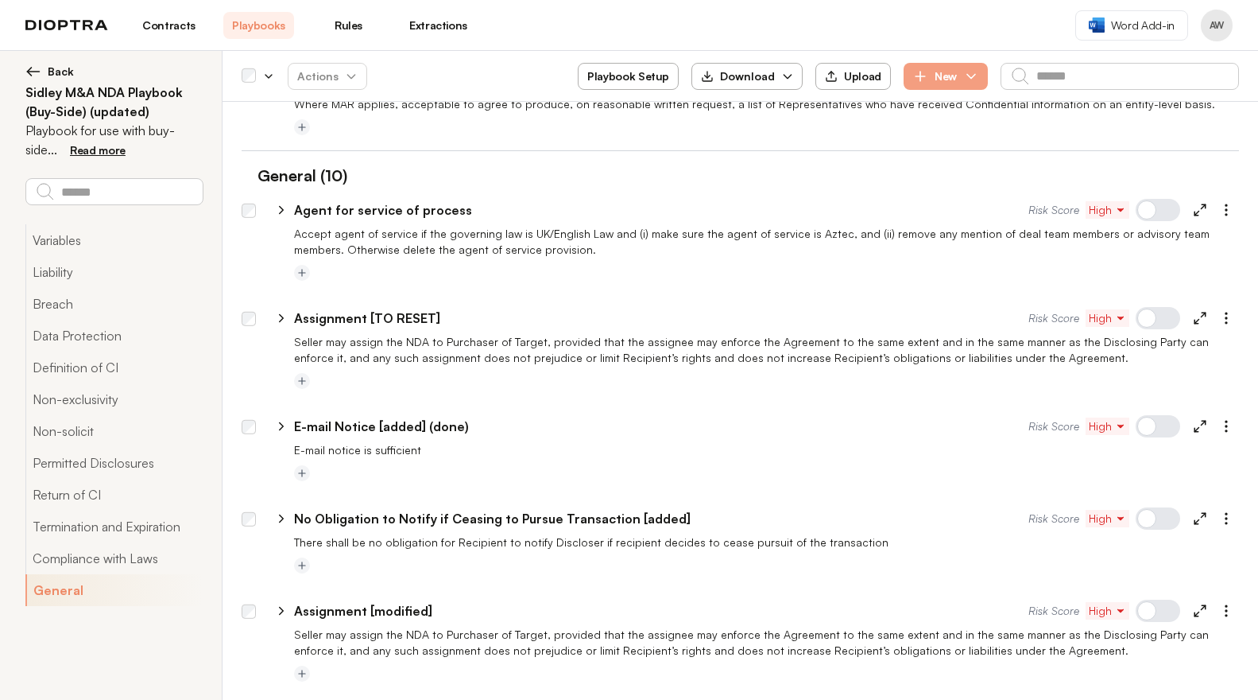
scroll to position [3925, 0]
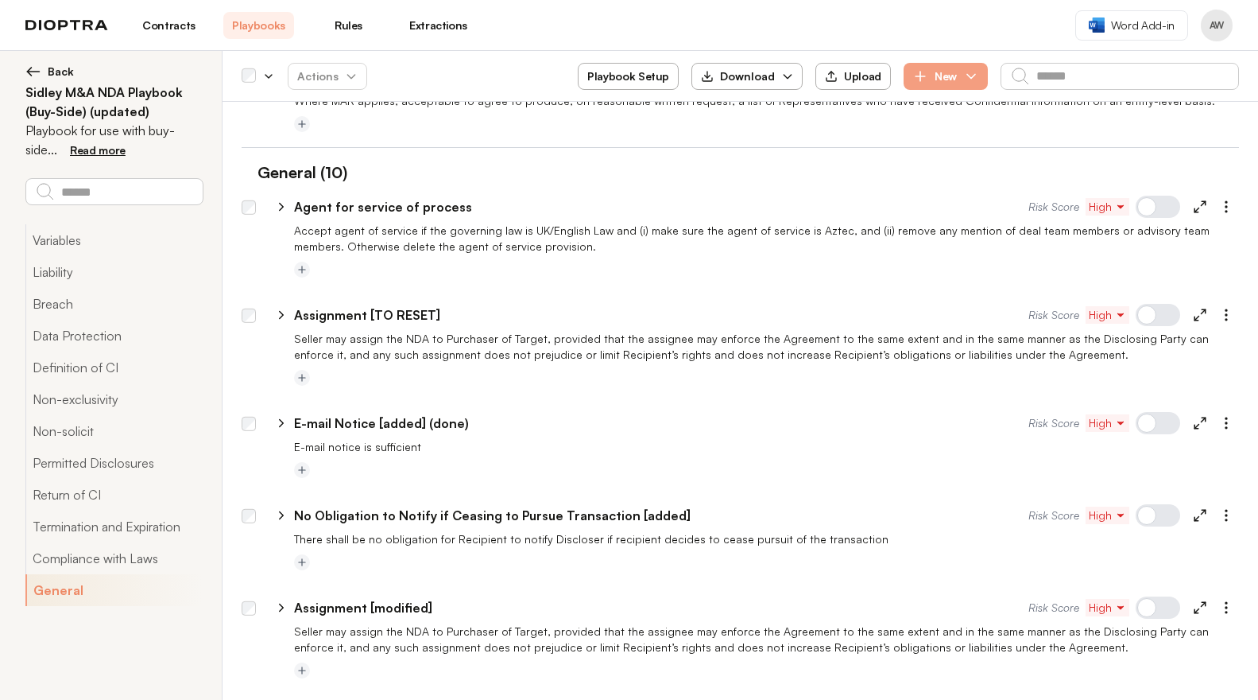
click at [283, 200] on icon at bounding box center [281, 207] width 14 height 14
type textarea "*"
select select "******"
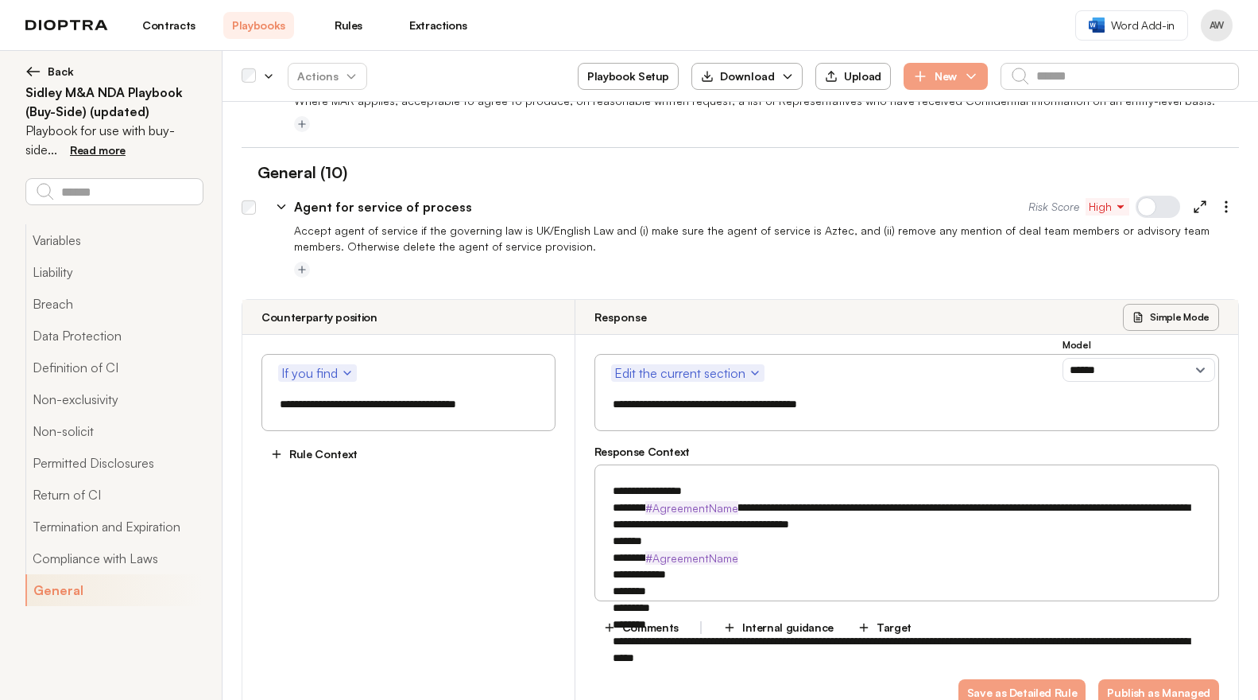
click at [283, 205] on icon at bounding box center [281, 207] width 7 height 4
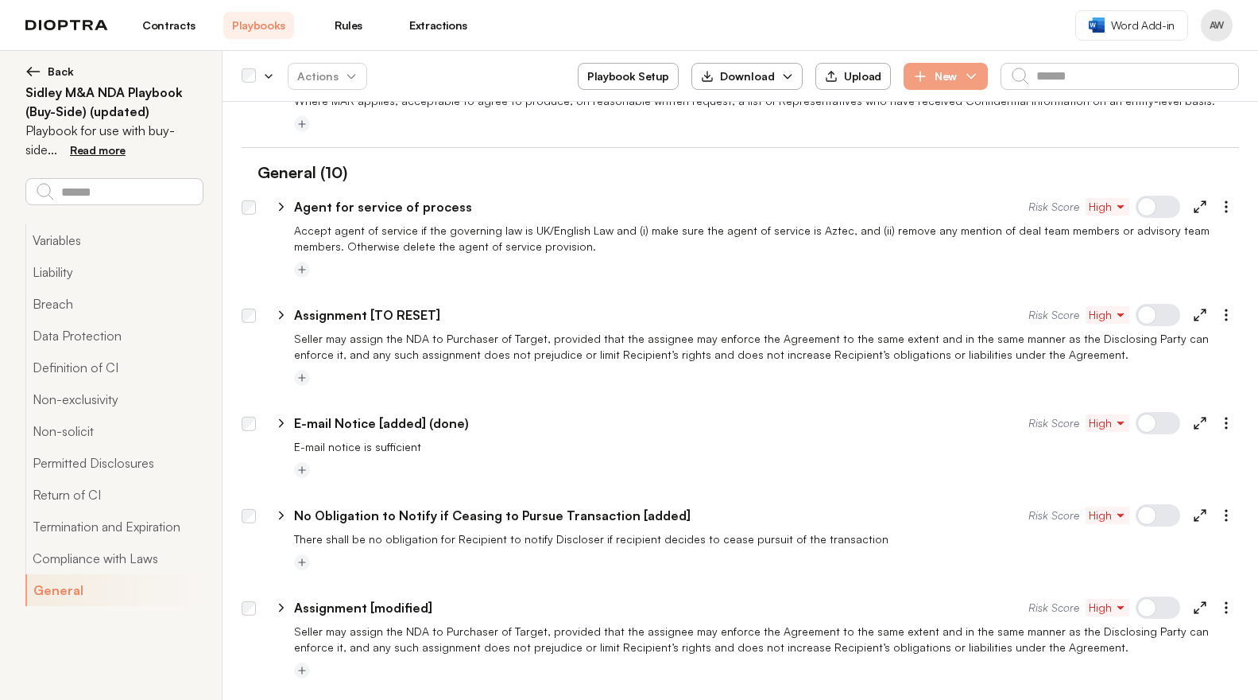
click at [283, 204] on icon at bounding box center [282, 207] width 4 height 7
type textarea "*"
select select "******"
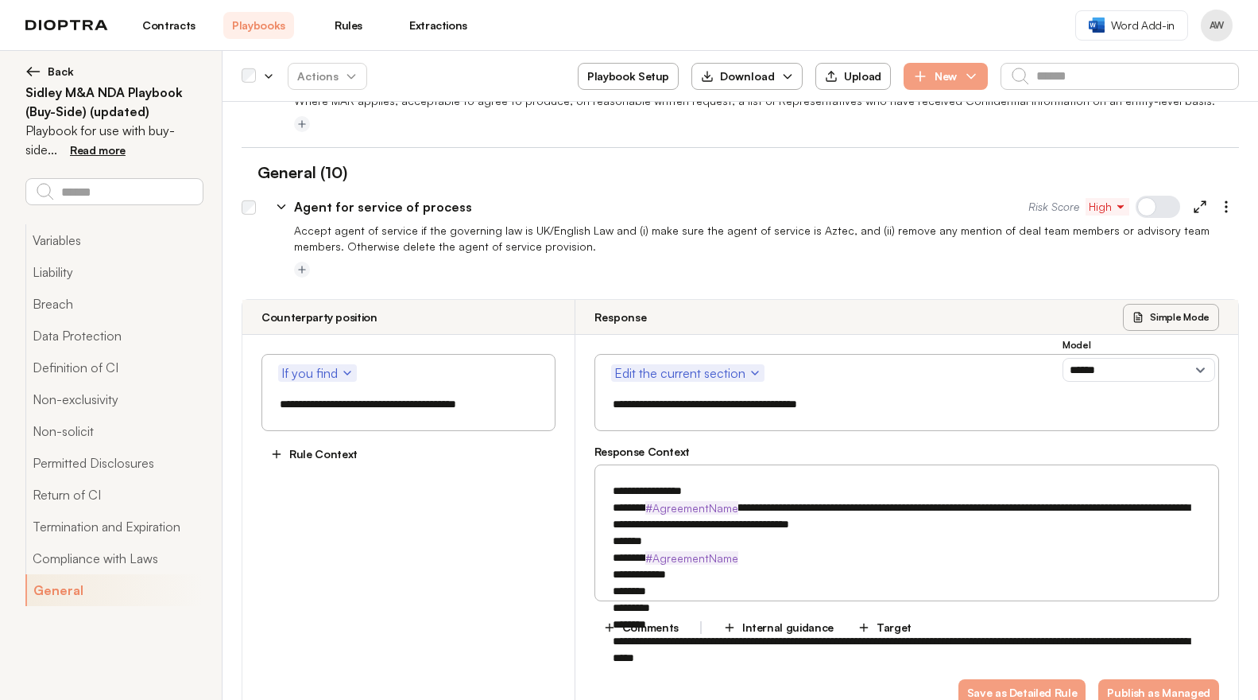
click at [283, 205] on icon at bounding box center [281, 207] width 7 height 4
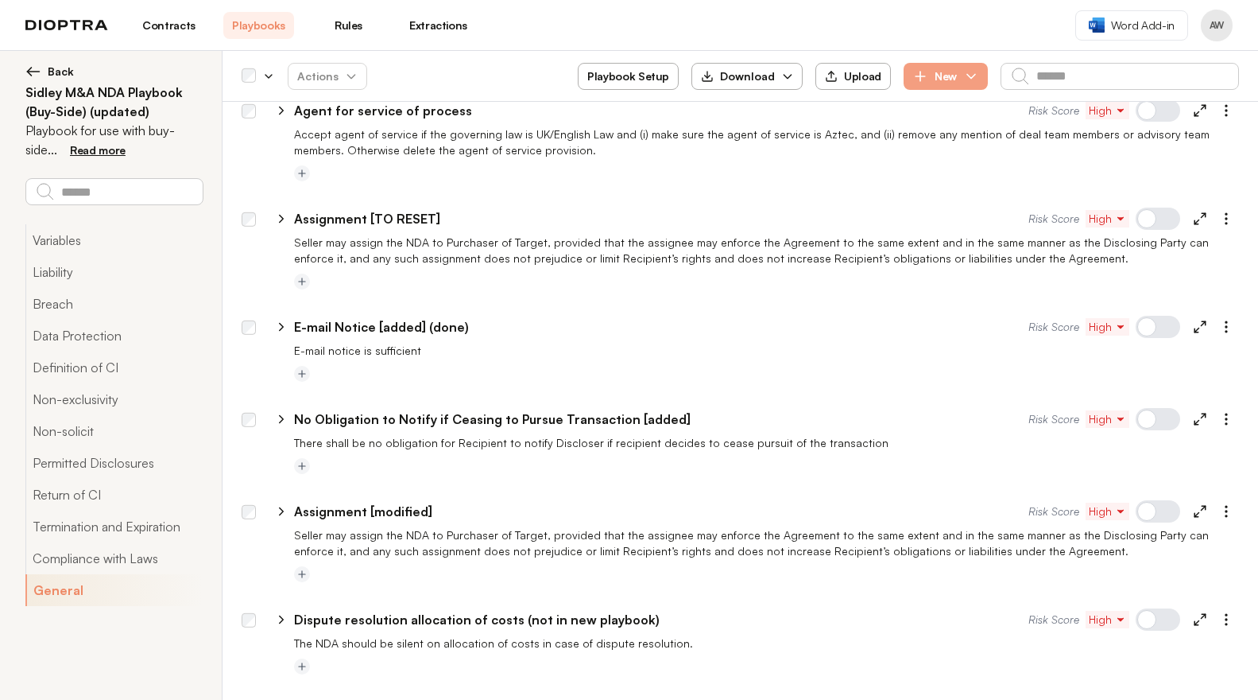
scroll to position [4024, 0]
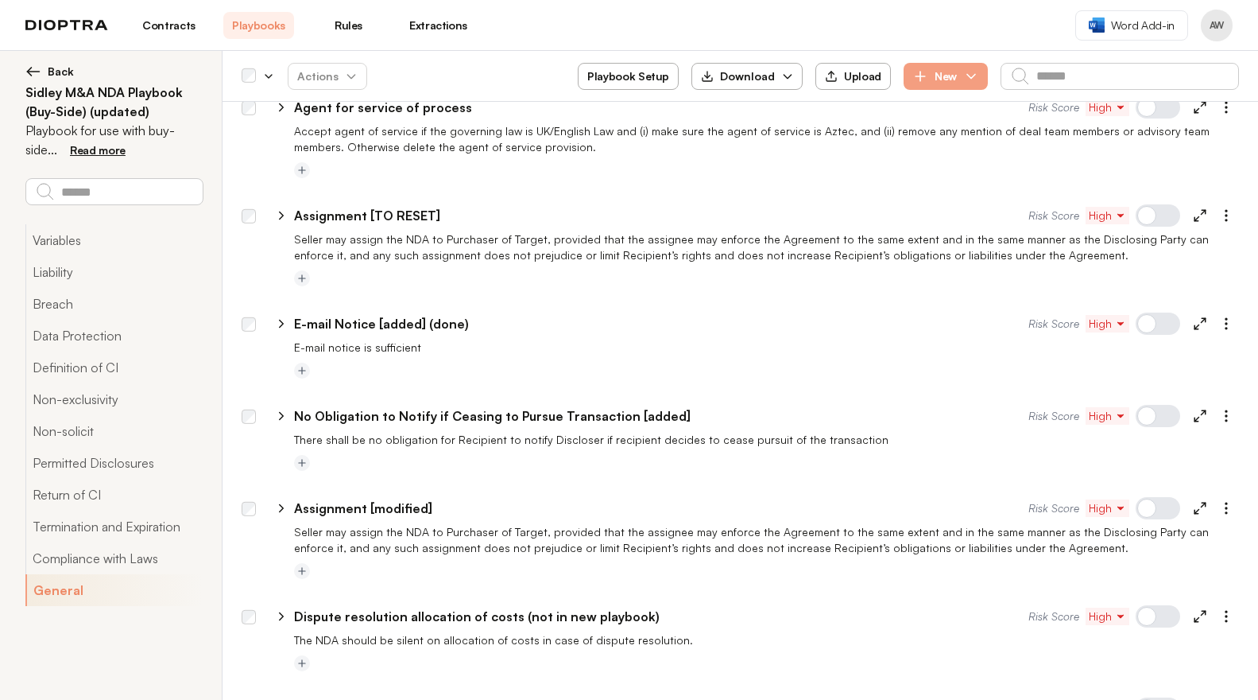
click at [1193, 409] on icon at bounding box center [1200, 416] width 14 height 14
type textarea "*"
select select "******"
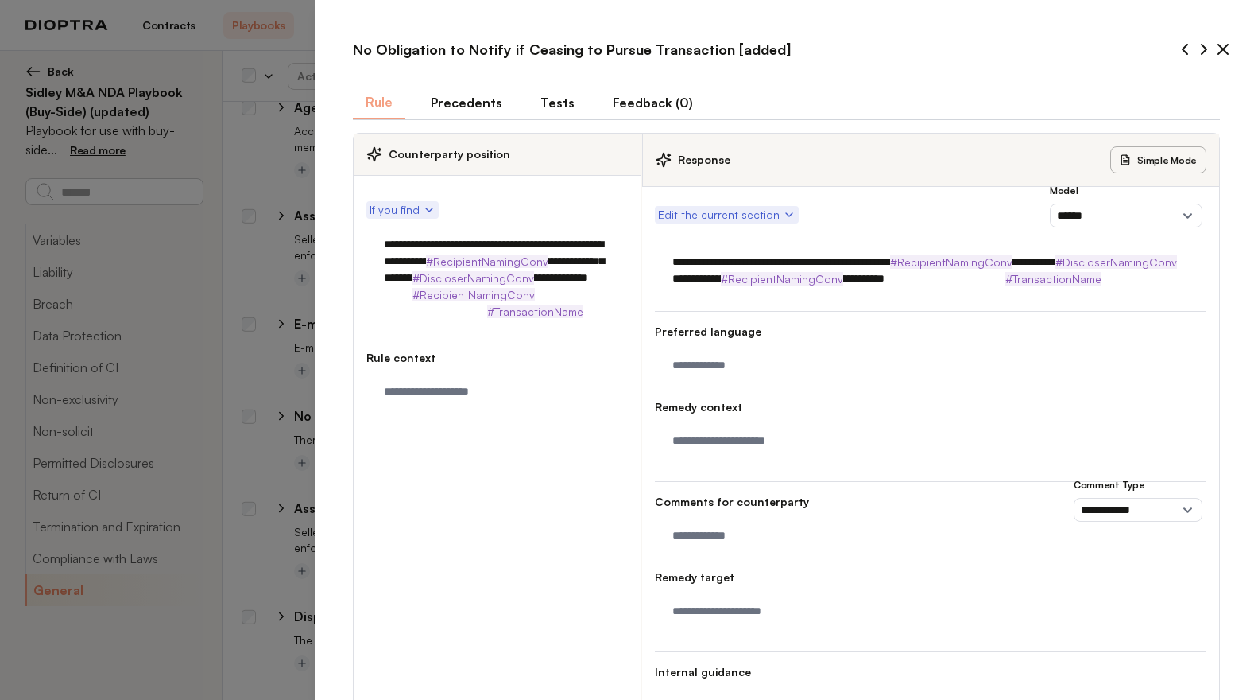
click at [541, 109] on button "Tests" at bounding box center [558, 102] width 60 height 33
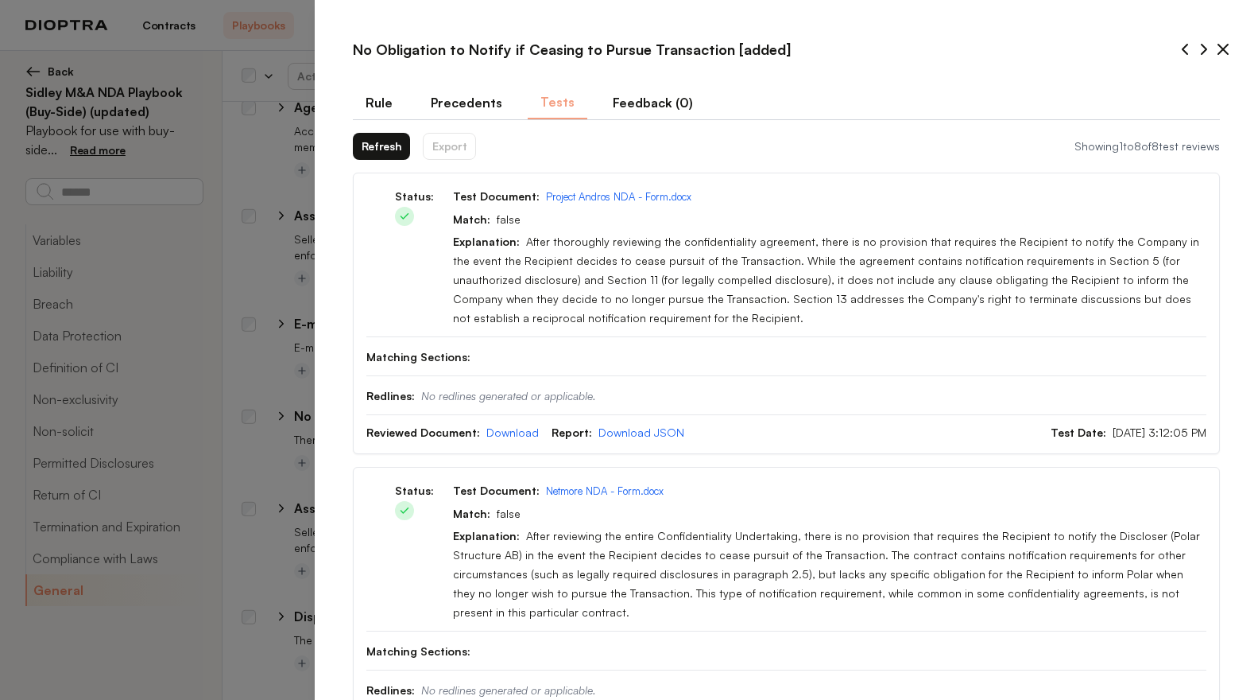
click at [363, 99] on button "Rule" at bounding box center [379, 102] width 52 height 33
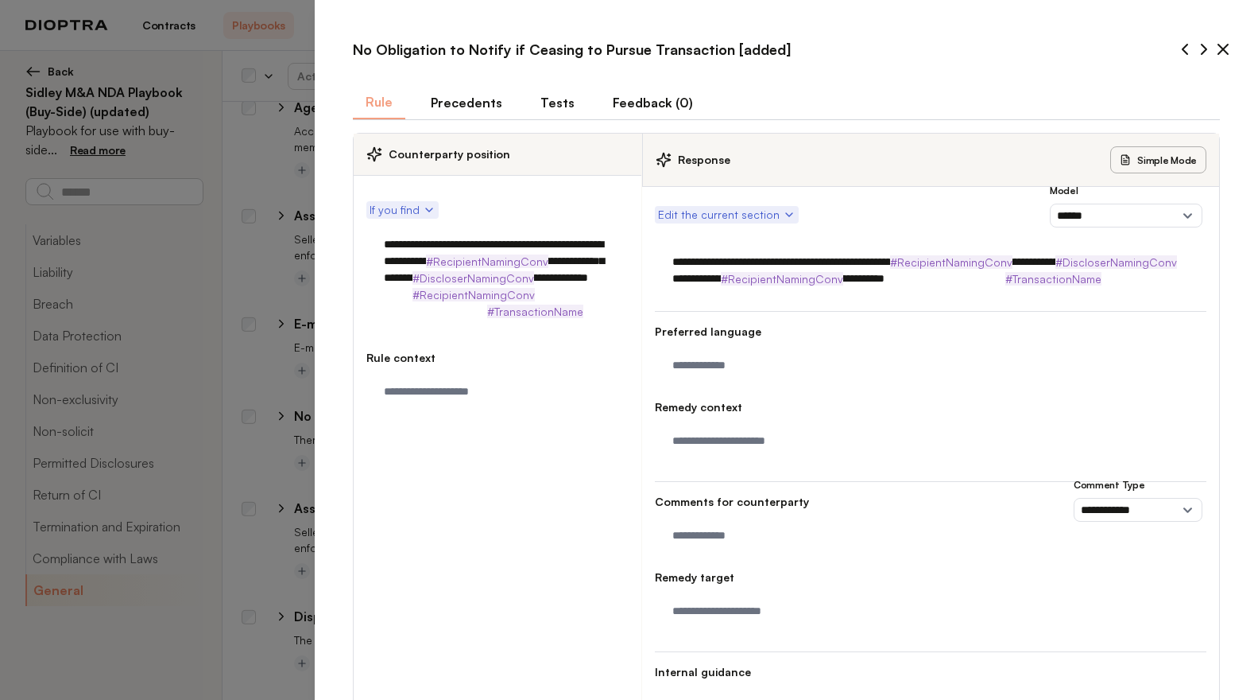
click at [550, 100] on button "Tests" at bounding box center [558, 102] width 60 height 33
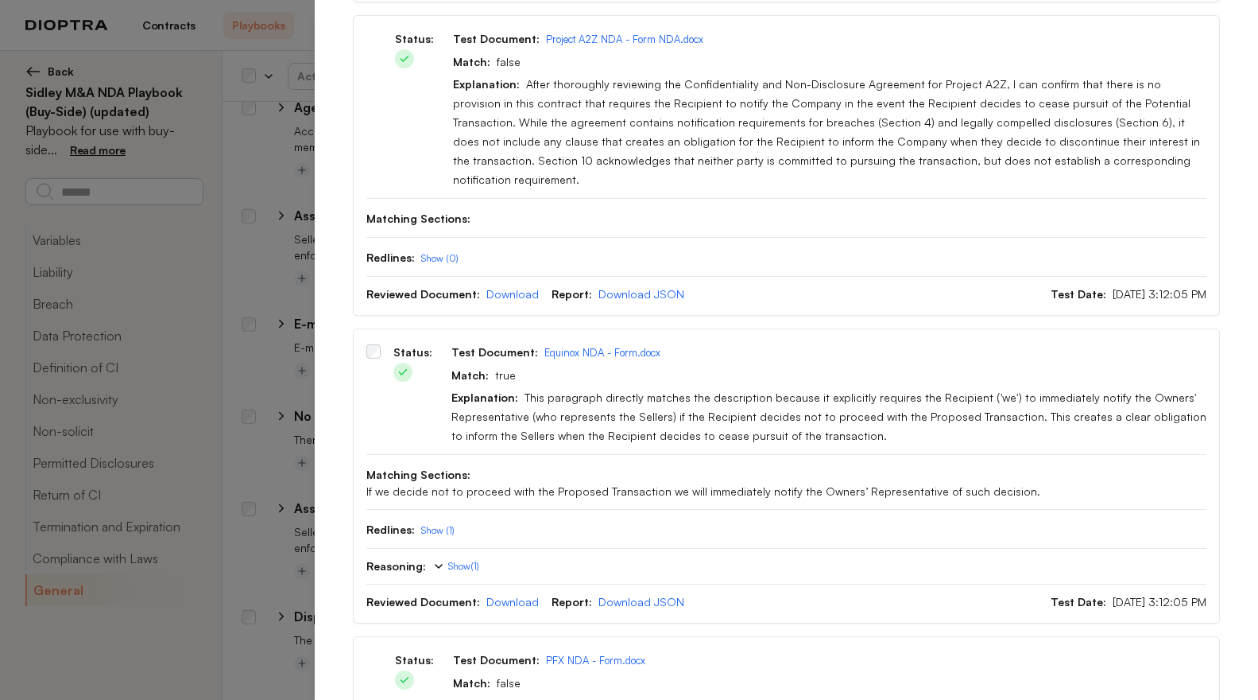
scroll to position [2058, 0]
click at [437, 524] on button "Show (1)" at bounding box center [437, 530] width 33 height 13
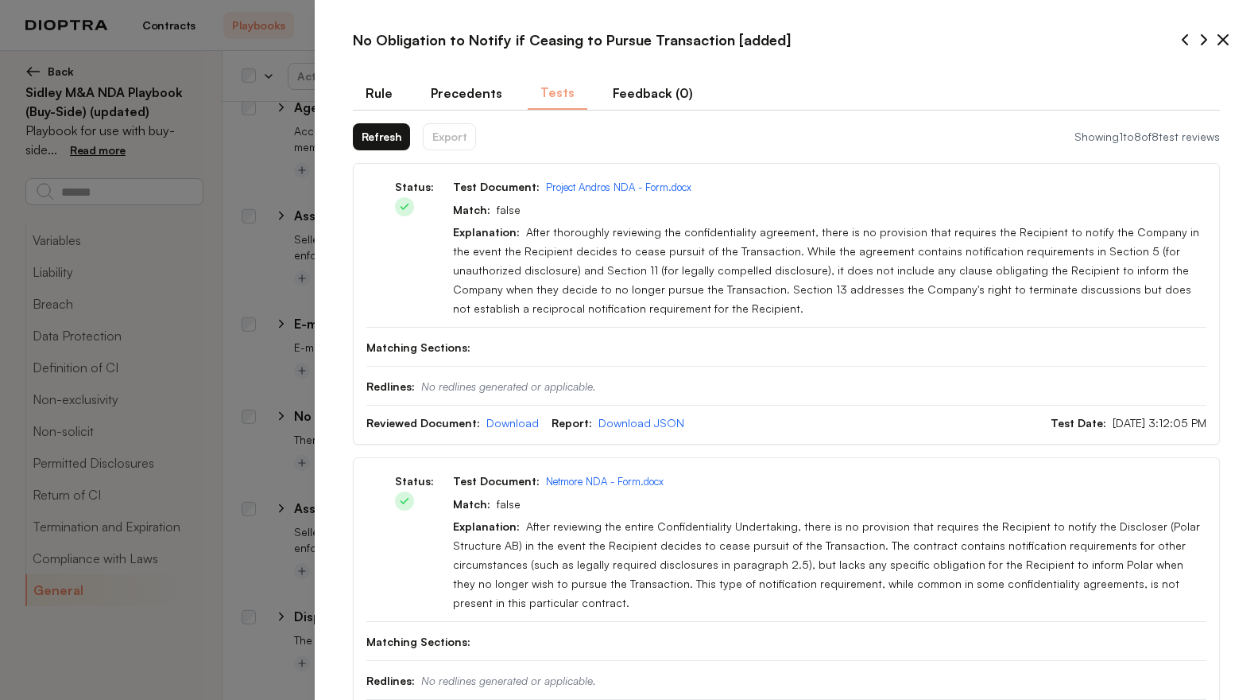
scroll to position [0, 0]
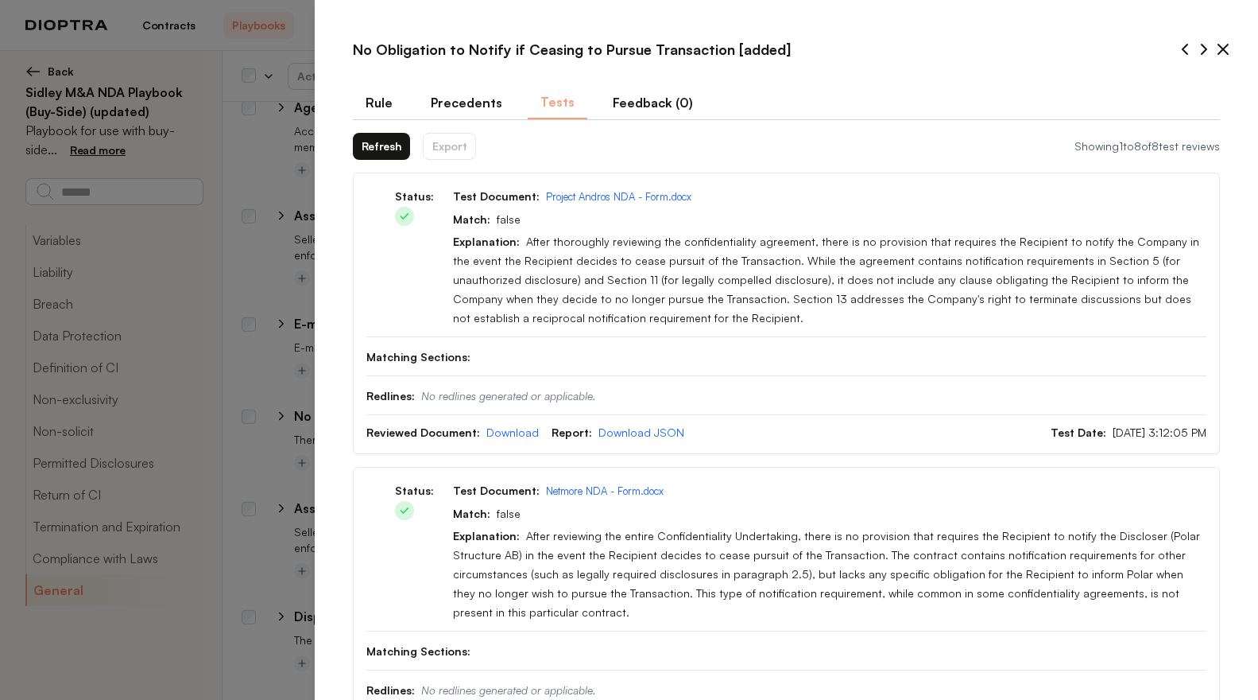
click at [1219, 50] on icon at bounding box center [1224, 50] width 10 height 10
type textarea "*"
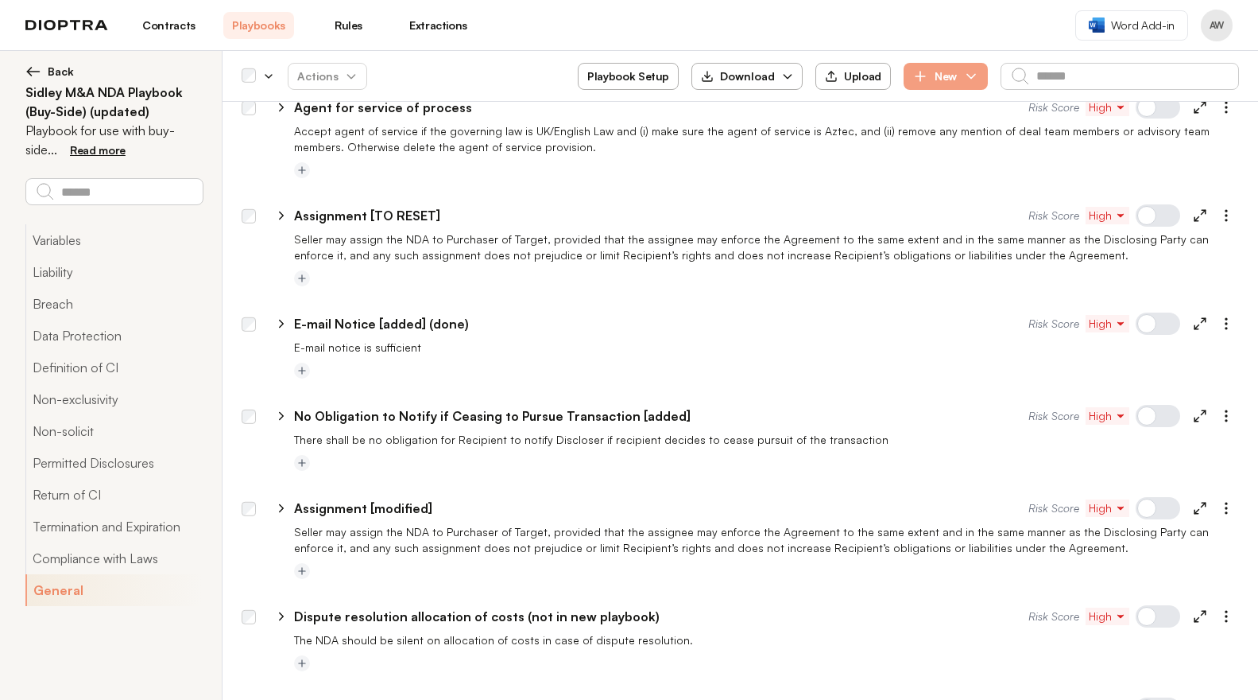
click at [1212, 50] on header "Contracts Playbooks Rules Extractions Word Add-in AW" at bounding box center [629, 25] width 1258 height 51
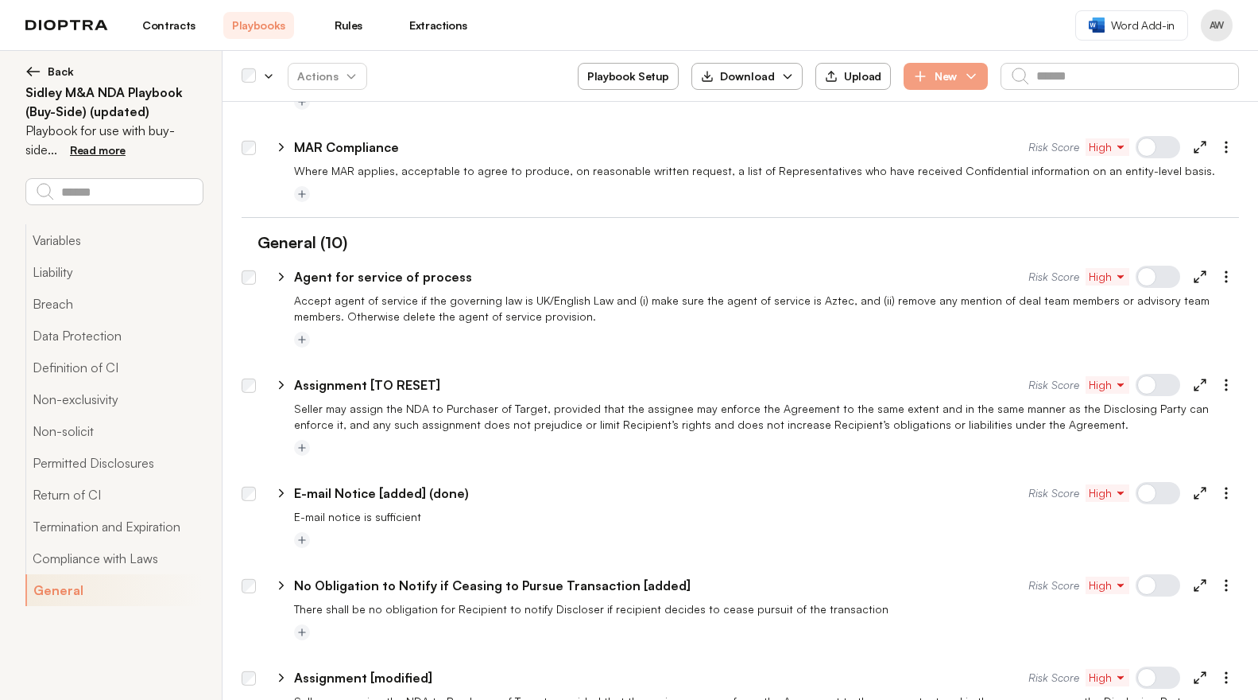
scroll to position [3855, 0]
click at [667, 575] on p "No Obligation to Notify if Ceasing to Pursue Transaction [added]" at bounding box center [492, 584] width 397 height 19
type input "**********"
click at [846, 600] on p "There shall be no obligation for Recipient to notify Discloser if recipient dec…" at bounding box center [766, 608] width 945 height 16
type textarea "*"
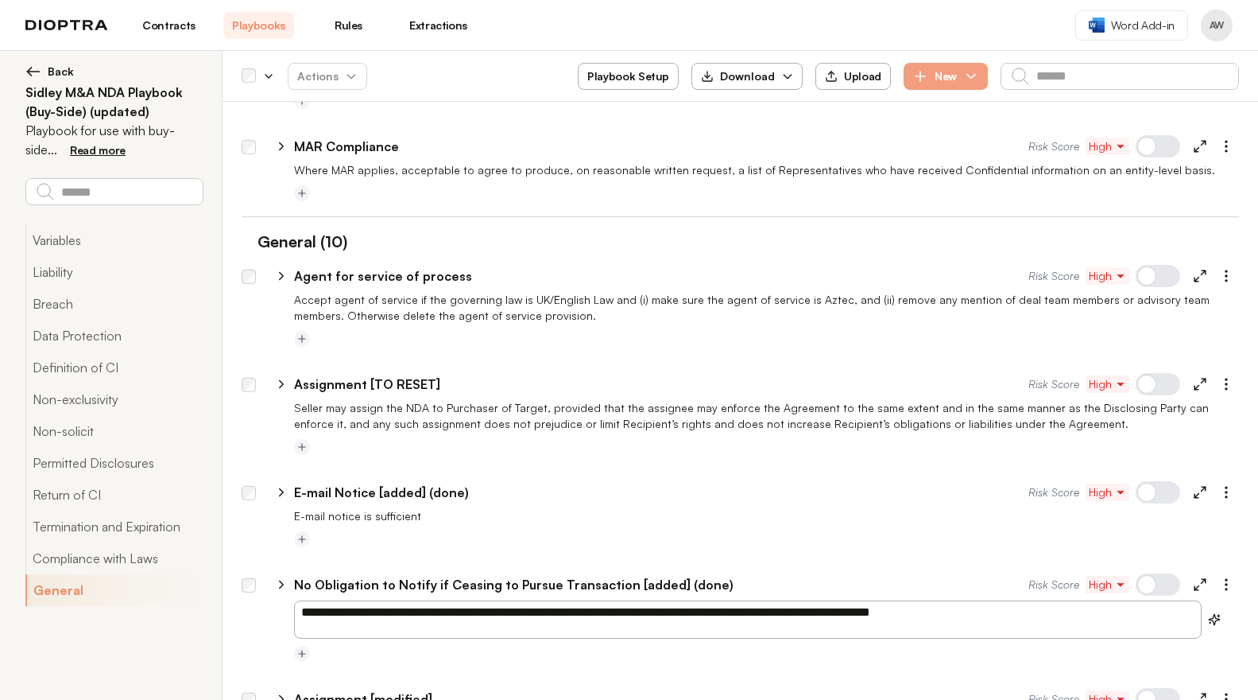
click at [944, 600] on textarea "**********" at bounding box center [748, 619] width 908 height 38
type textarea "**********"
click at [424, 530] on div at bounding box center [766, 539] width 945 height 19
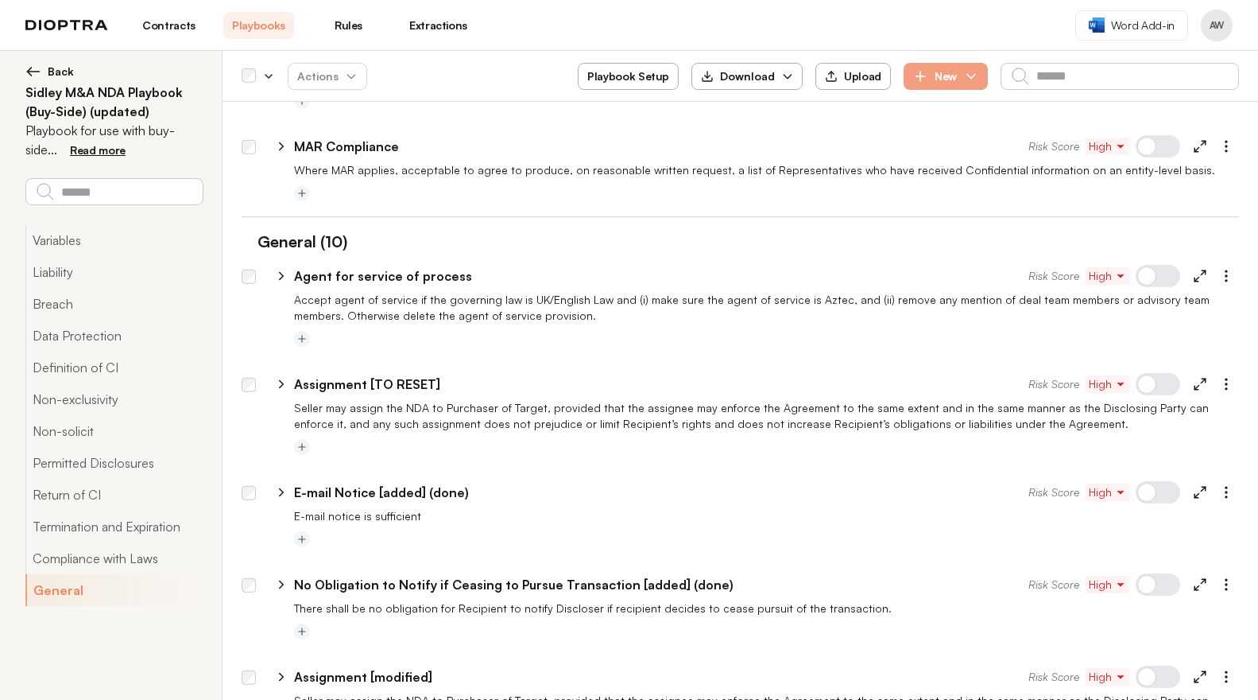
type textarea "*"
click at [421, 508] on p "E-mail notice is sufficient" at bounding box center [766, 516] width 945 height 16
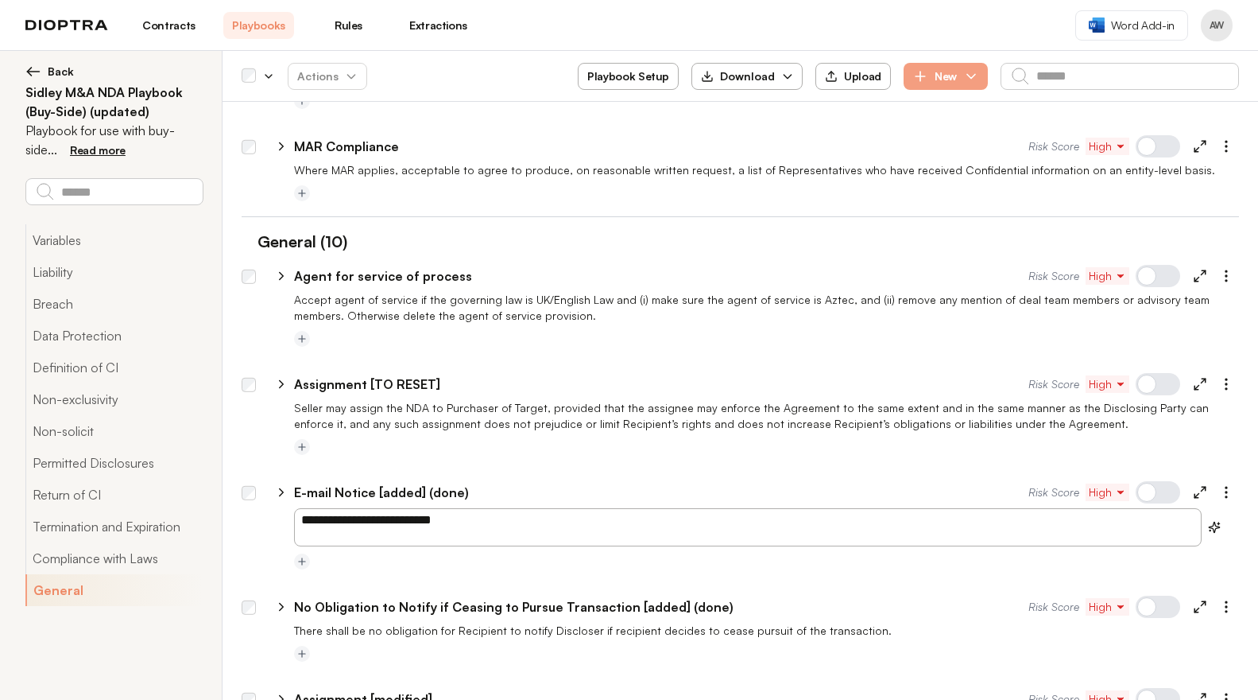
click at [463, 508] on textarea "**********" at bounding box center [748, 527] width 908 height 38
type textarea "**********"
click at [572, 457] on div at bounding box center [741, 463] width 998 height 13
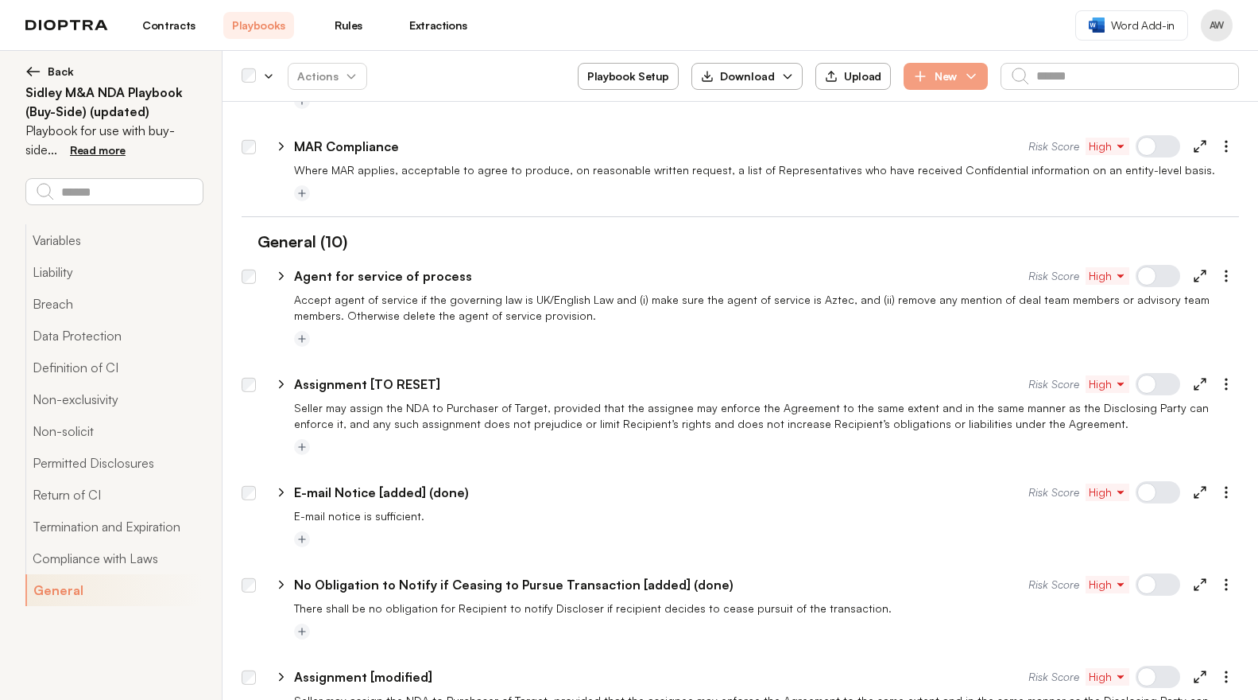
type textarea "*"
